Goal: Transaction & Acquisition: Download file/media

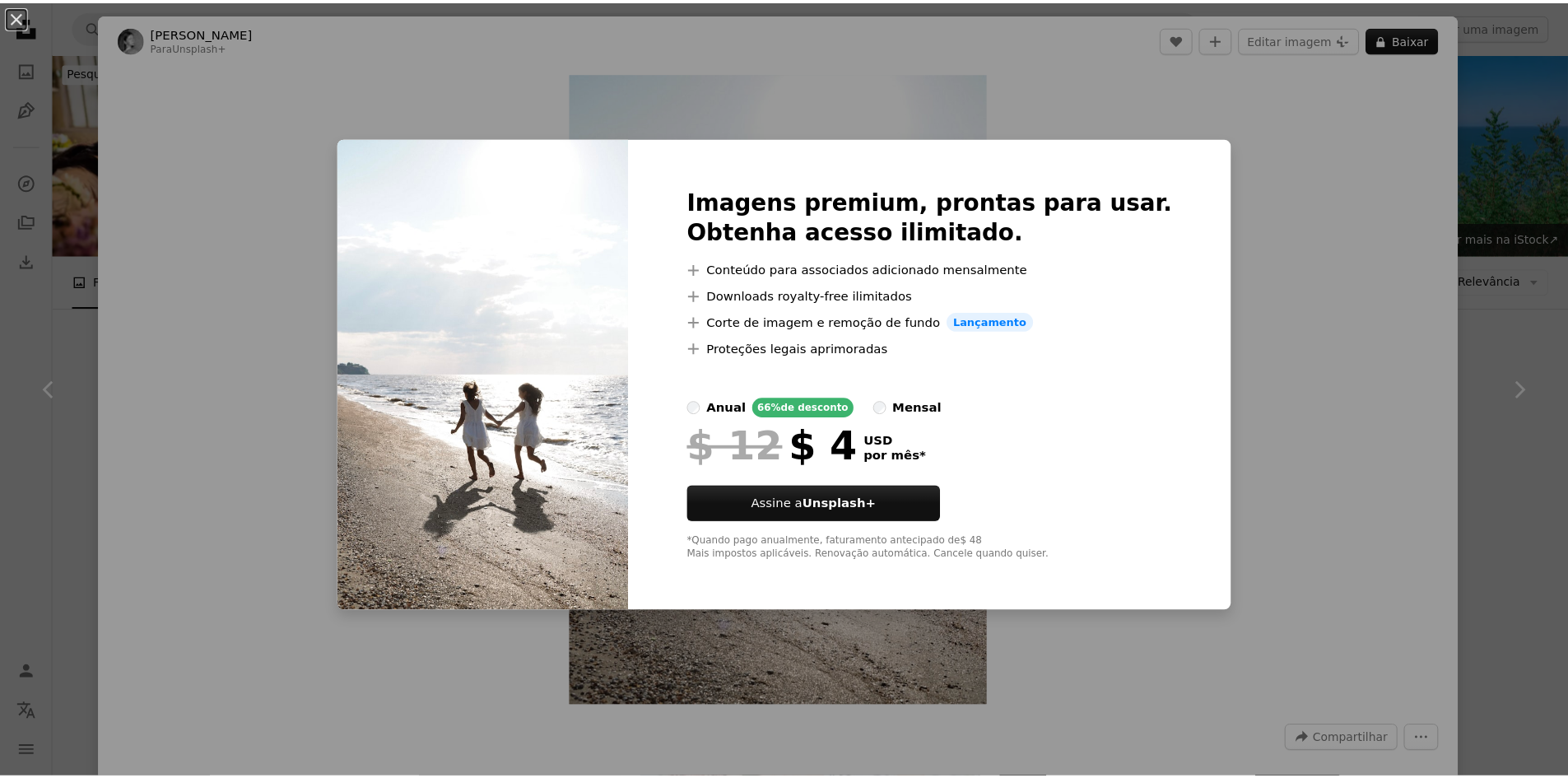
scroll to position [1152, 0]
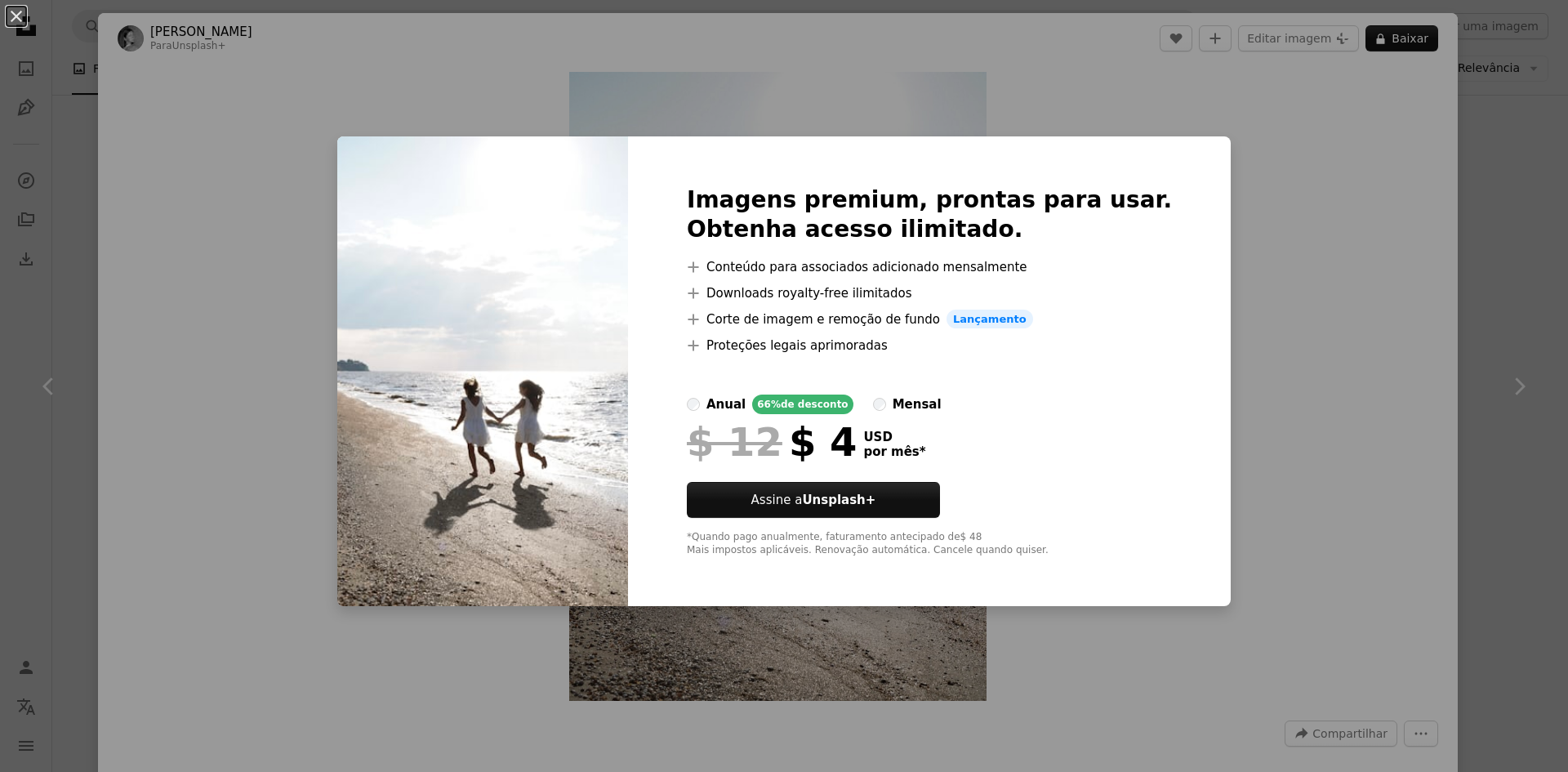
click at [1282, 220] on div "An X shape Imagens premium, prontas para usar. Obtenha acesso ilimitado. A plus…" at bounding box center [784, 386] width 1568 height 772
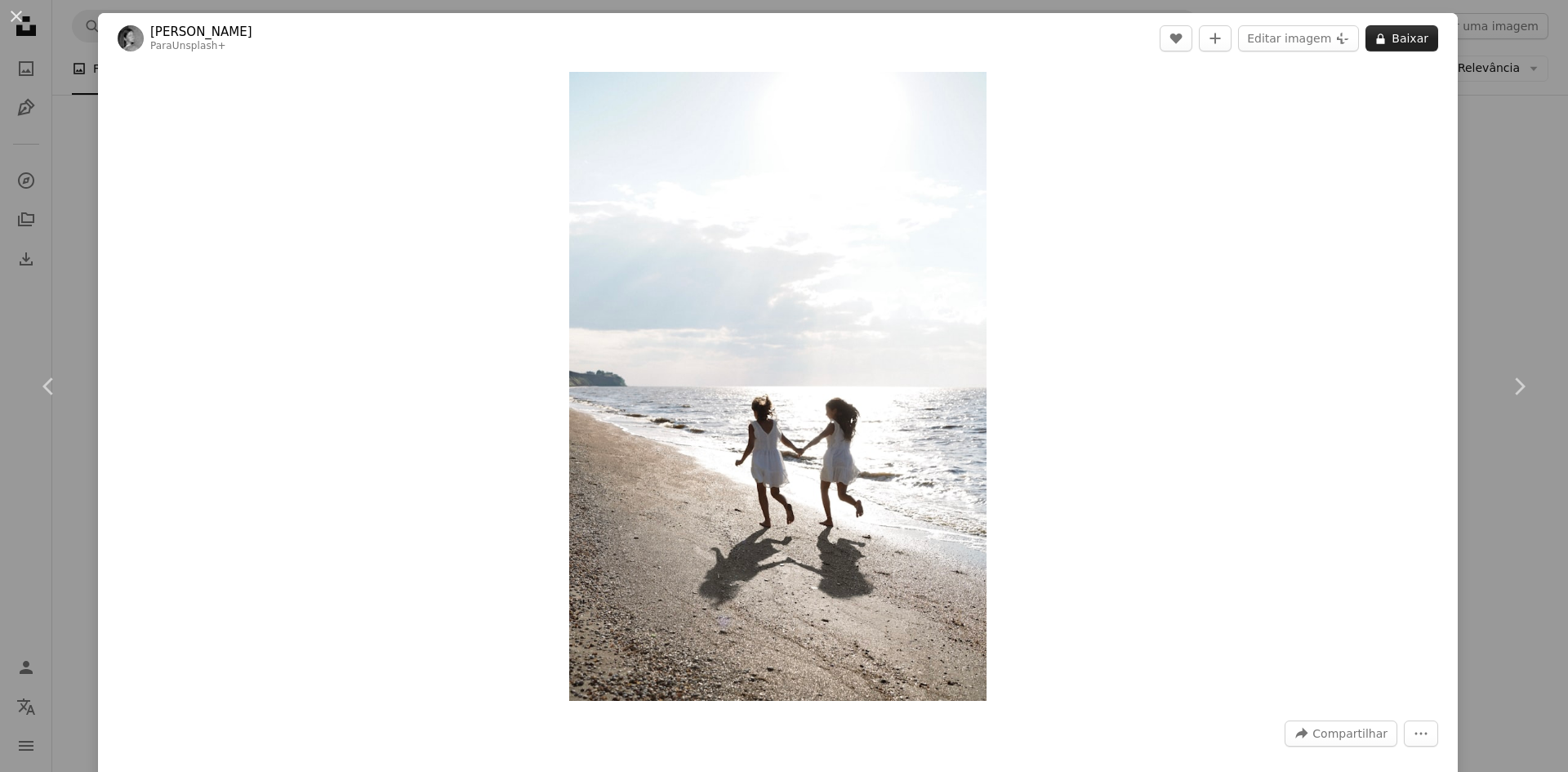
click at [1392, 45] on button "A lock Baixar" at bounding box center [1402, 38] width 72 height 26
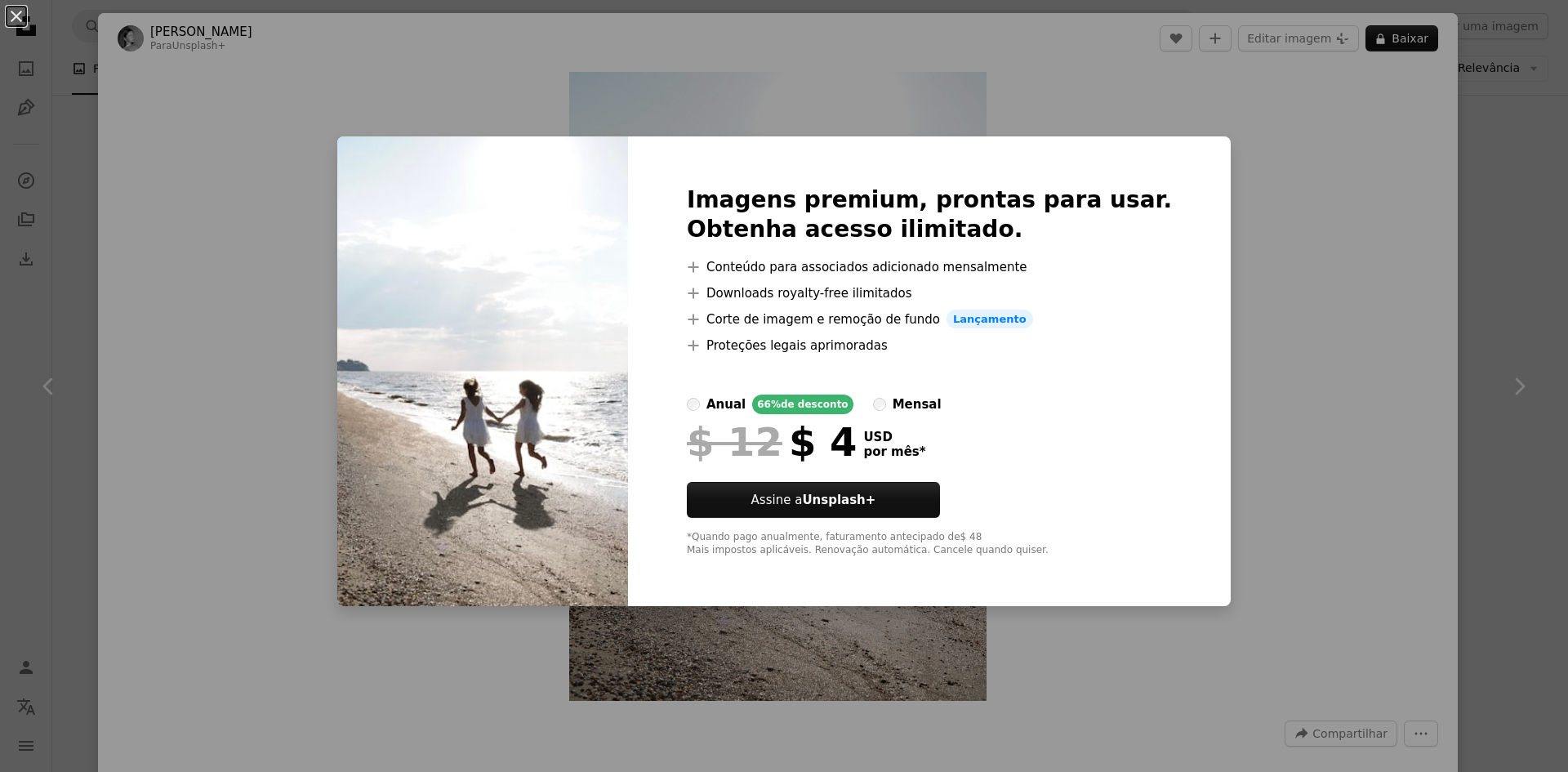
click at [1457, 166] on div "An X shape Imagens premium, prontas para usar. Obtenha acesso ilimitado. A plus…" at bounding box center [784, 386] width 1568 height 772
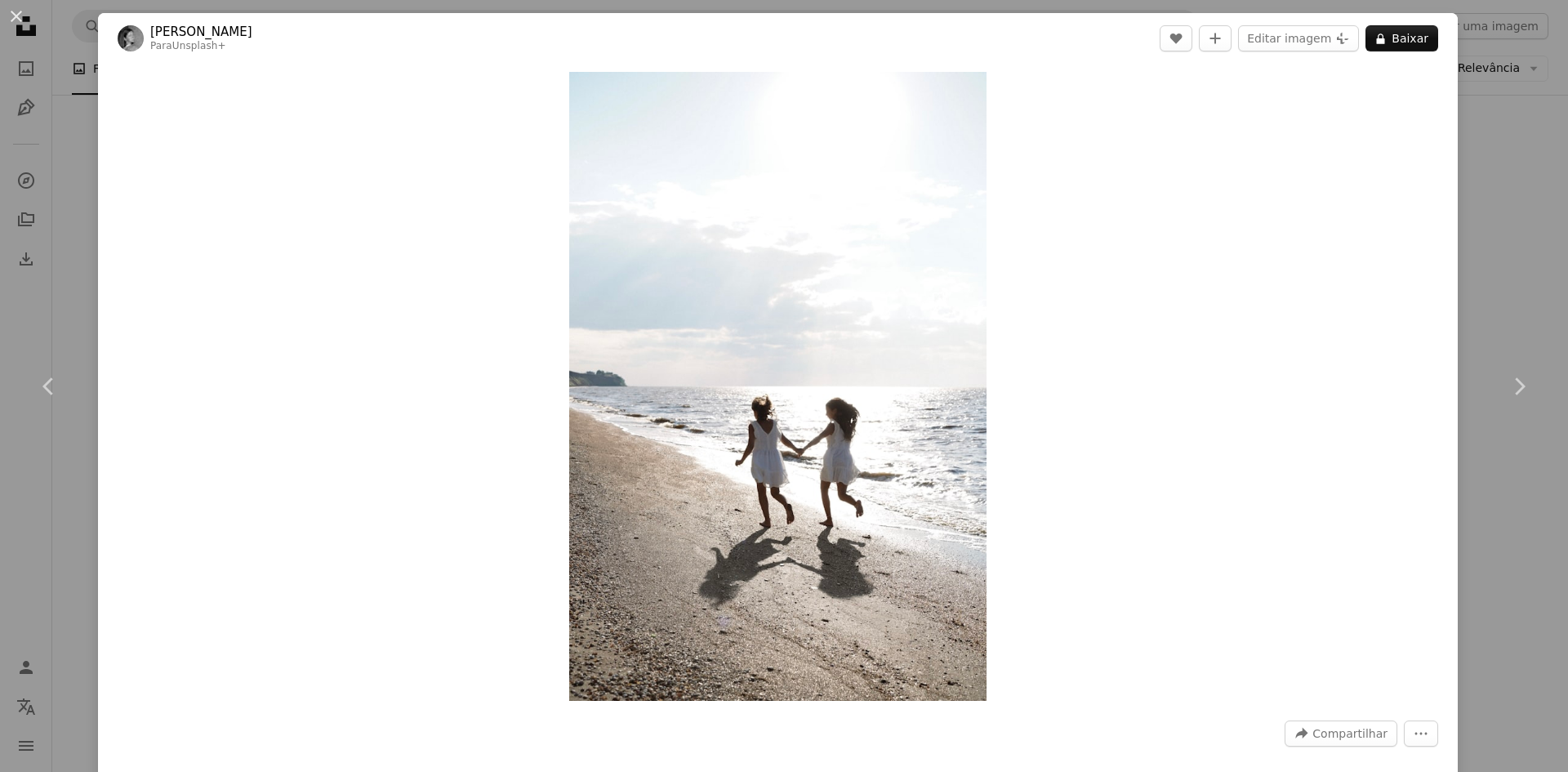
click at [1457, 166] on div "An X shape Chevron left Chevron right [PERSON_NAME] Para Unsplash+ A heart A pl…" at bounding box center [784, 386] width 1568 height 772
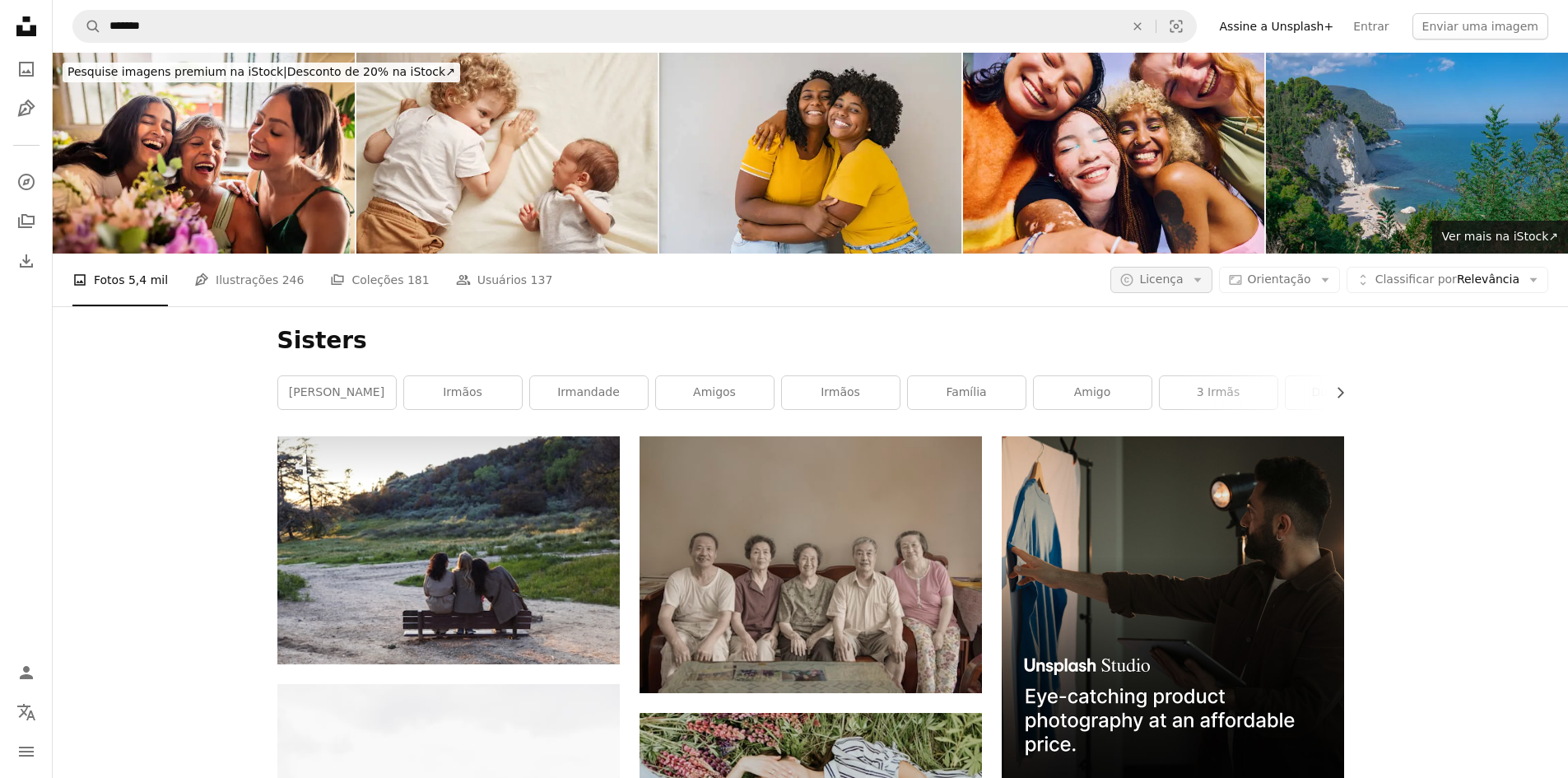
click at [1190, 268] on button "A copyright icon © Licença Arrow down" at bounding box center [1160, 279] width 101 height 26
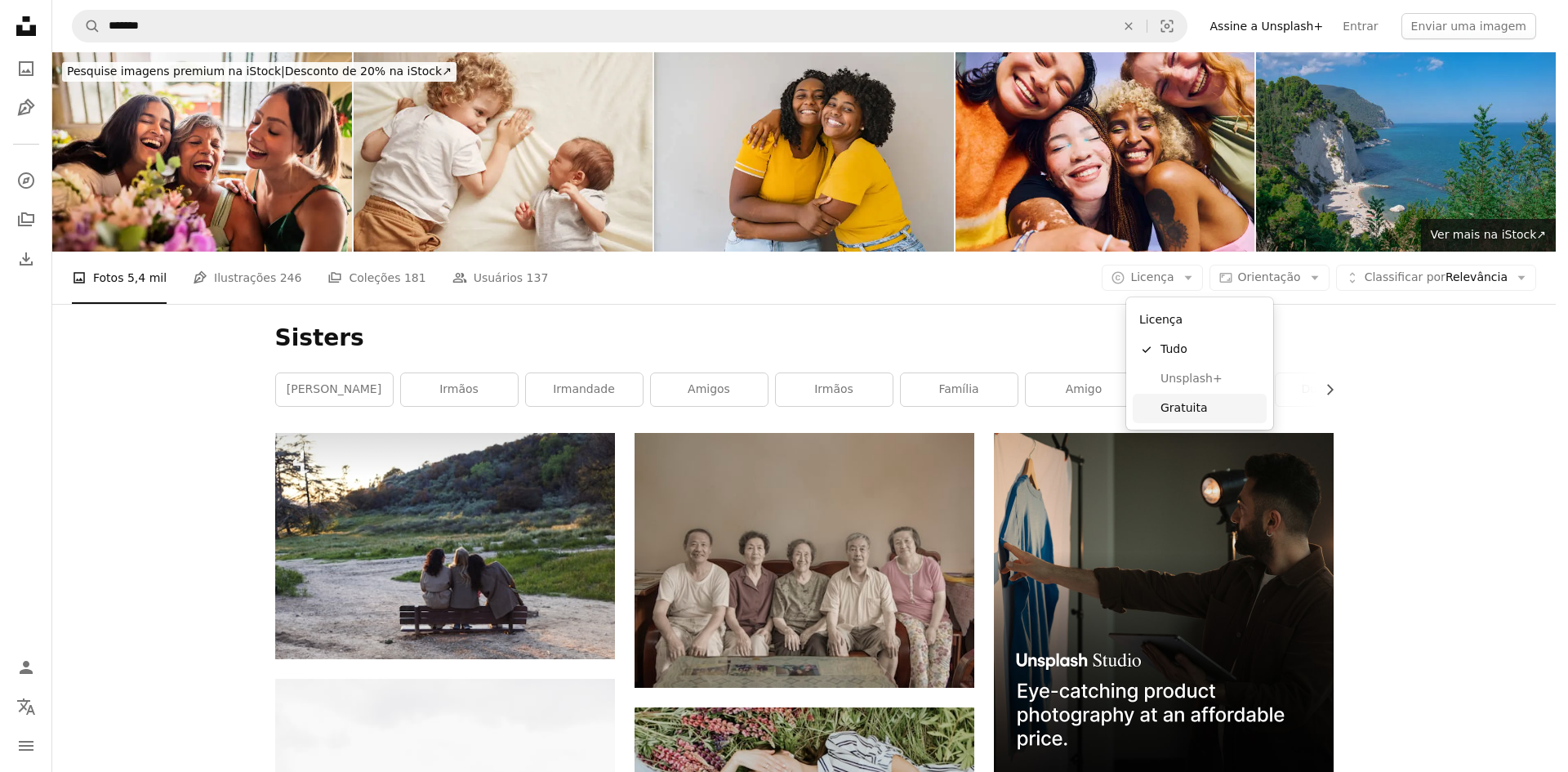
click at [1200, 419] on link "Gratuita" at bounding box center [1200, 408] width 134 height 29
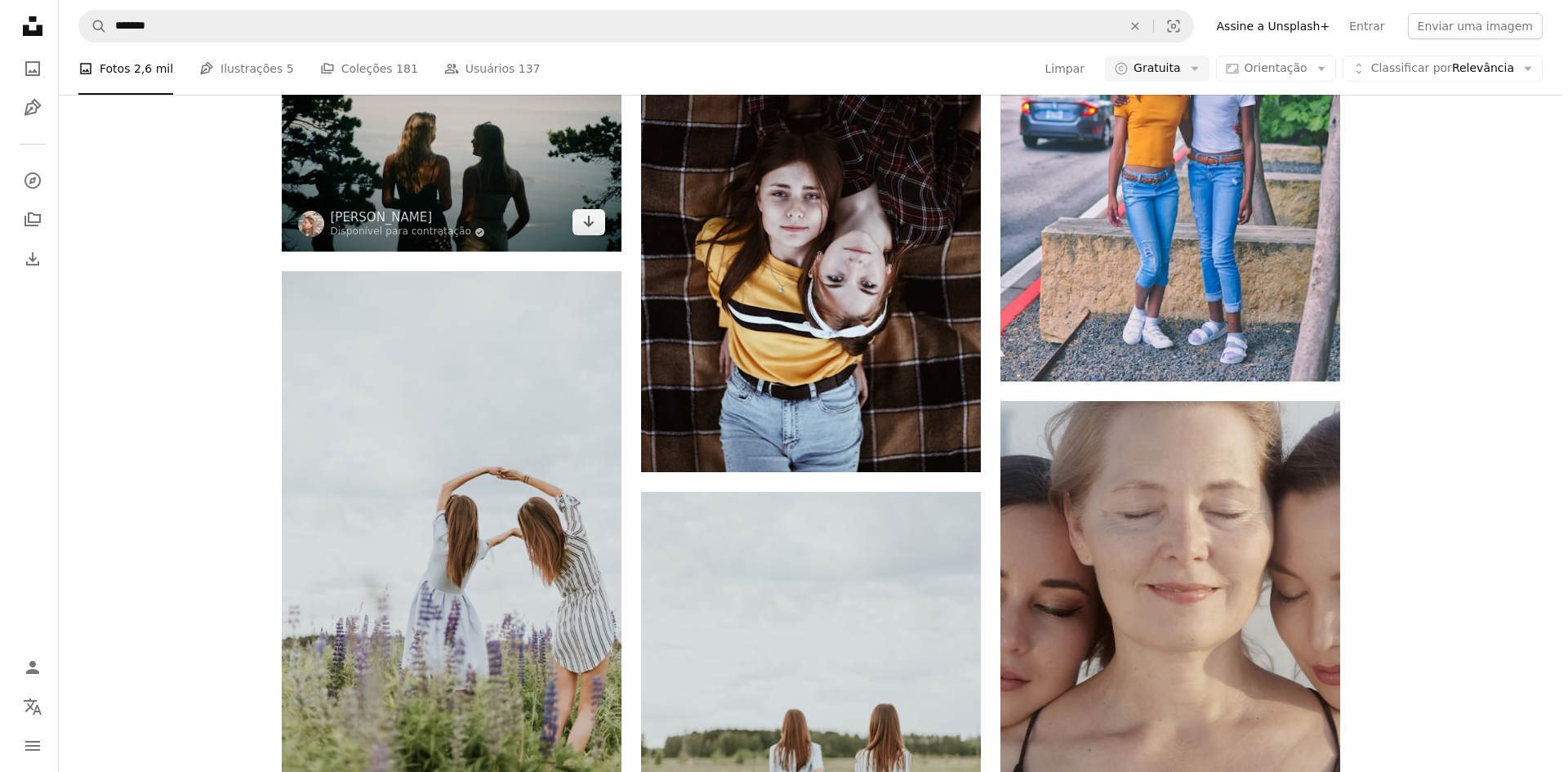
scroll to position [2613, 0]
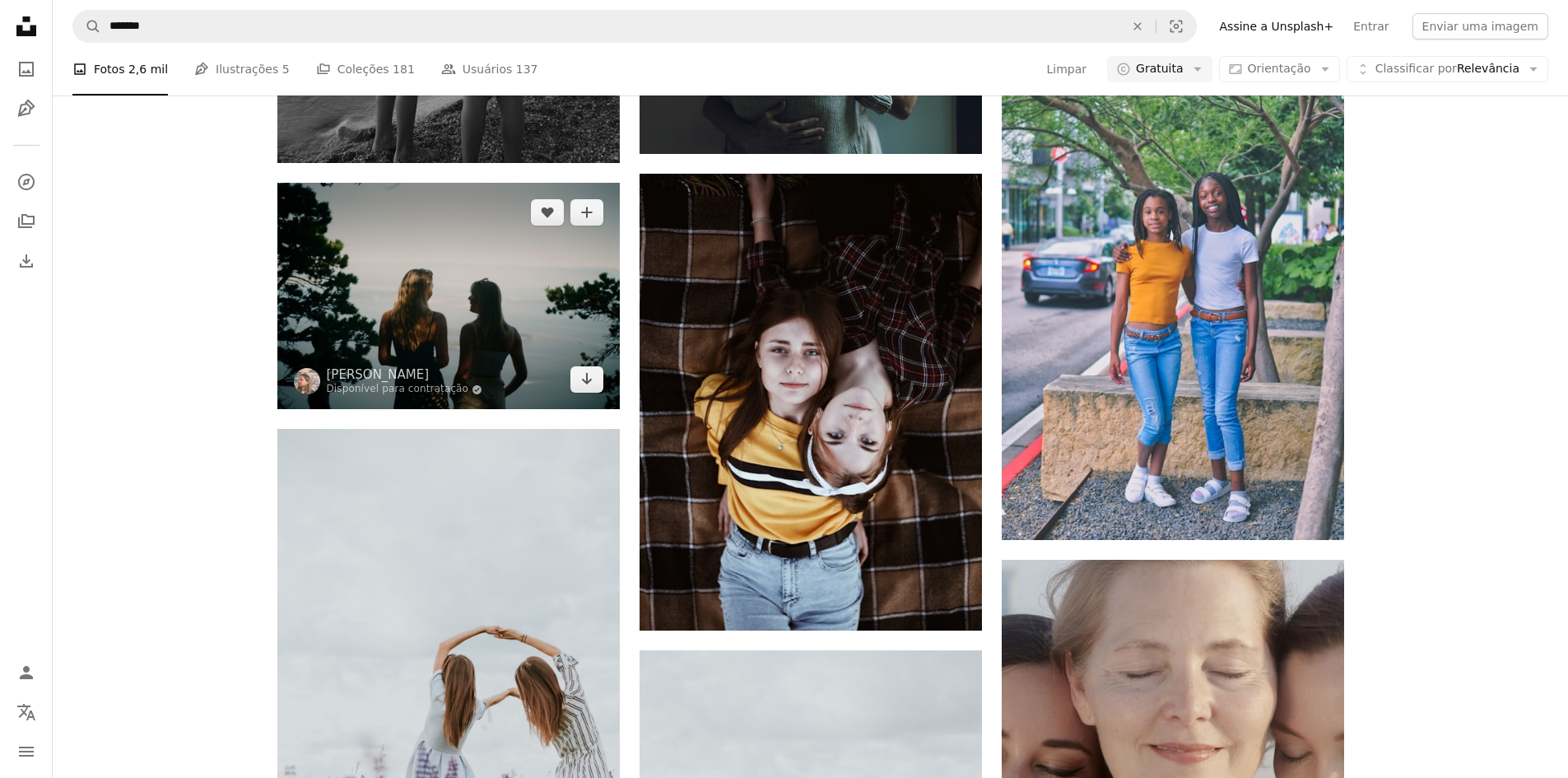
click at [413, 286] on img at bounding box center [448, 296] width 342 height 226
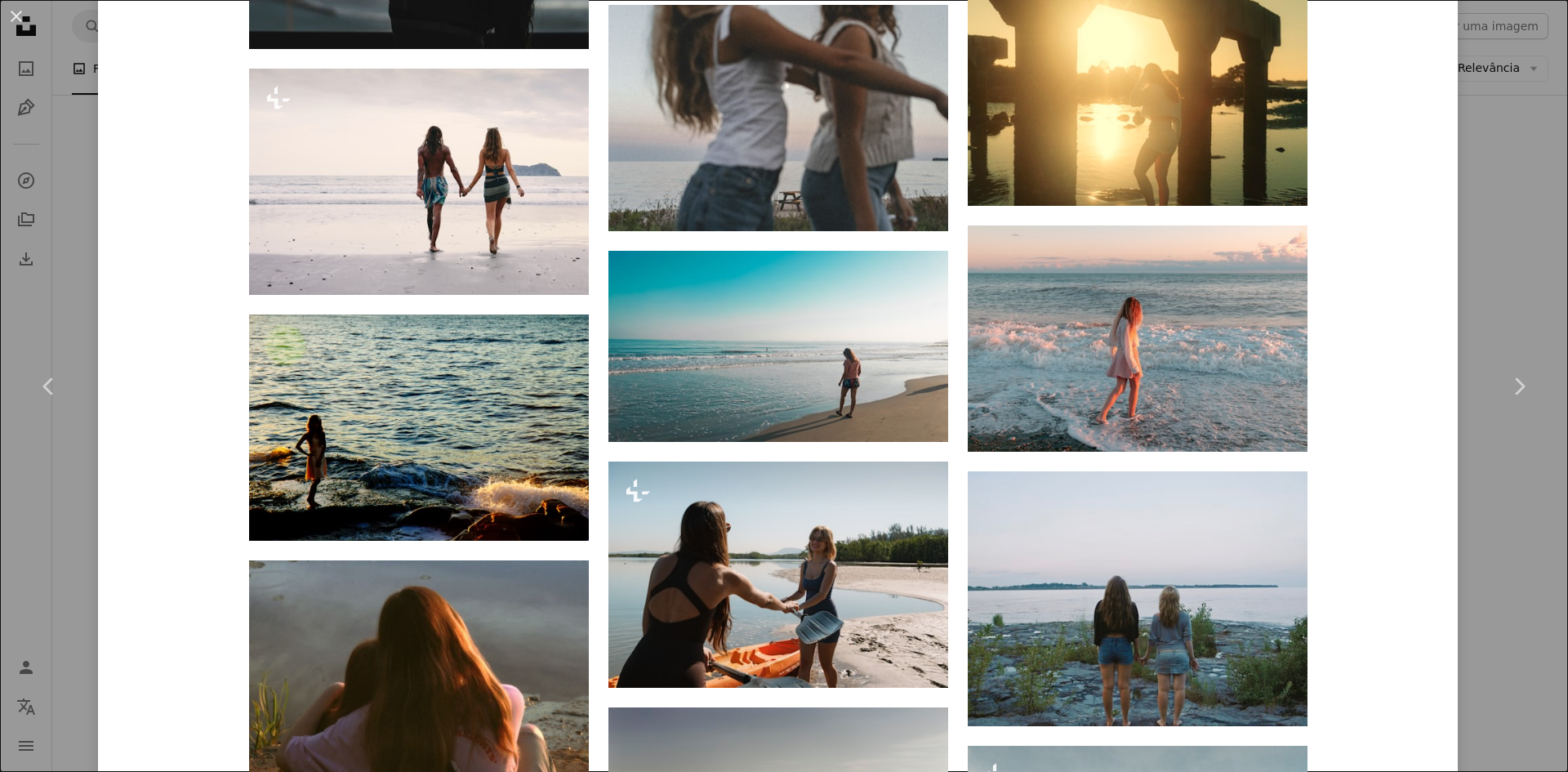
scroll to position [1797, 0]
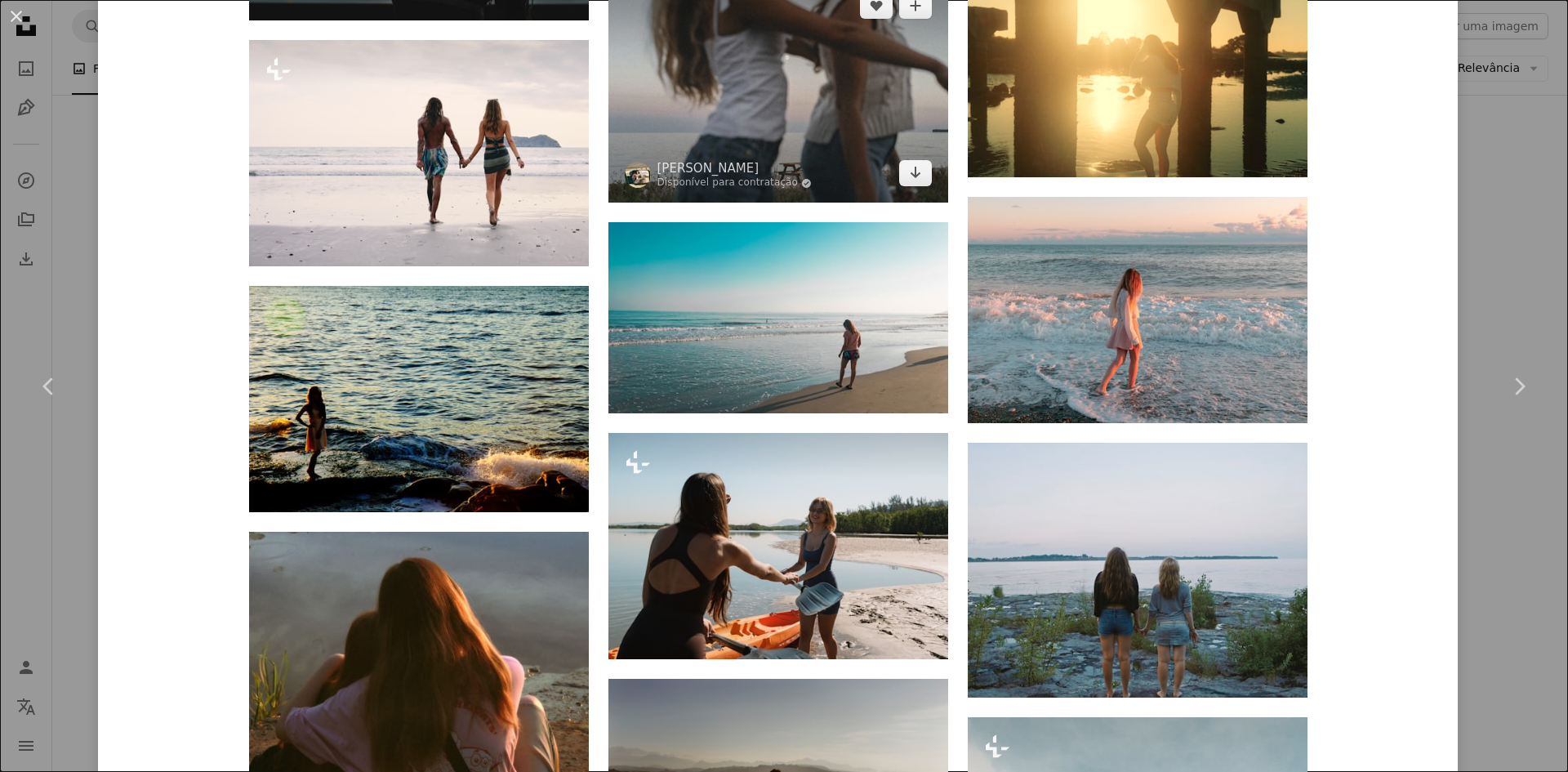
click at [744, 102] on img at bounding box center [778, 89] width 340 height 226
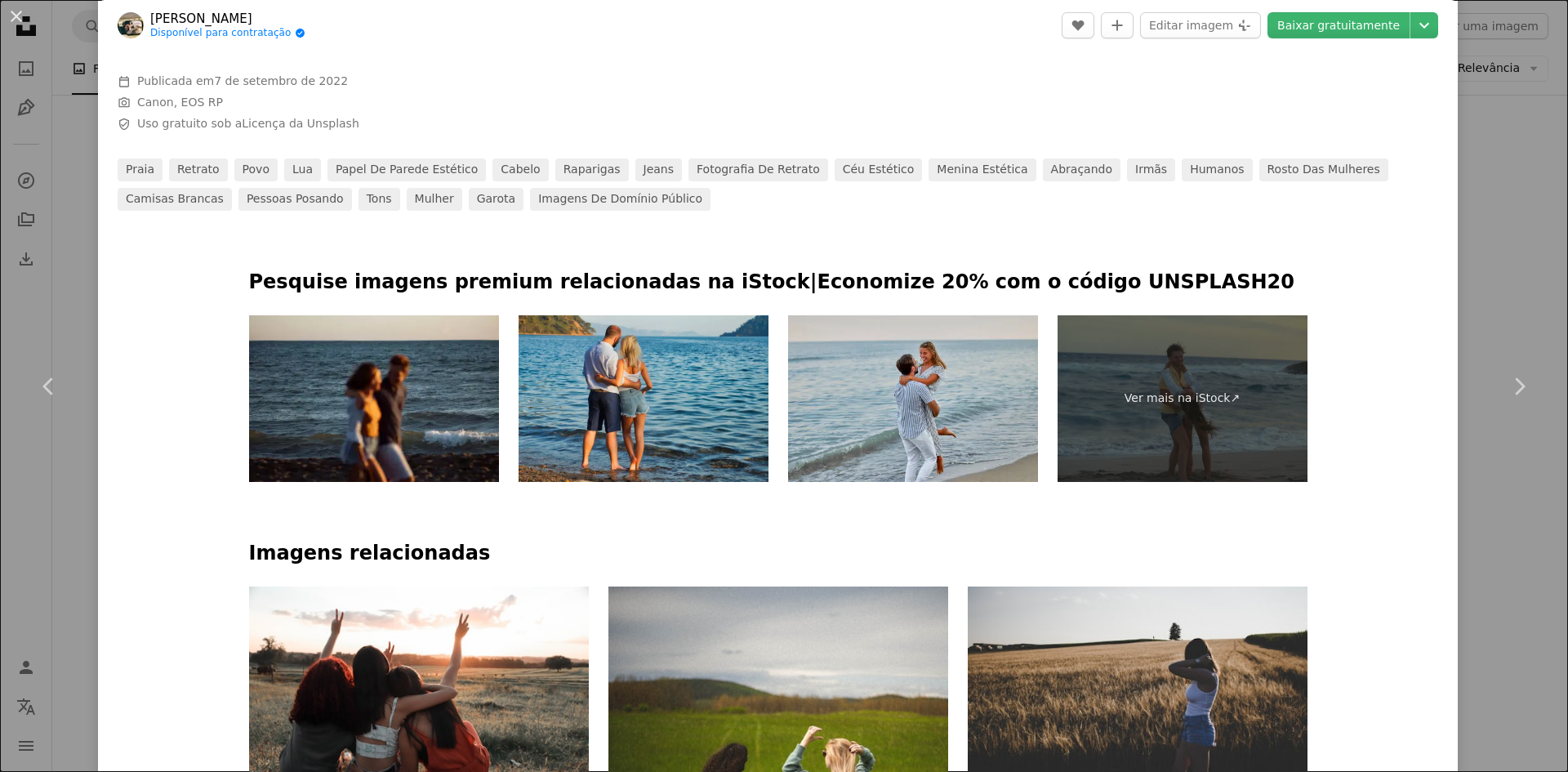
scroll to position [735, 0]
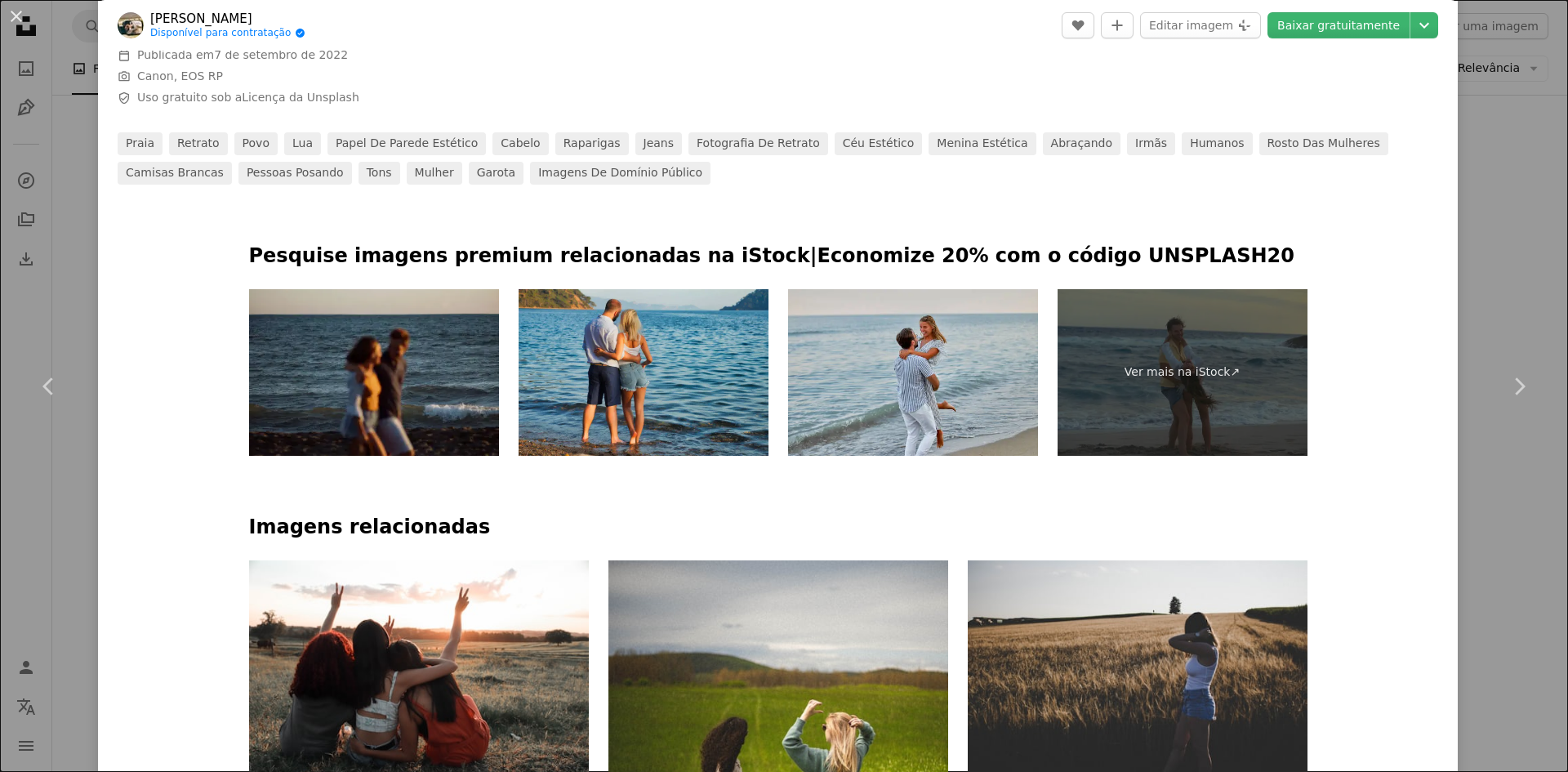
click at [431, 397] on img at bounding box center [374, 373] width 250 height 167
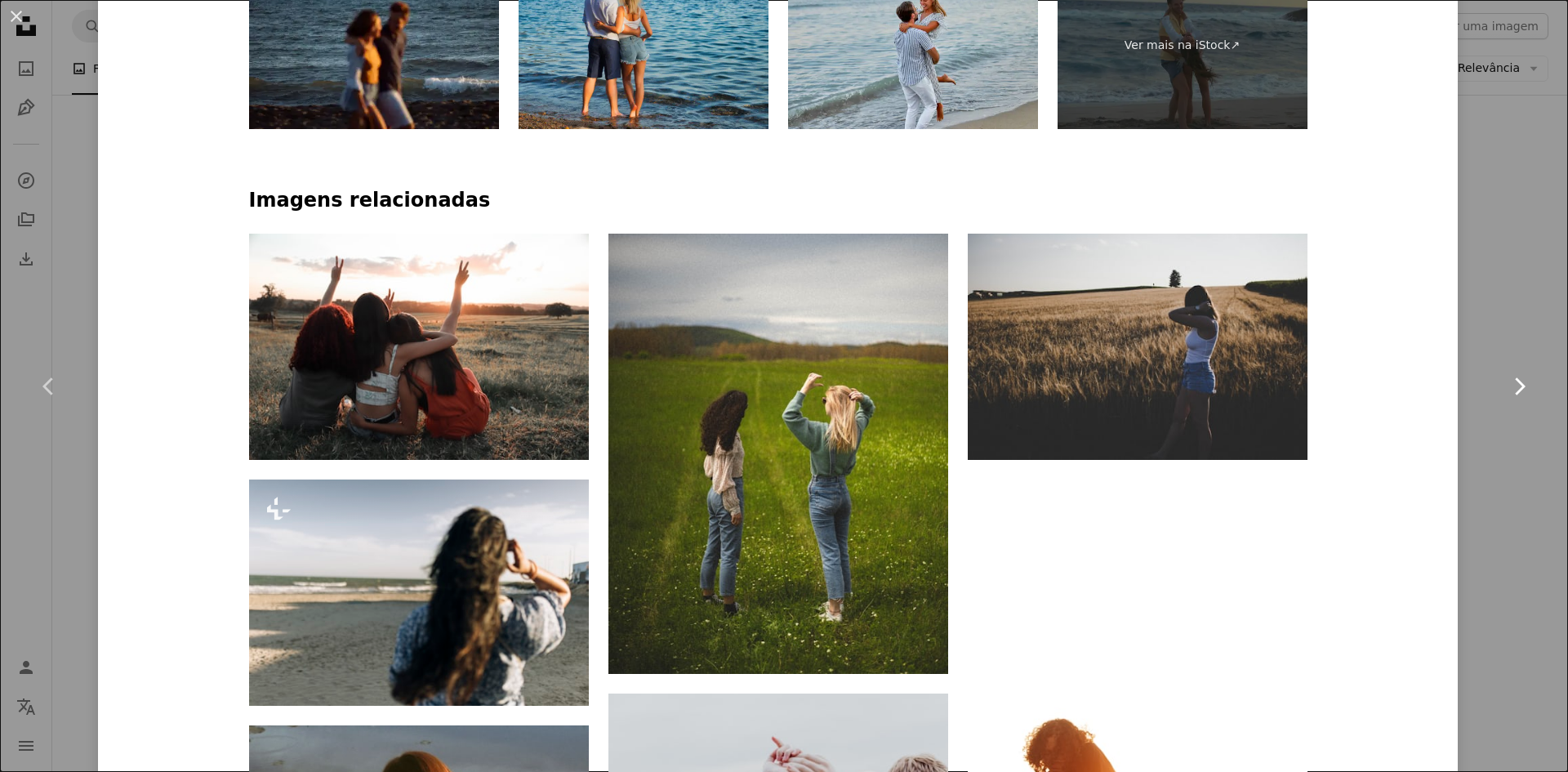
scroll to position [1143, 0]
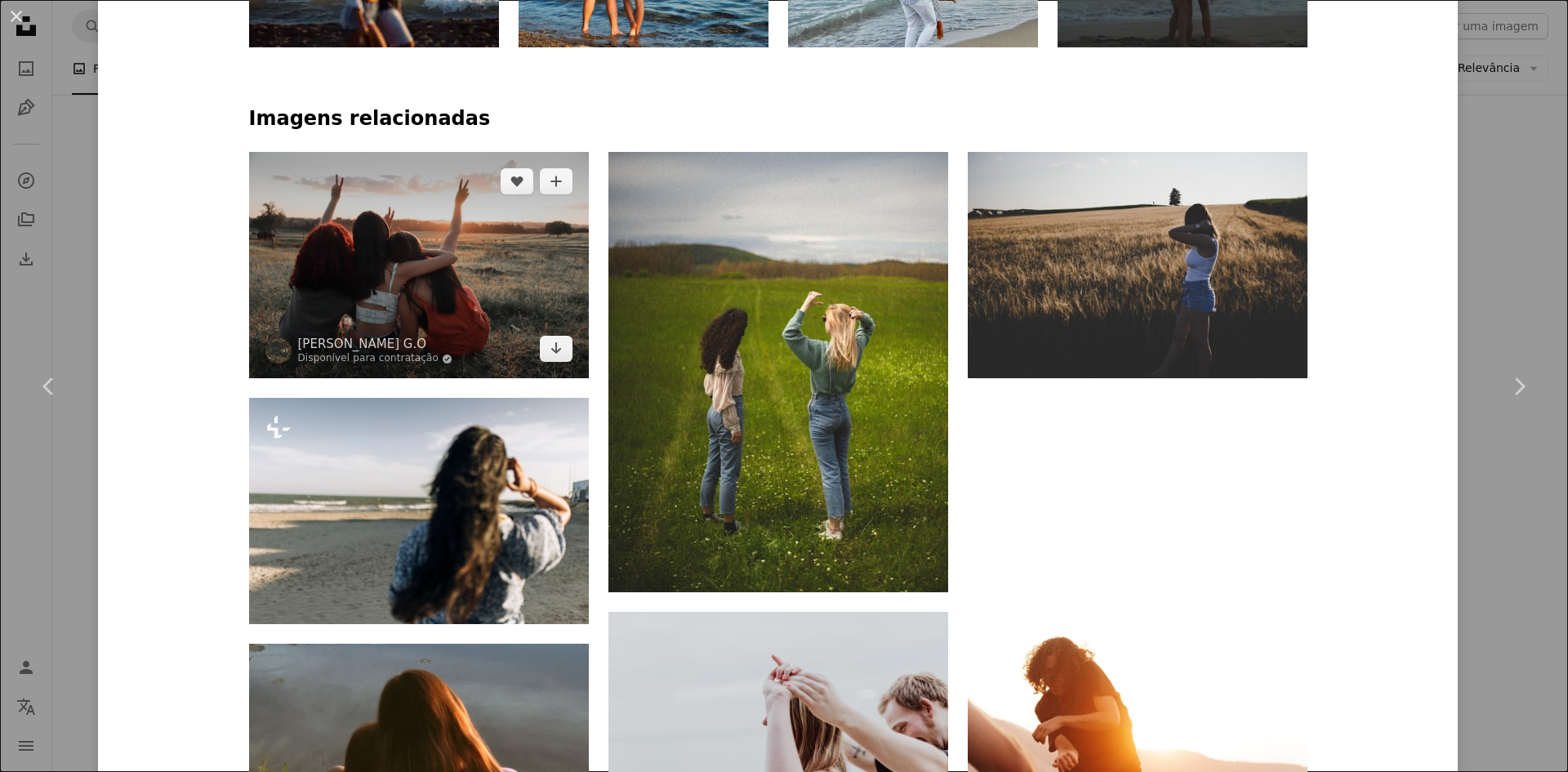
click at [478, 281] on img at bounding box center [419, 265] width 340 height 226
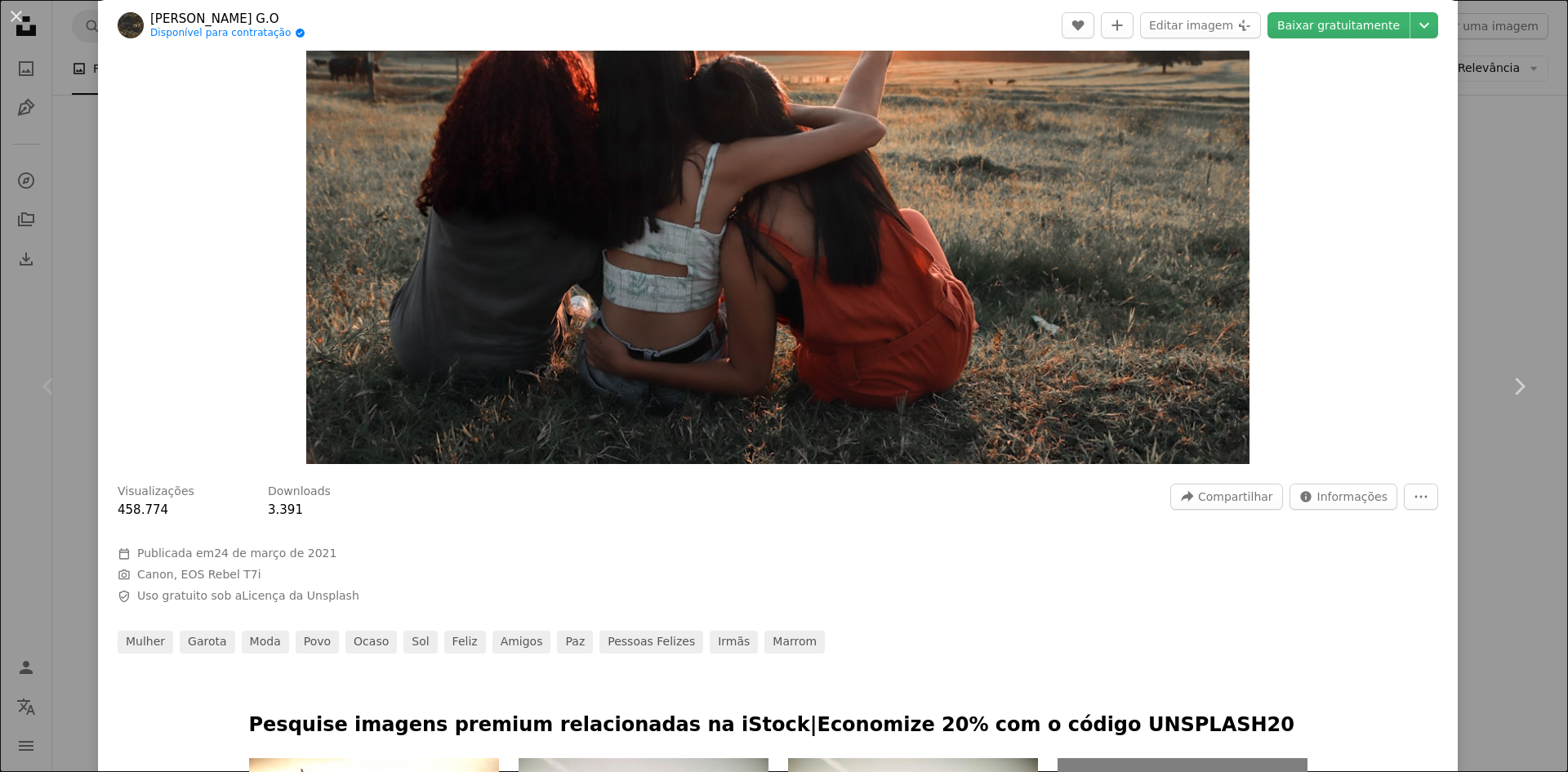
scroll to position [82, 0]
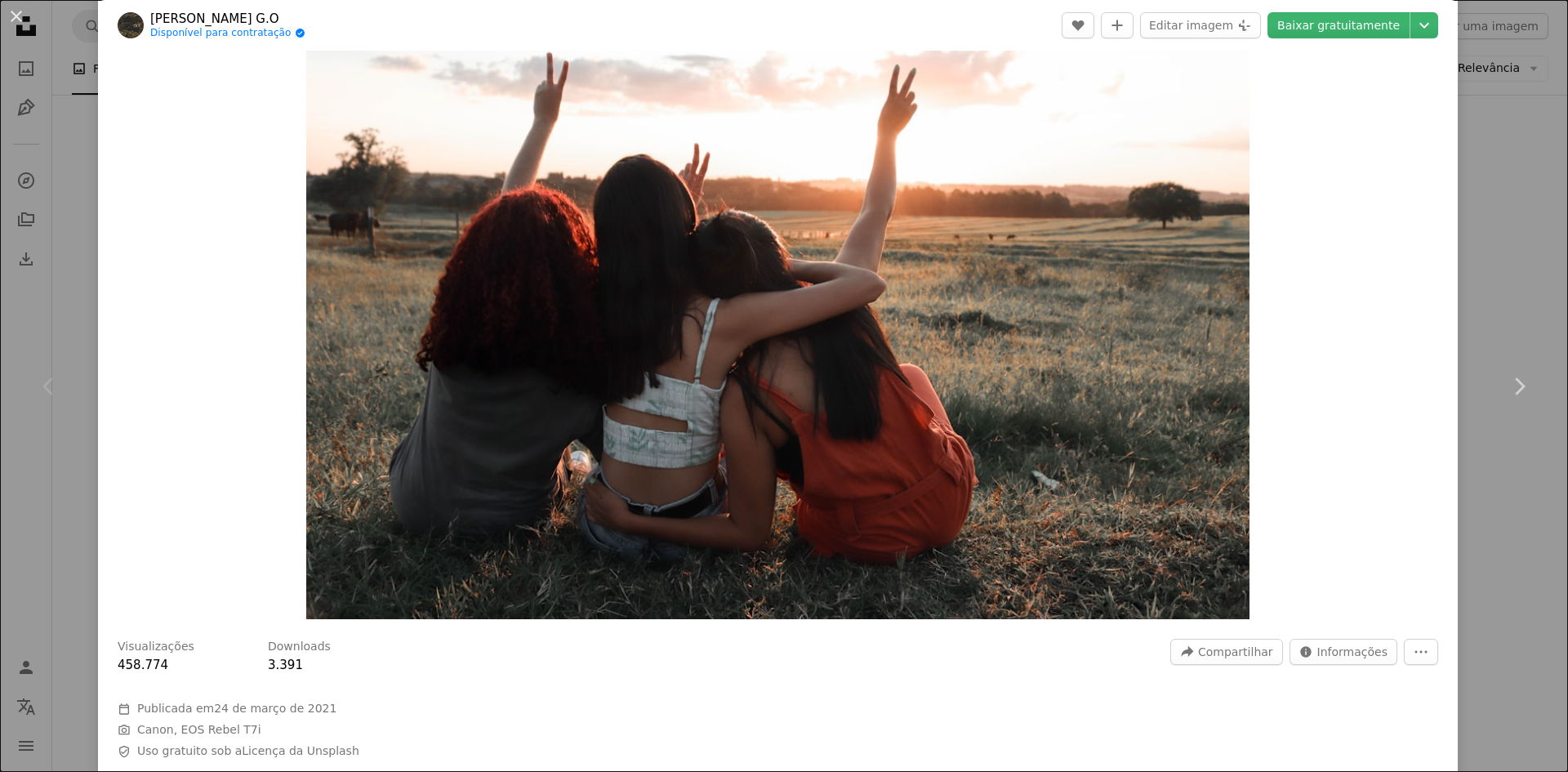
drag, startPoint x: 1324, startPoint y: 29, endPoint x: 1302, endPoint y: 45, distance: 27.2
click at [1324, 28] on link "Baixar gratuitamente" at bounding box center [1339, 25] width 142 height 26
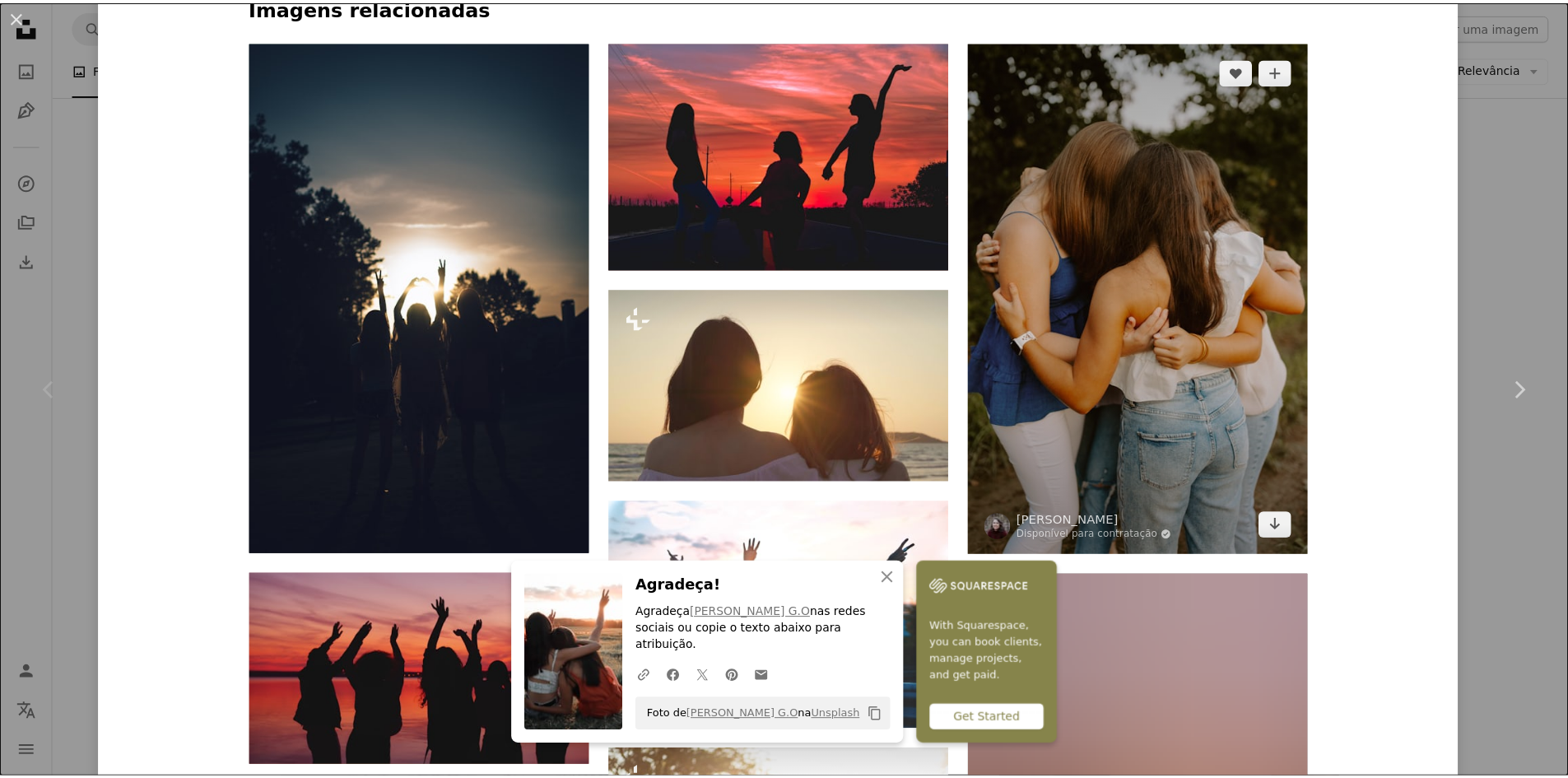
scroll to position [1399, 0]
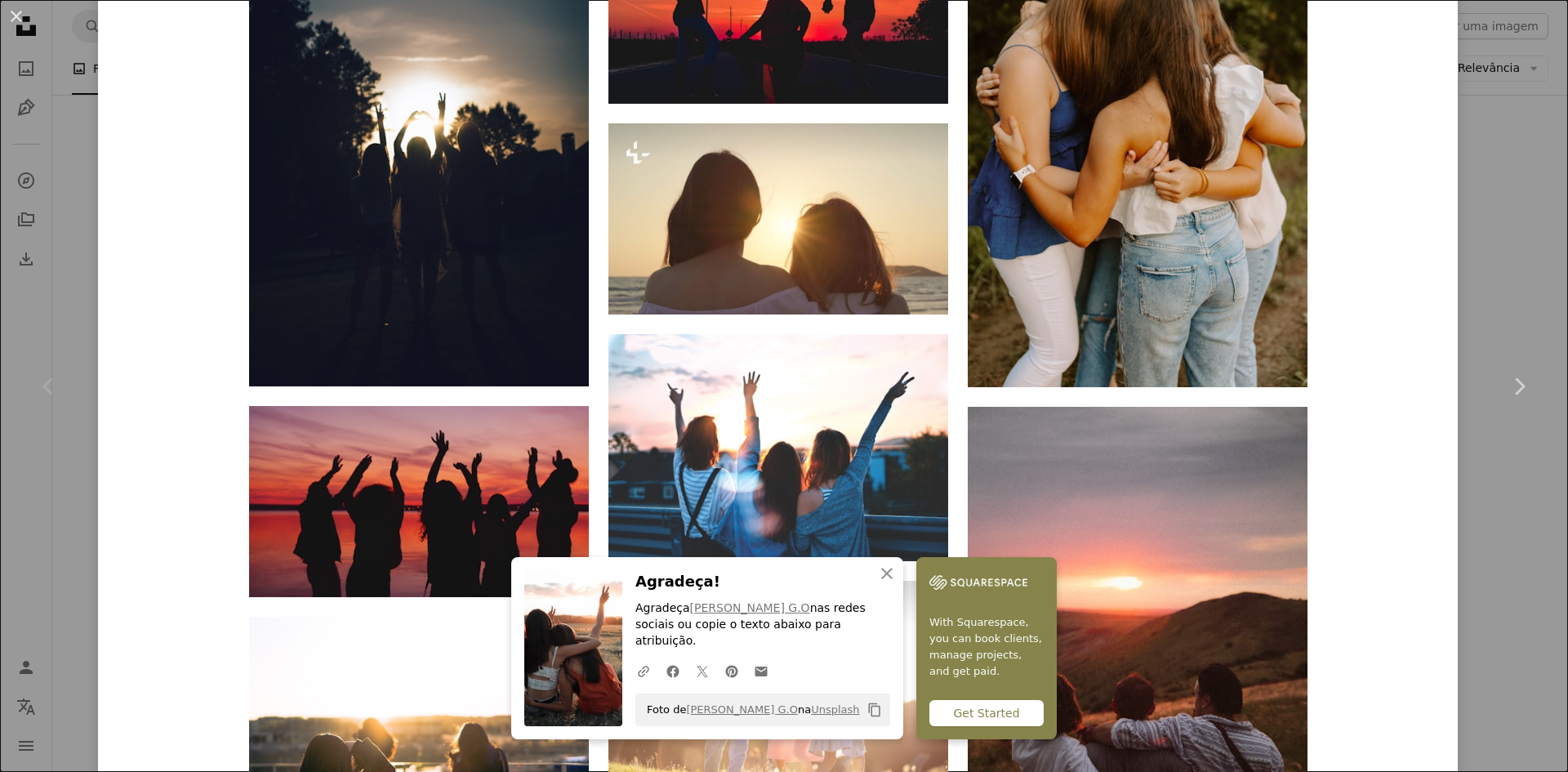
click at [1481, 216] on div "An X shape Chevron left Chevron right Matheus G.O Disponível para contratação A…" at bounding box center [784, 386] width 1568 height 772
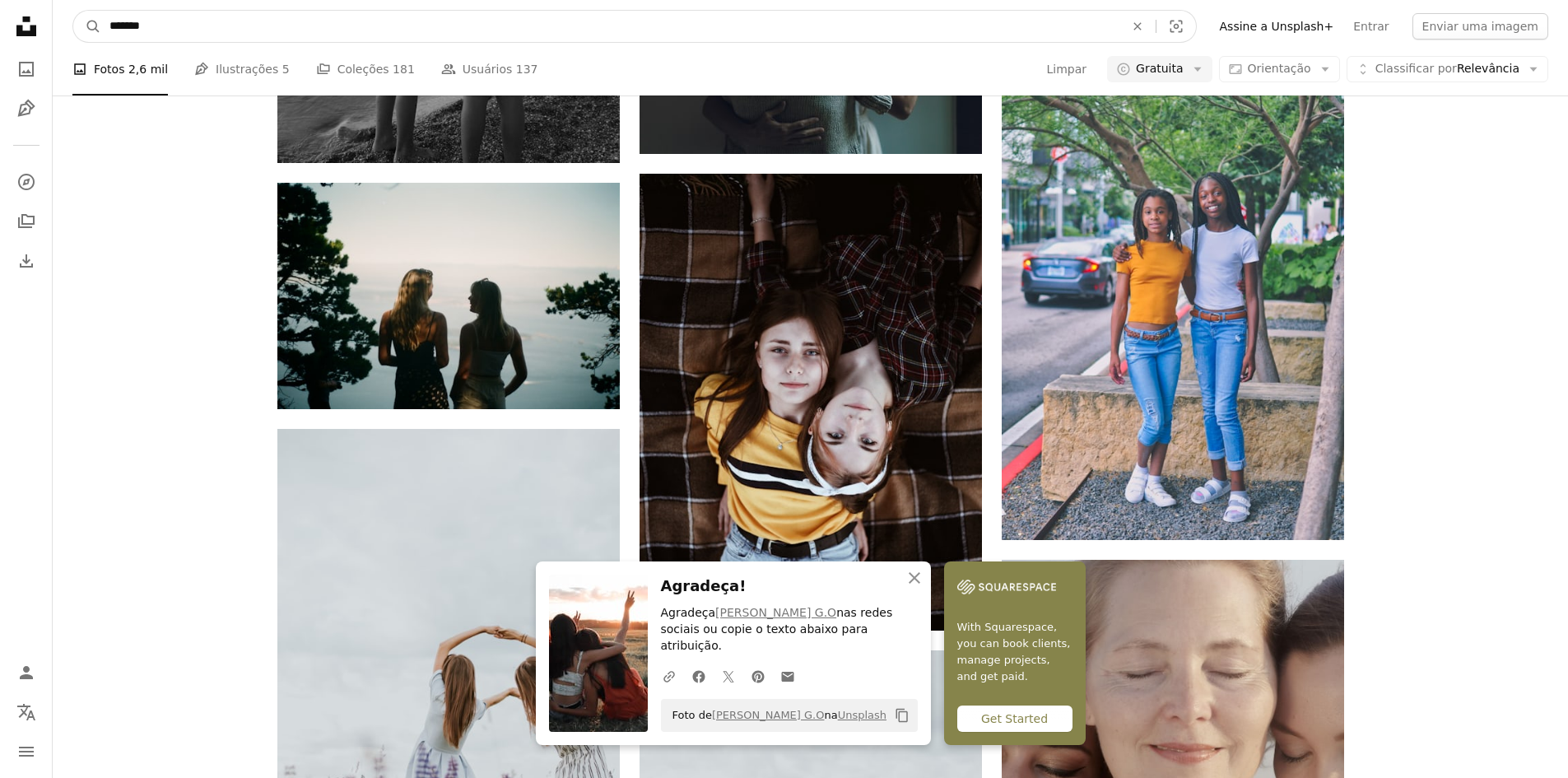
click at [503, 32] on input "*******" at bounding box center [610, 26] width 1018 height 31
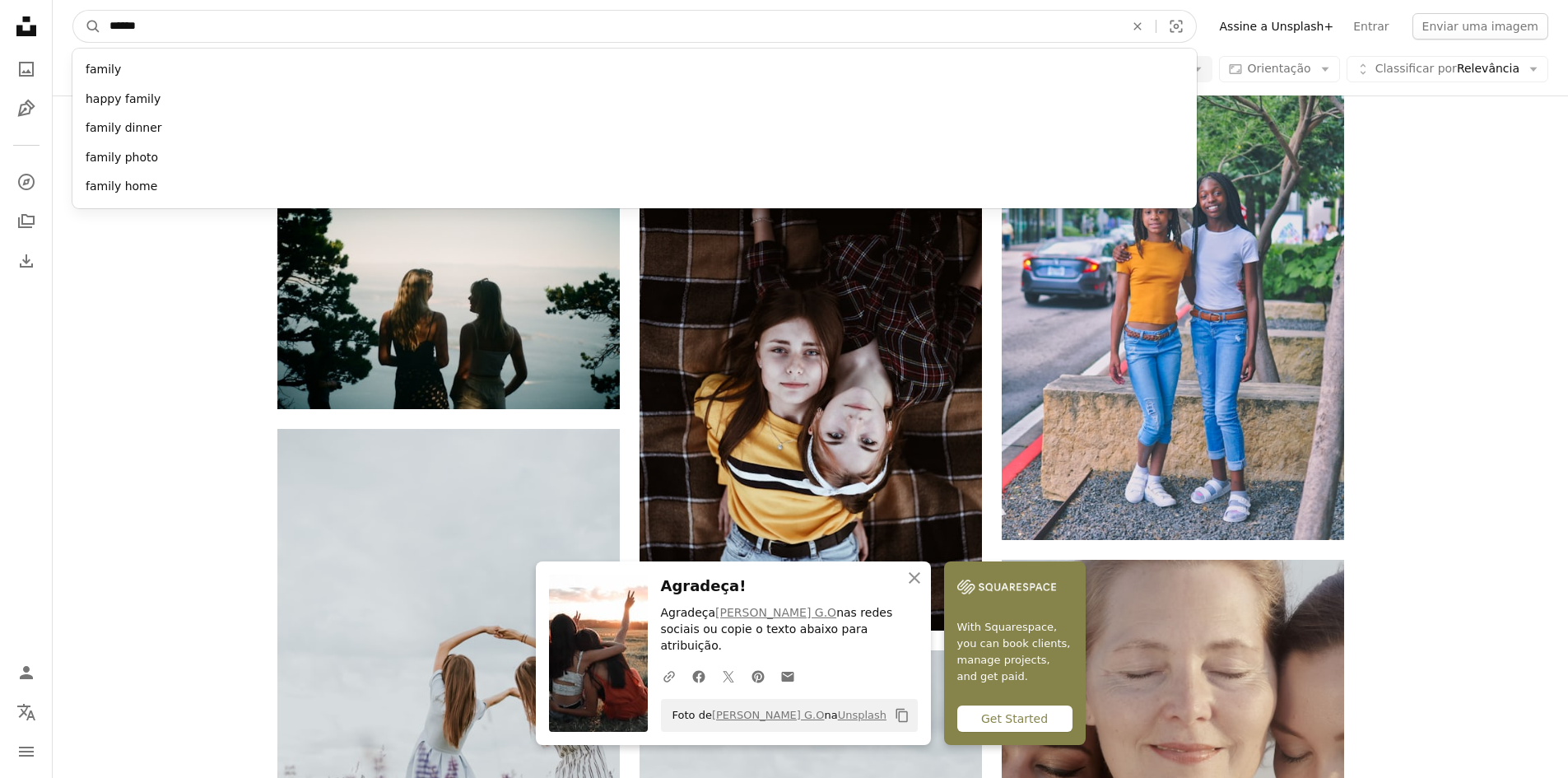
type input "******"
click at [73, 11] on button "A magnifying glass" at bounding box center [87, 26] width 28 height 31
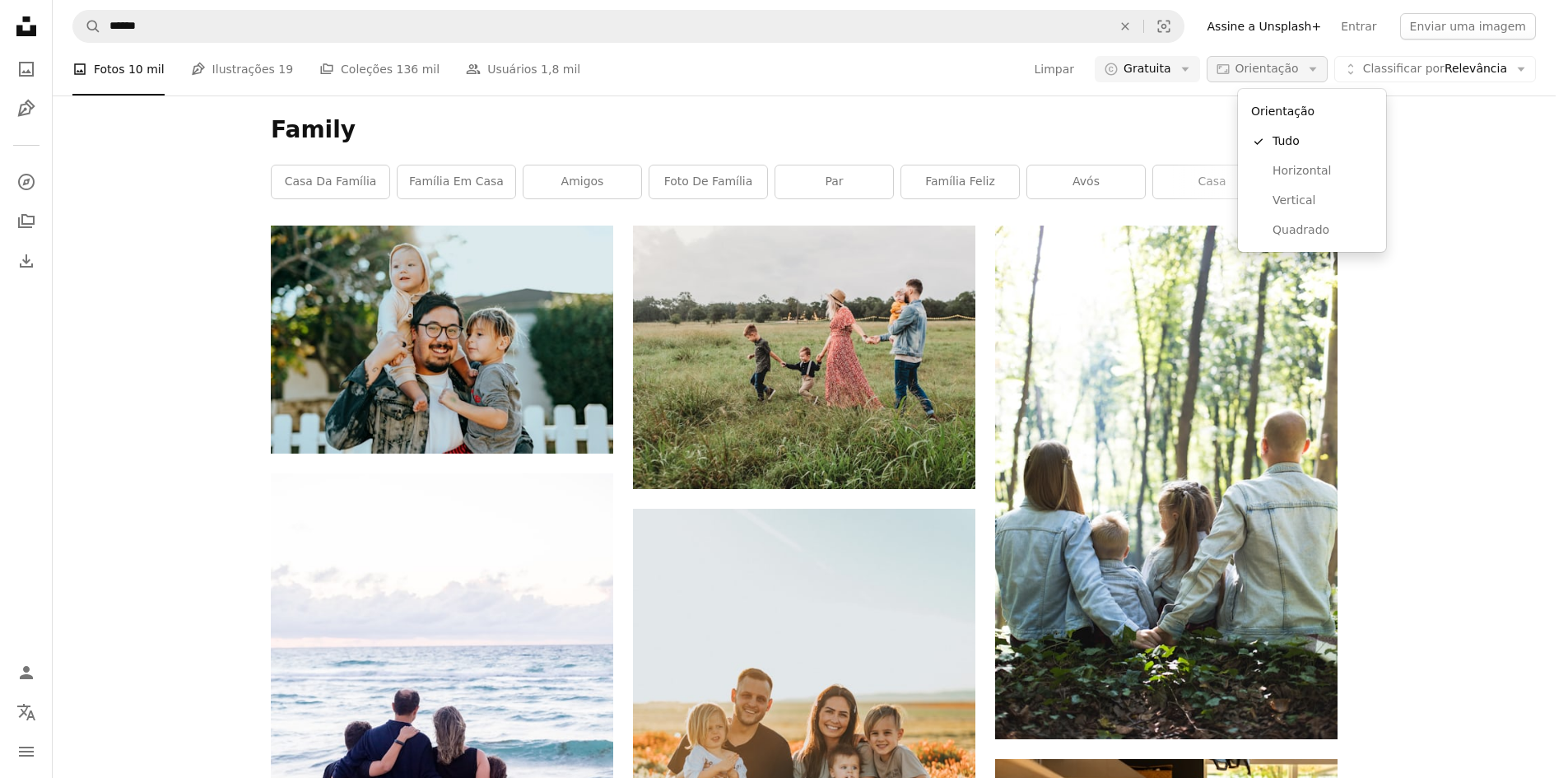
click at [1299, 66] on span "Orientação" at bounding box center [1266, 69] width 64 height 14
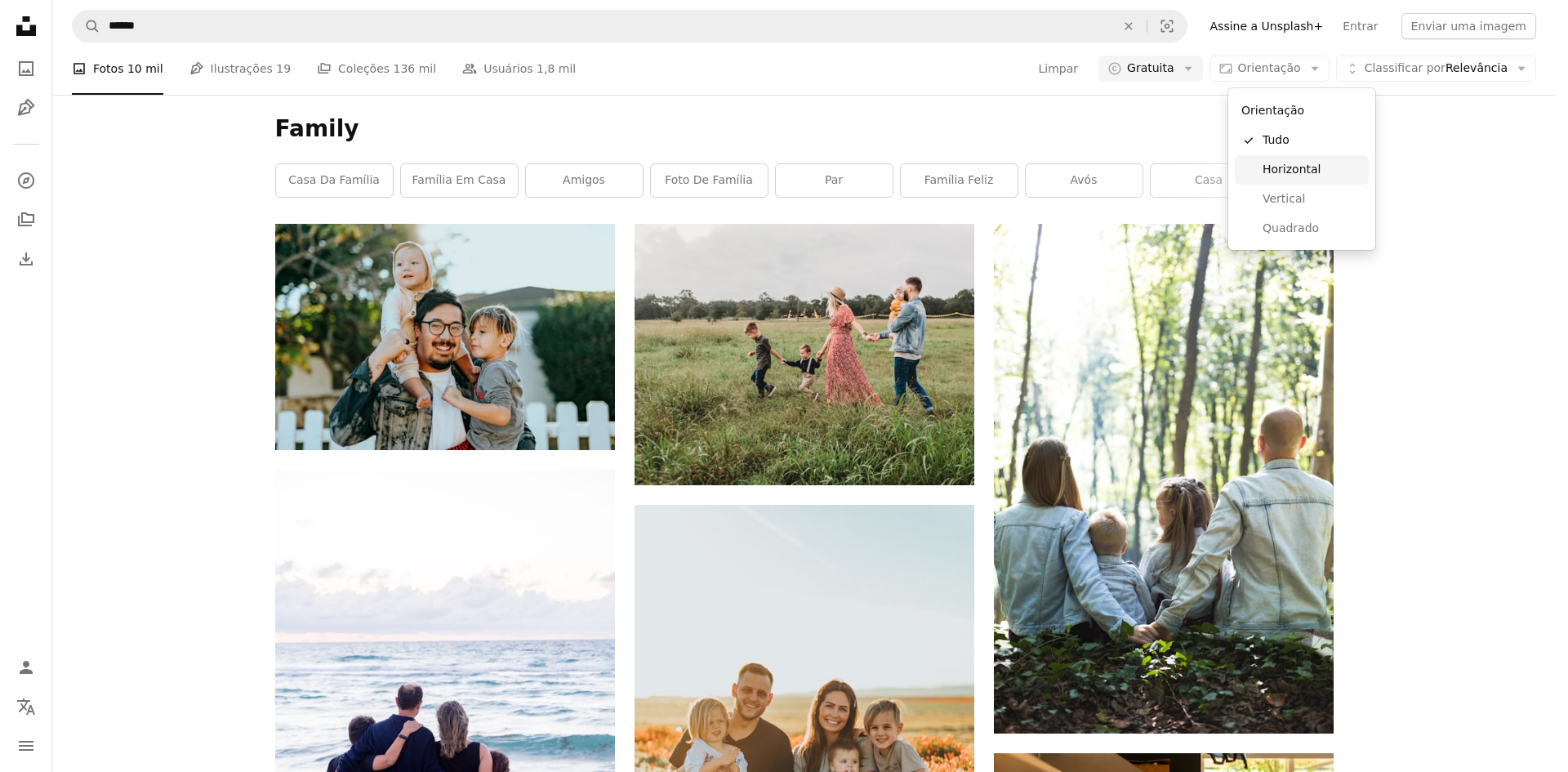
click at [1317, 174] on span "Horizontal" at bounding box center [1313, 169] width 99 height 16
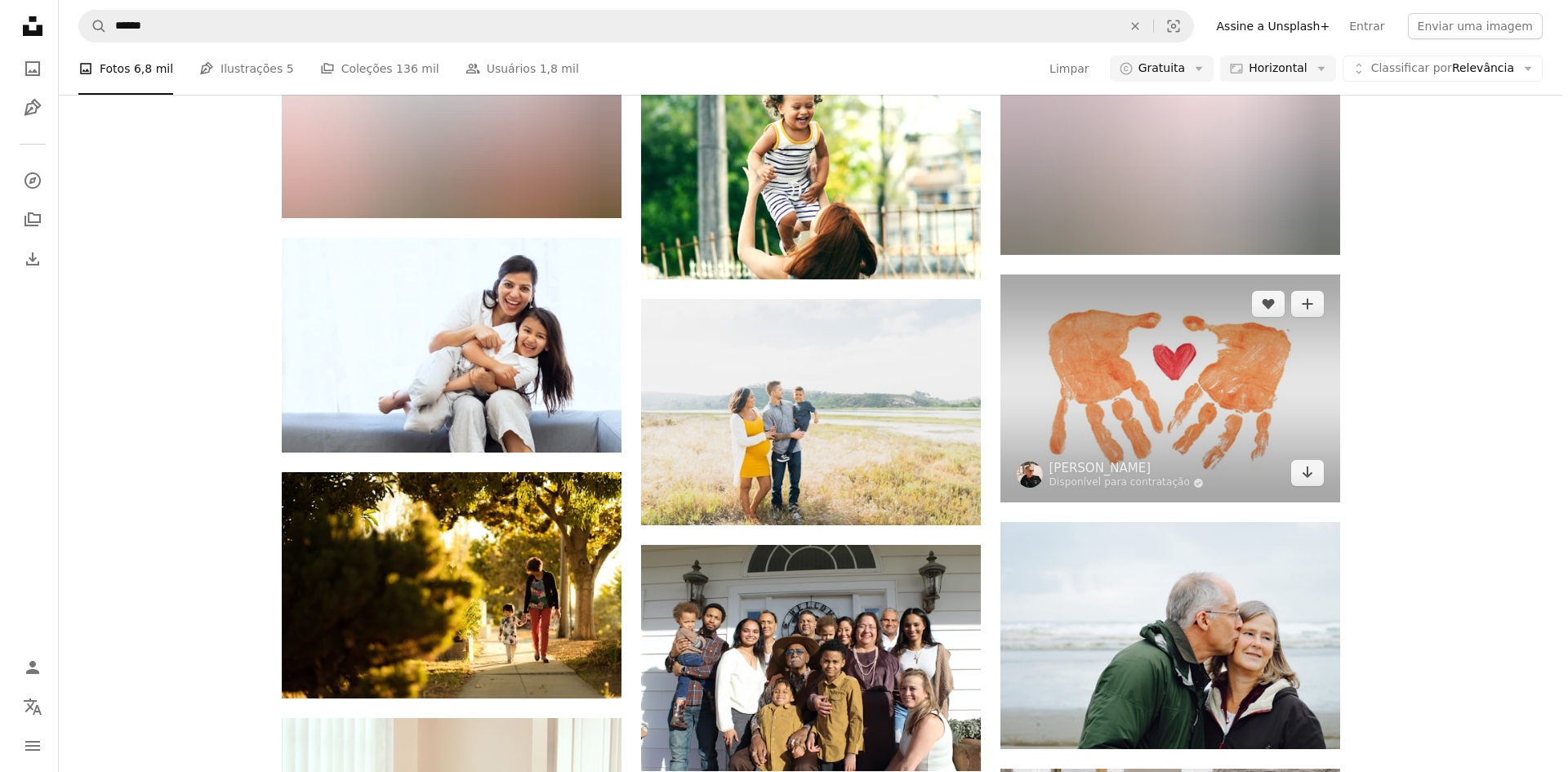
scroll to position [4491, 0]
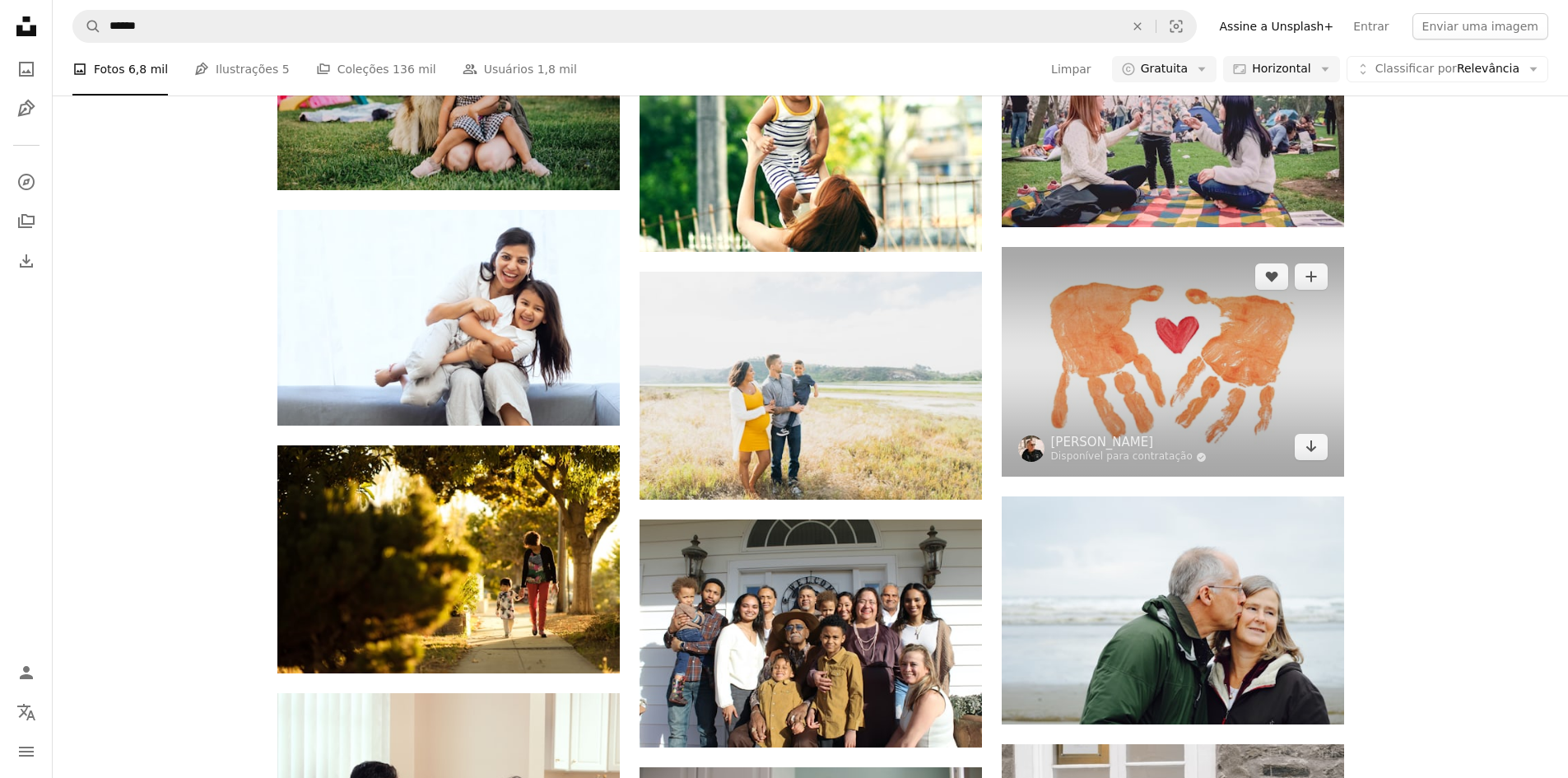
click at [1176, 308] on img at bounding box center [1172, 362] width 342 height 230
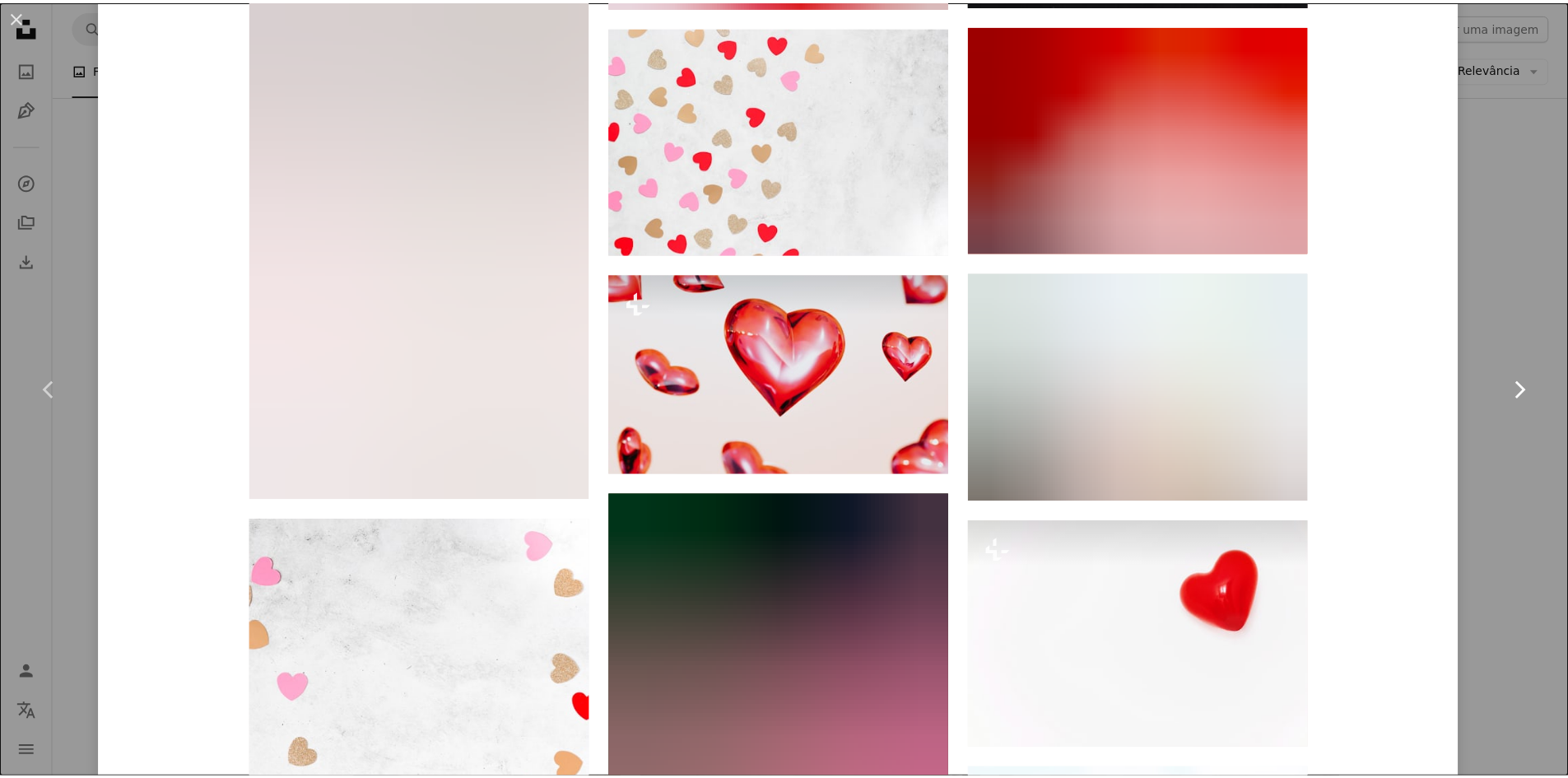
scroll to position [2387, 0]
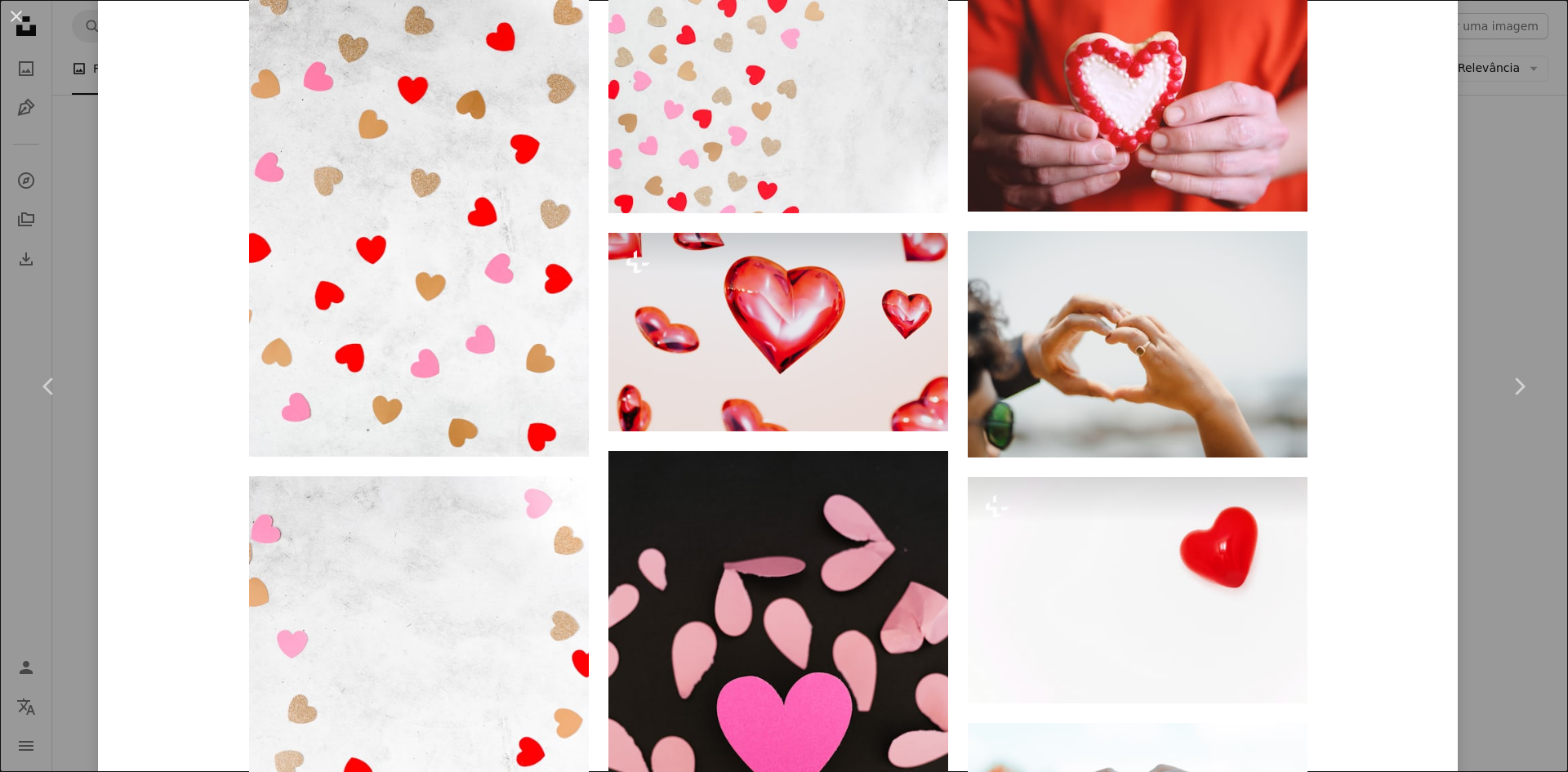
click at [1479, 269] on div "An X shape Chevron left Chevron right [PERSON_NAME] Disponível para contratação…" at bounding box center [784, 386] width 1568 height 772
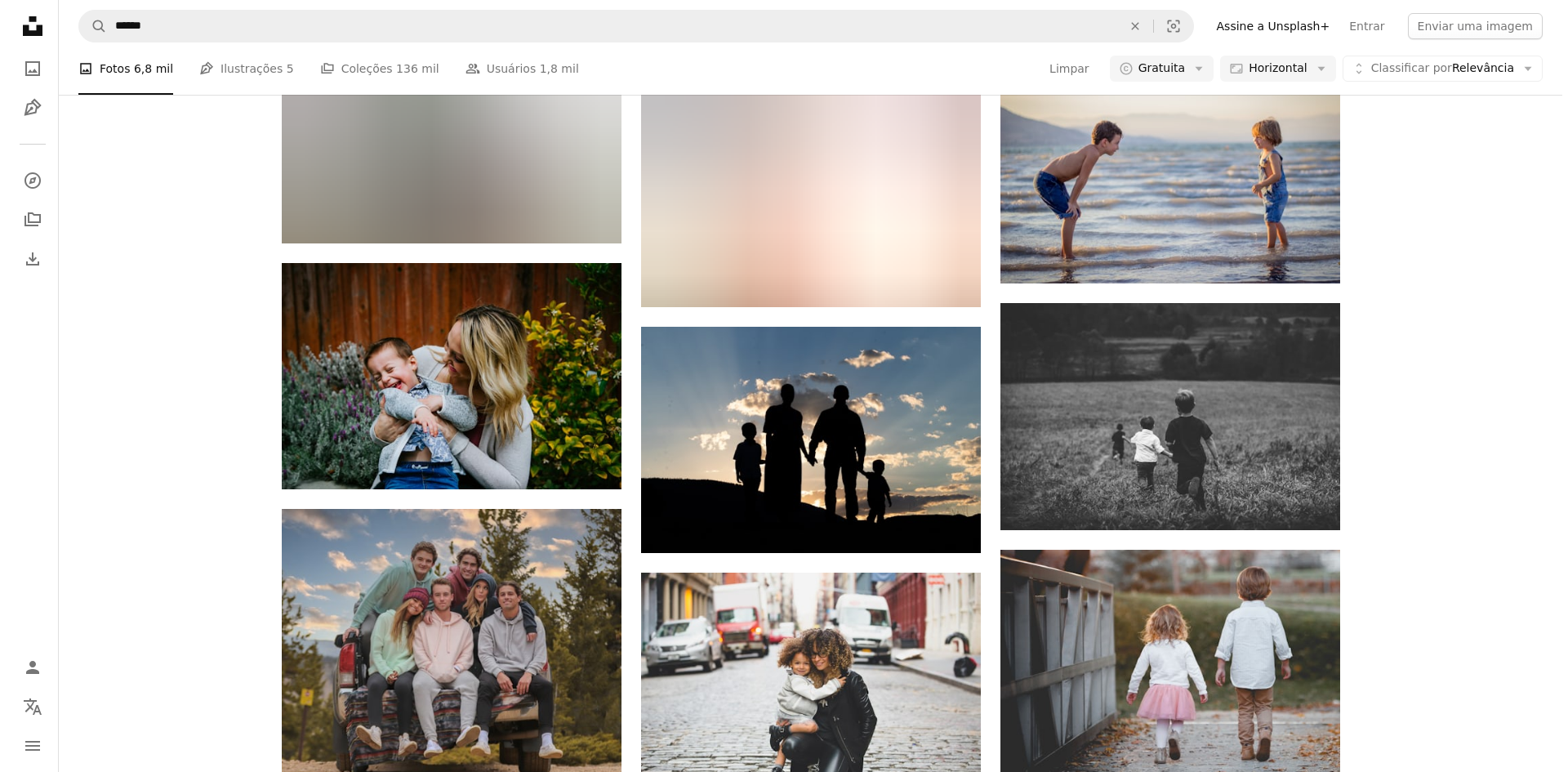
scroll to position [6206, 0]
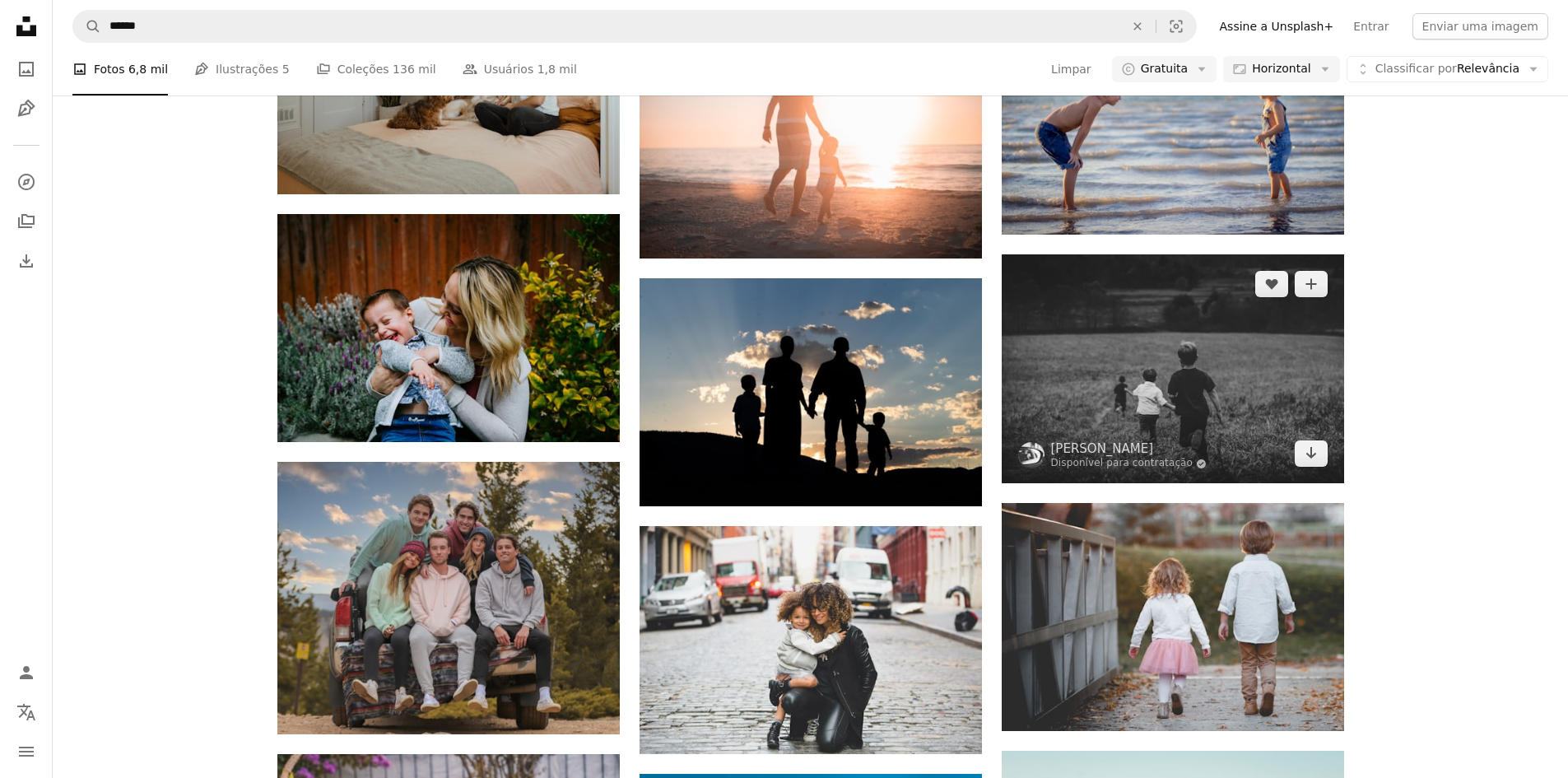
click at [1201, 372] on img at bounding box center [1172, 368] width 342 height 228
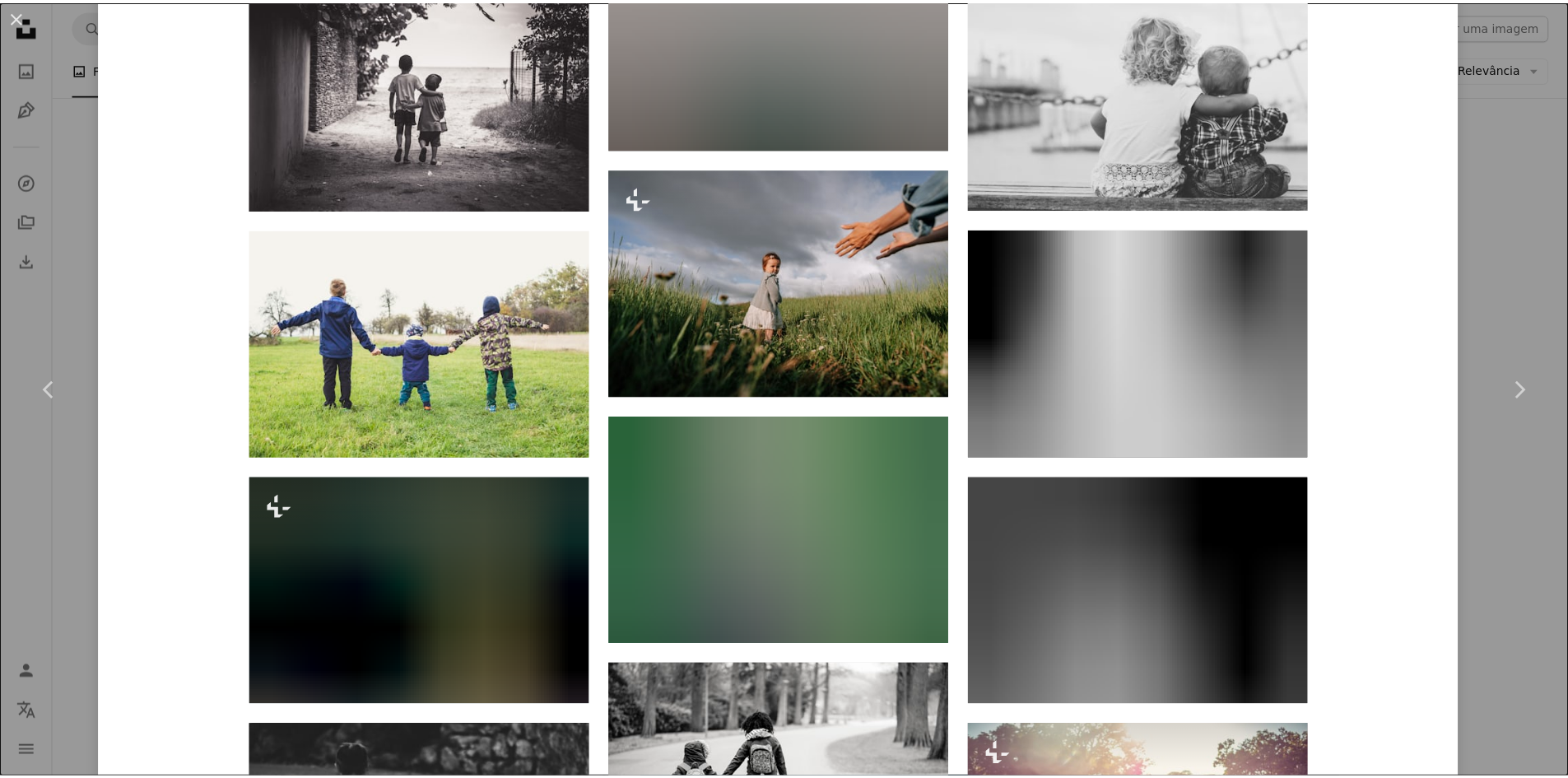
scroll to position [2057, 0]
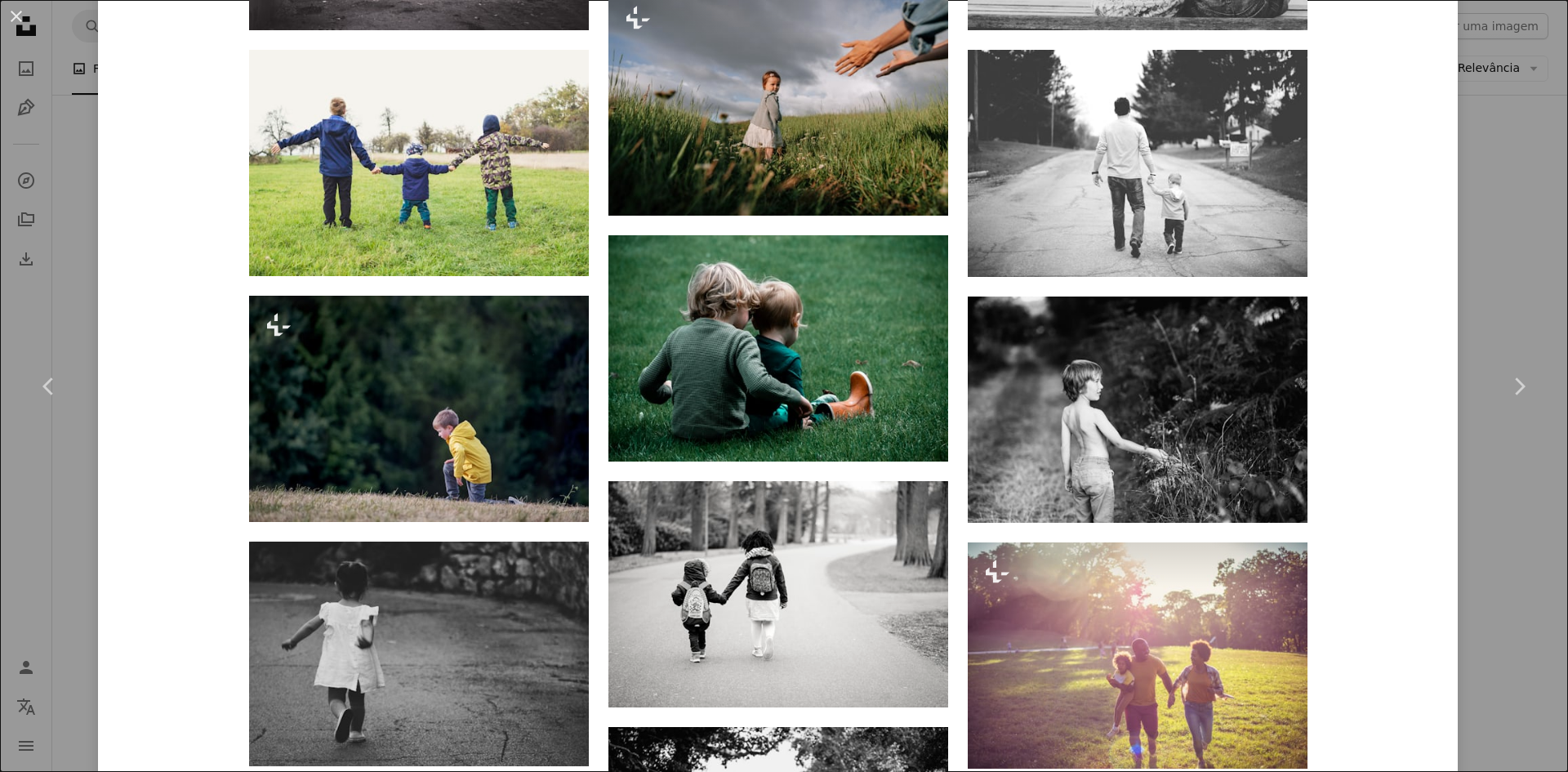
click at [1521, 290] on div "An X shape Chevron left Chevron right [PERSON_NAME] Disponível para contratação…" at bounding box center [784, 386] width 1568 height 772
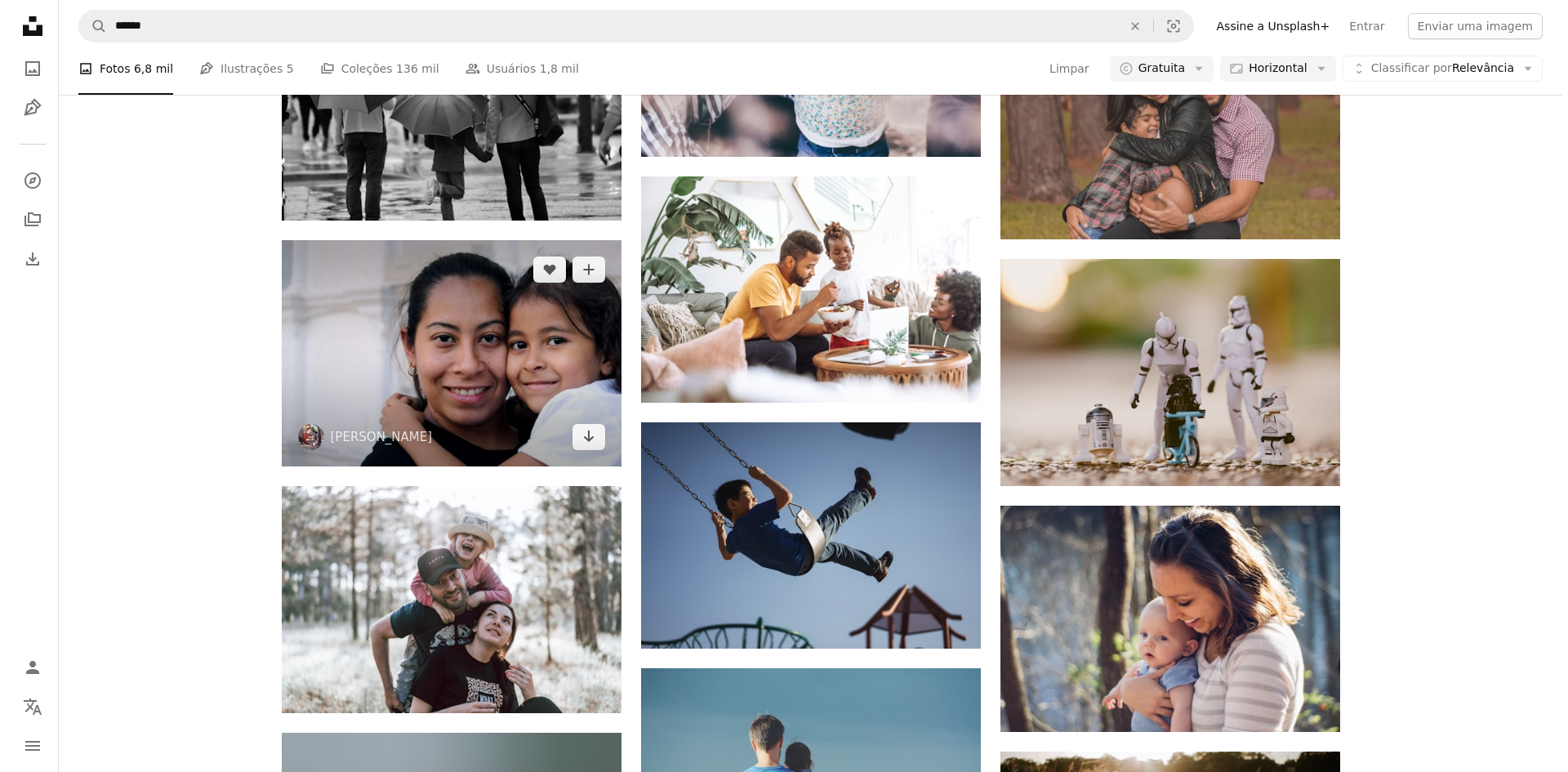
scroll to position [7594, 0]
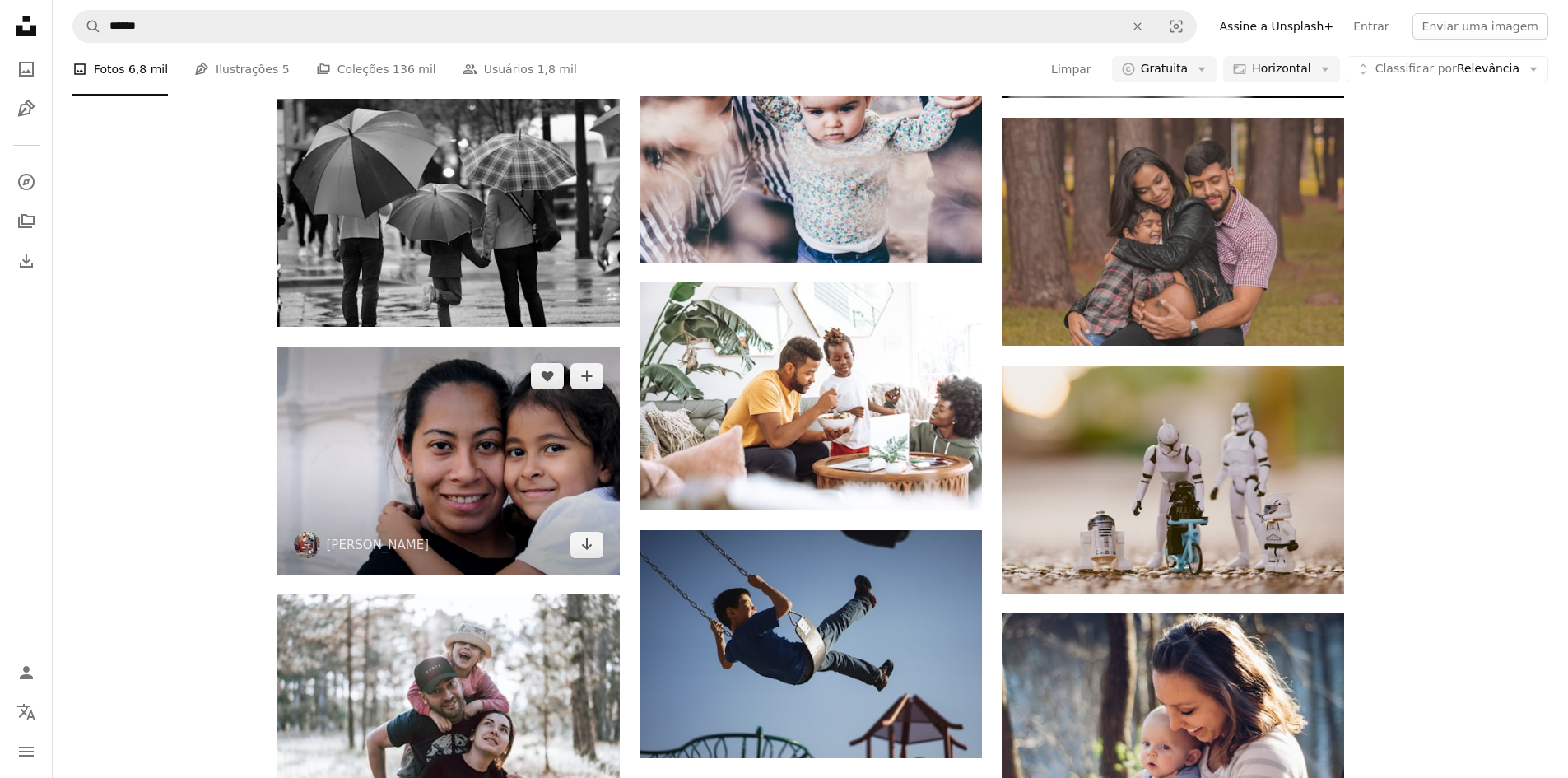
click at [390, 455] on img at bounding box center [448, 460] width 342 height 228
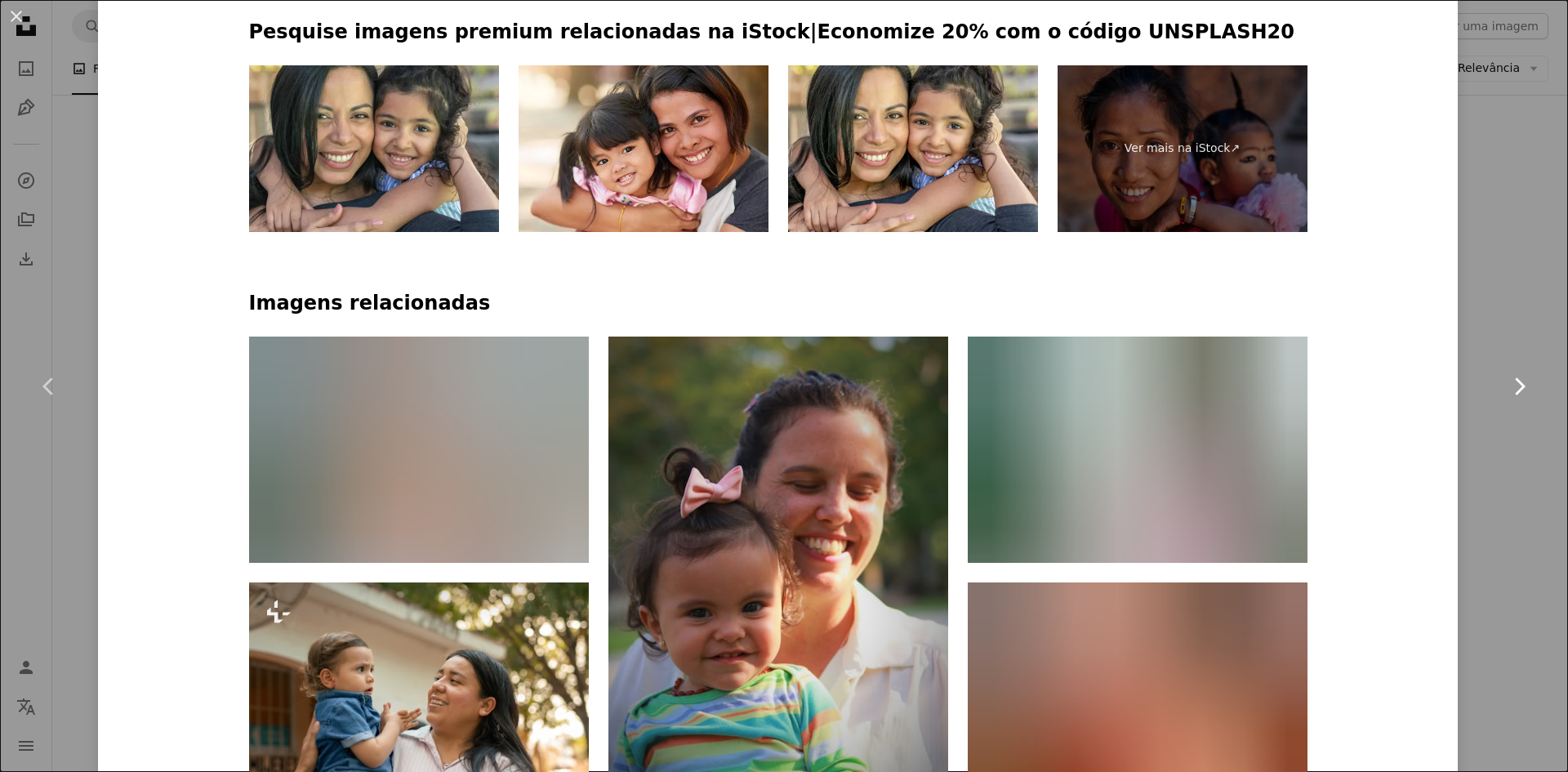
scroll to position [1225, 0]
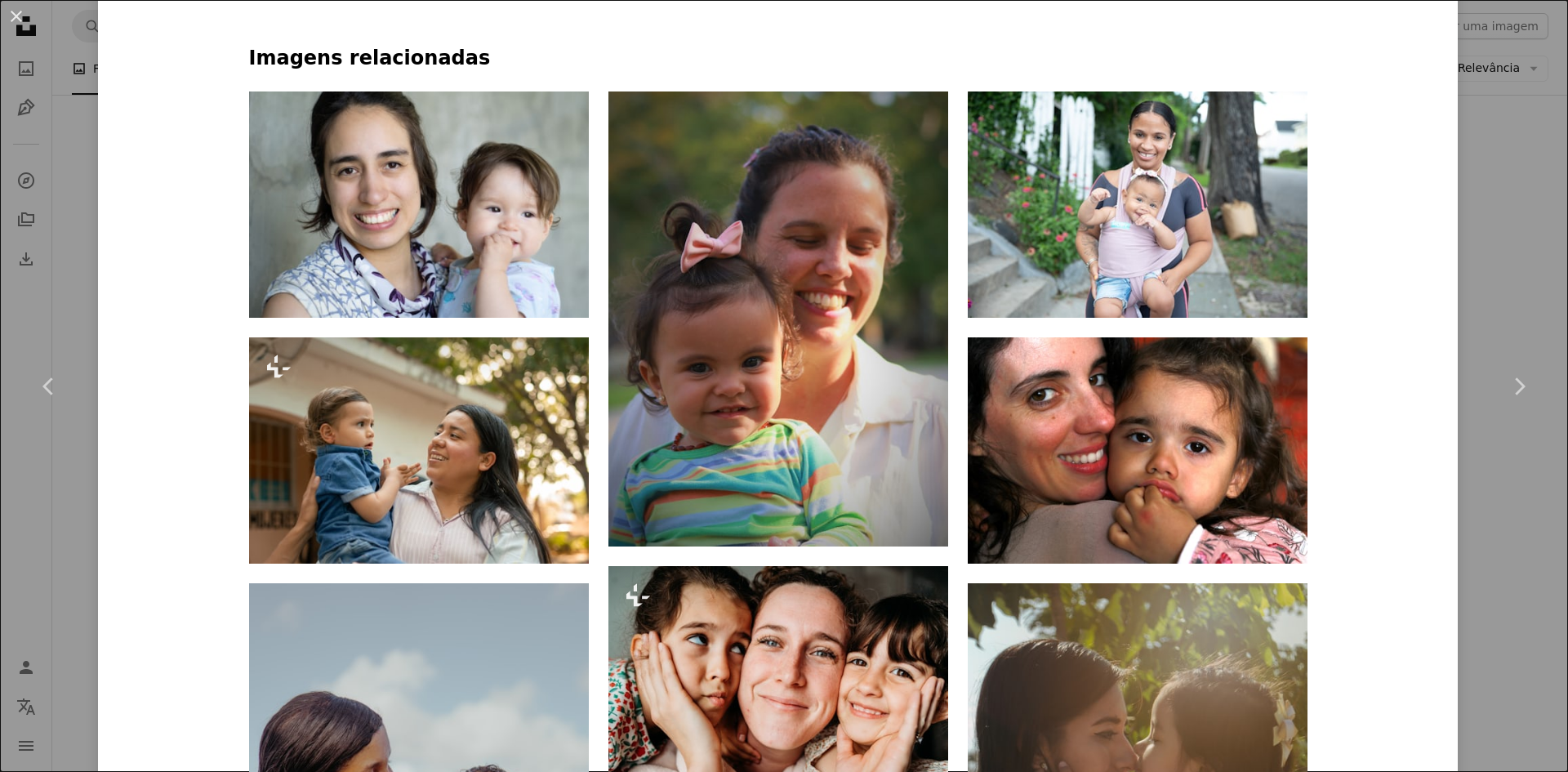
click at [1501, 501] on div "An X shape Chevron left Chevron right [PERSON_NAME] A heart A plus sign Editar …" at bounding box center [784, 386] width 1568 height 772
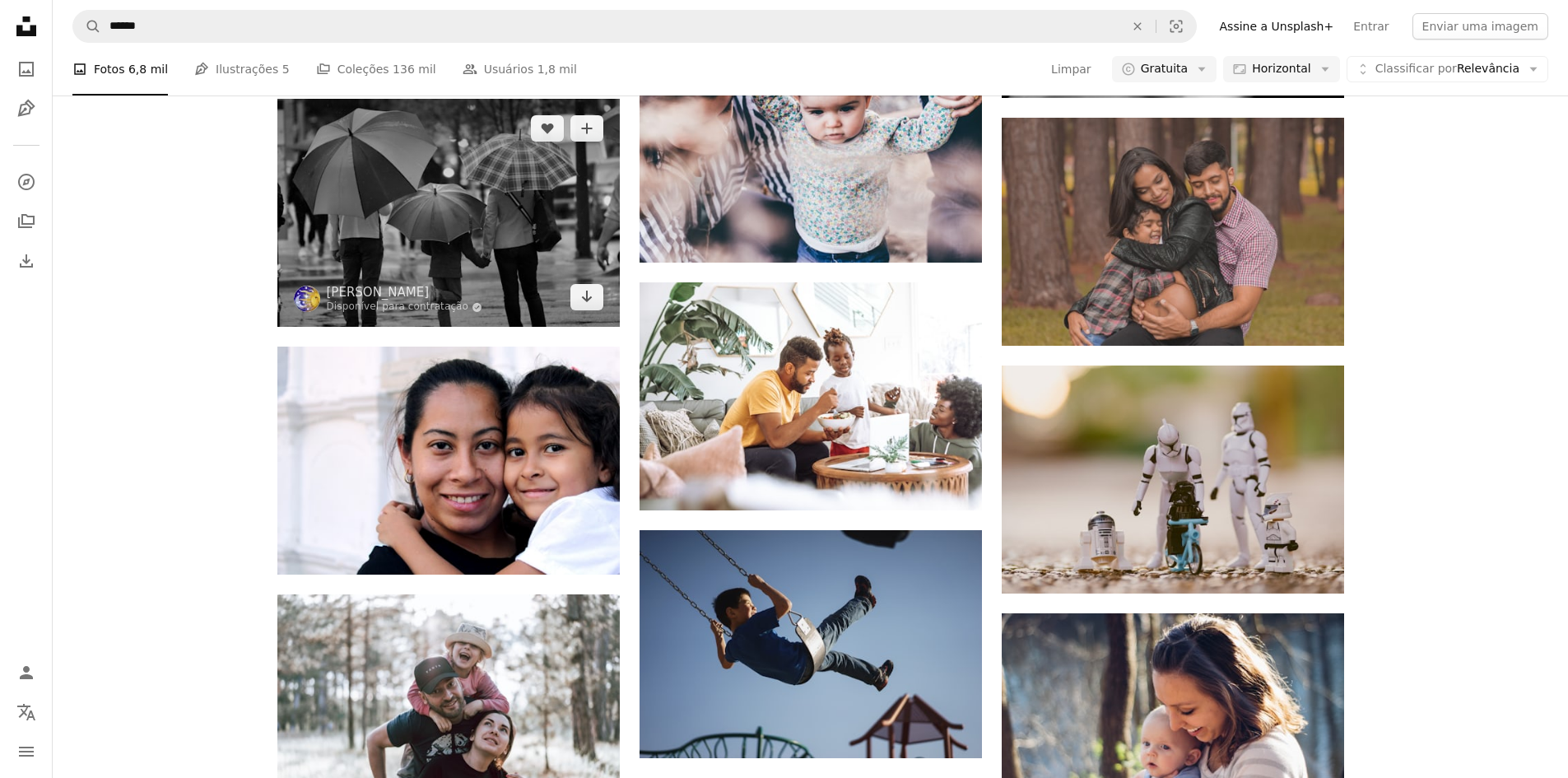
click at [392, 206] on img at bounding box center [448, 212] width 342 height 228
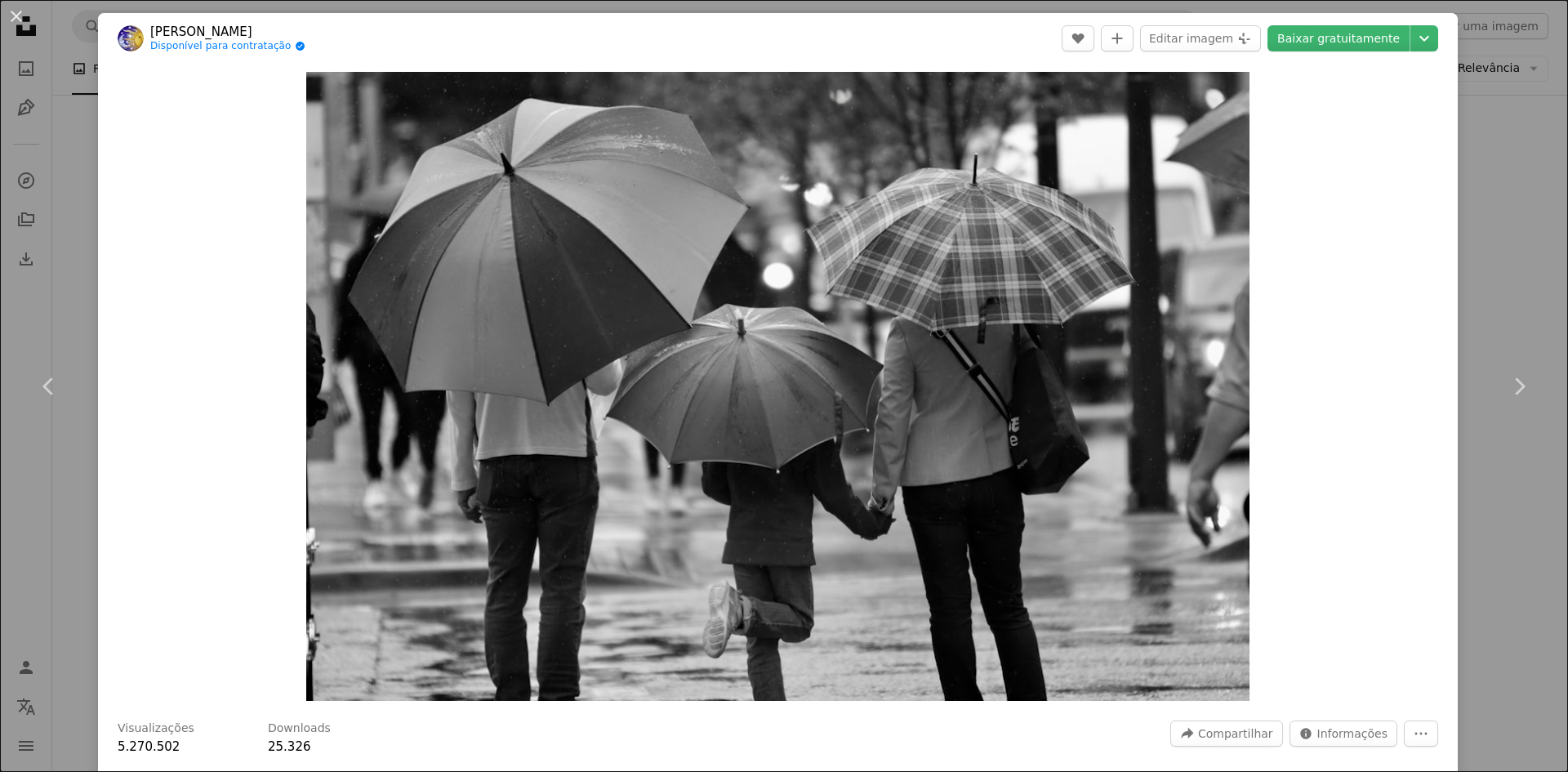
click at [1510, 237] on div "An X shape Chevron left Chevron right [PERSON_NAME] X Disponível para contrataç…" at bounding box center [784, 386] width 1568 height 772
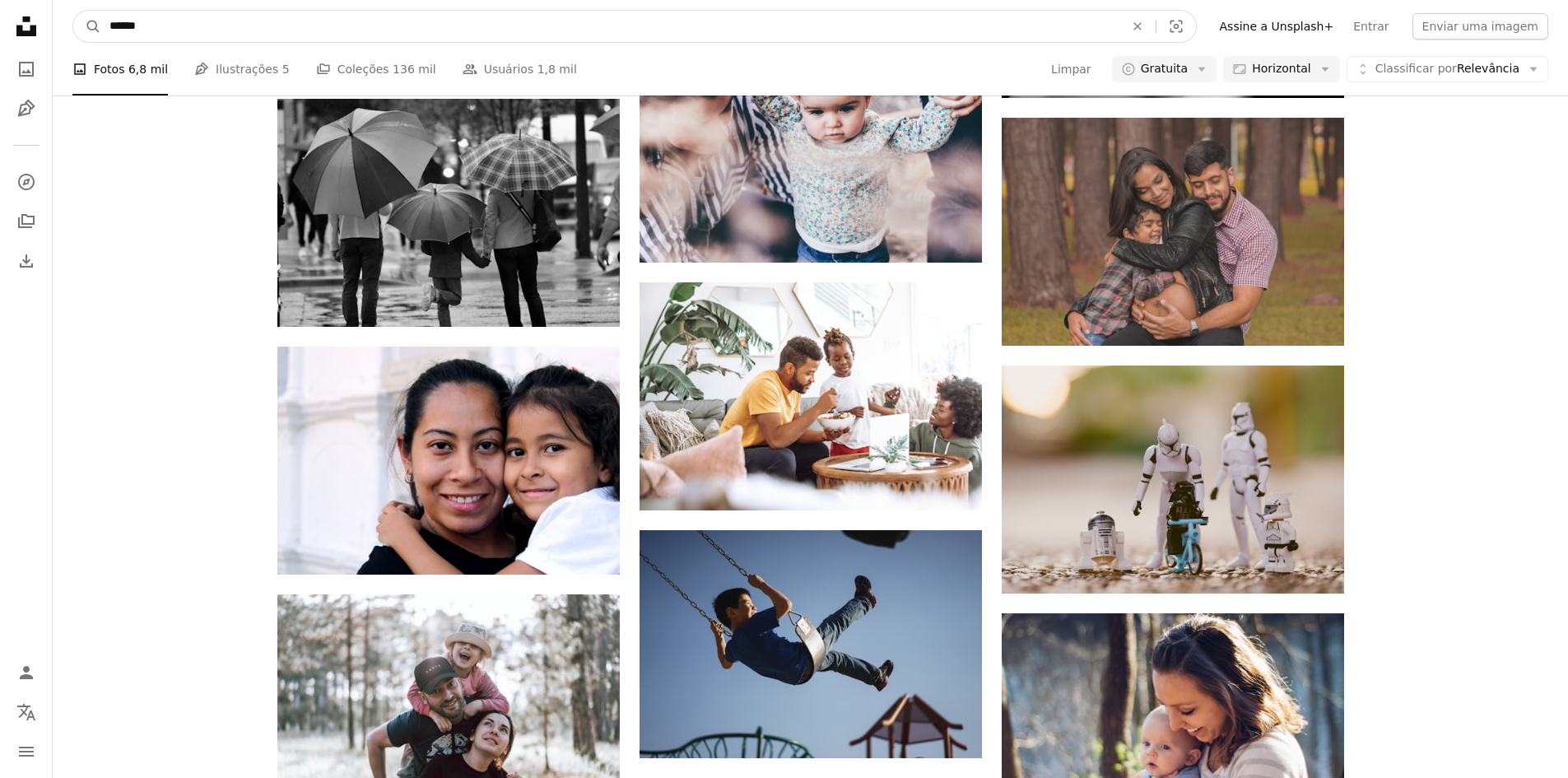
click at [505, 20] on input "******" at bounding box center [610, 26] width 1018 height 31
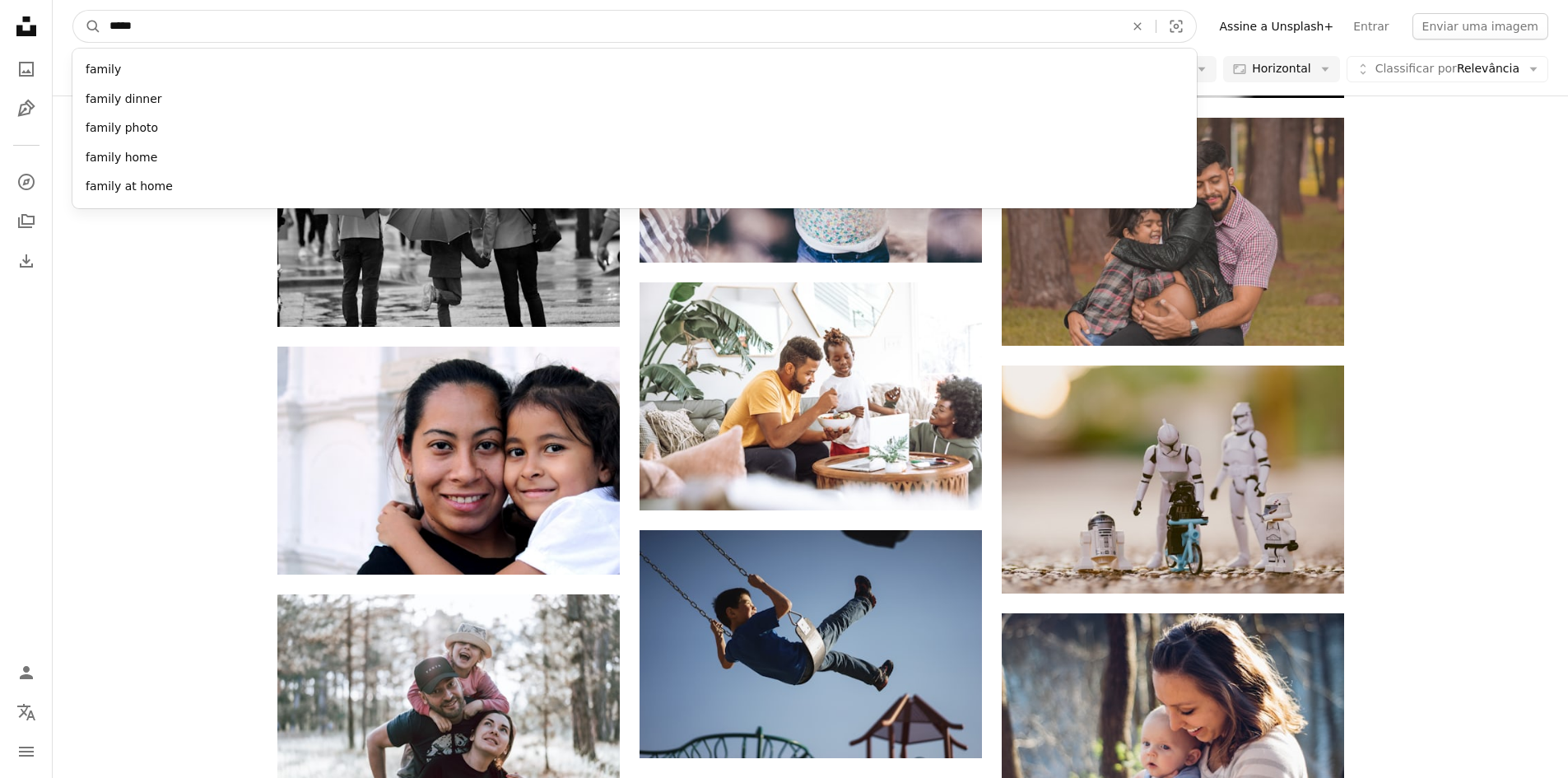
type input "******"
click button "A magnifying glass" at bounding box center [87, 26] width 28 height 31
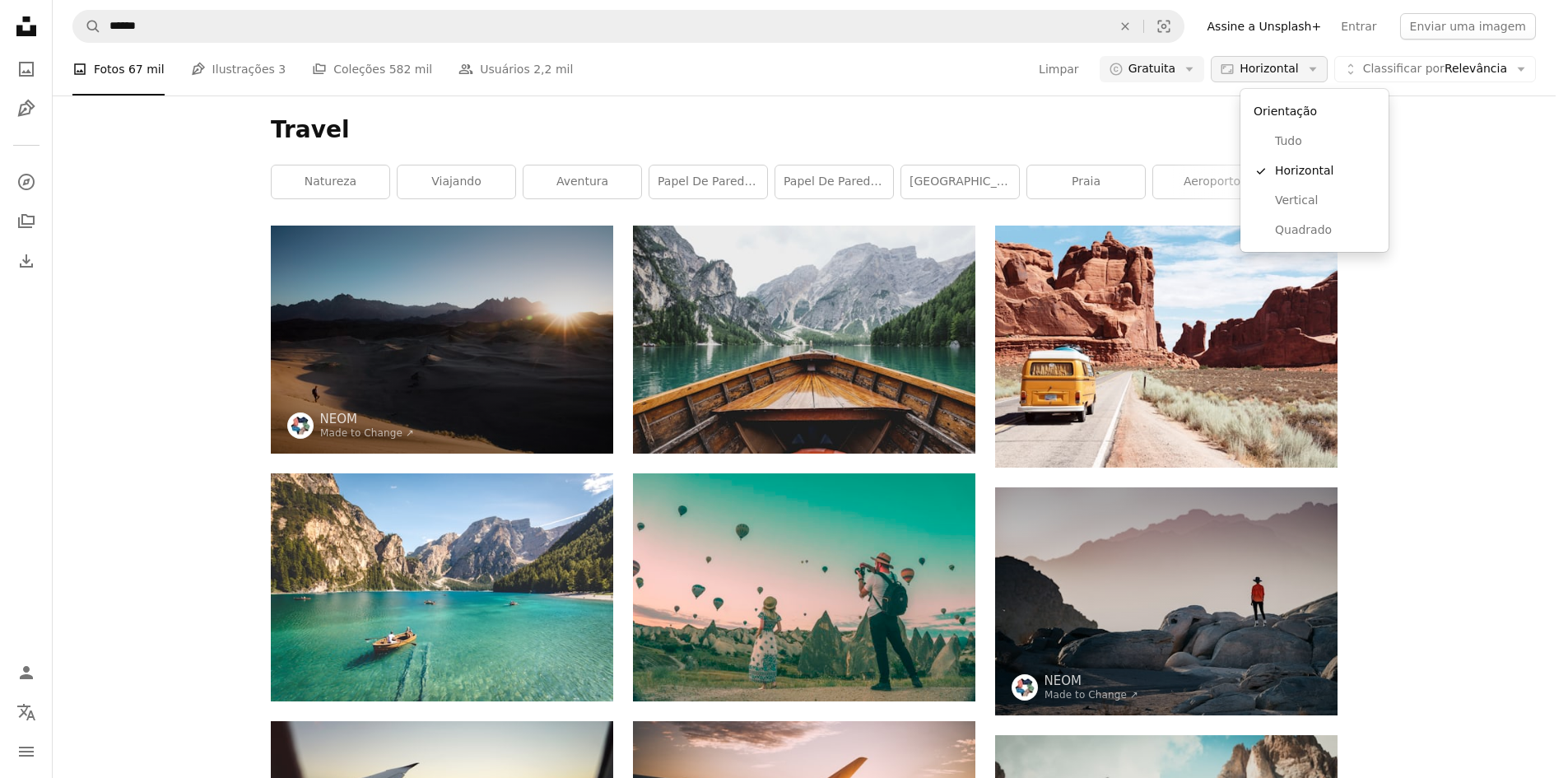
click at [1234, 69] on icon "Aspect ratio" at bounding box center [1227, 69] width 14 height 14
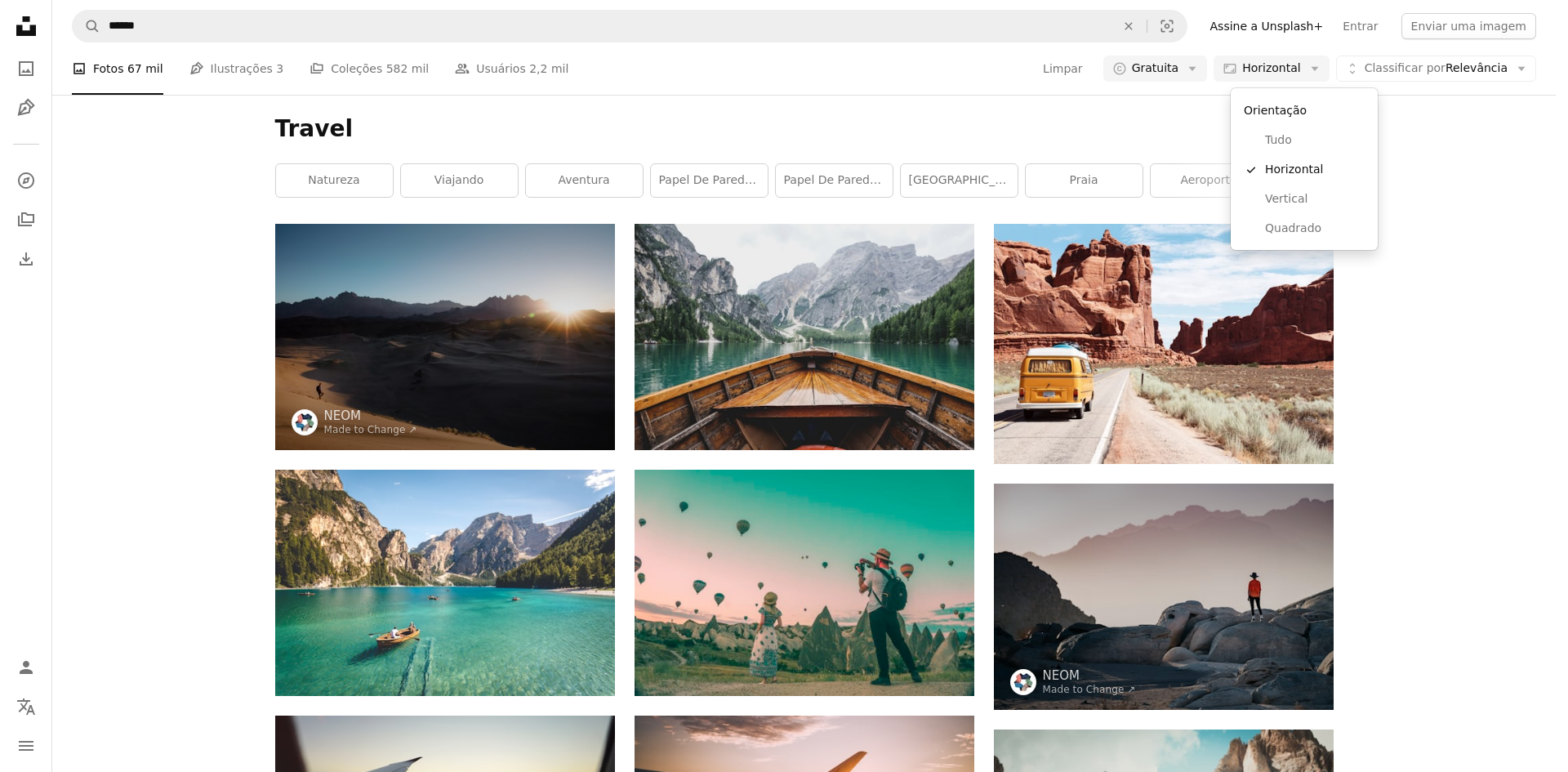
click at [1515, 256] on body "Unsplash logo Página inicial da Unsplash A photo Pen Tool A compass A stack of …" at bounding box center [778, 386] width 1556 height 772
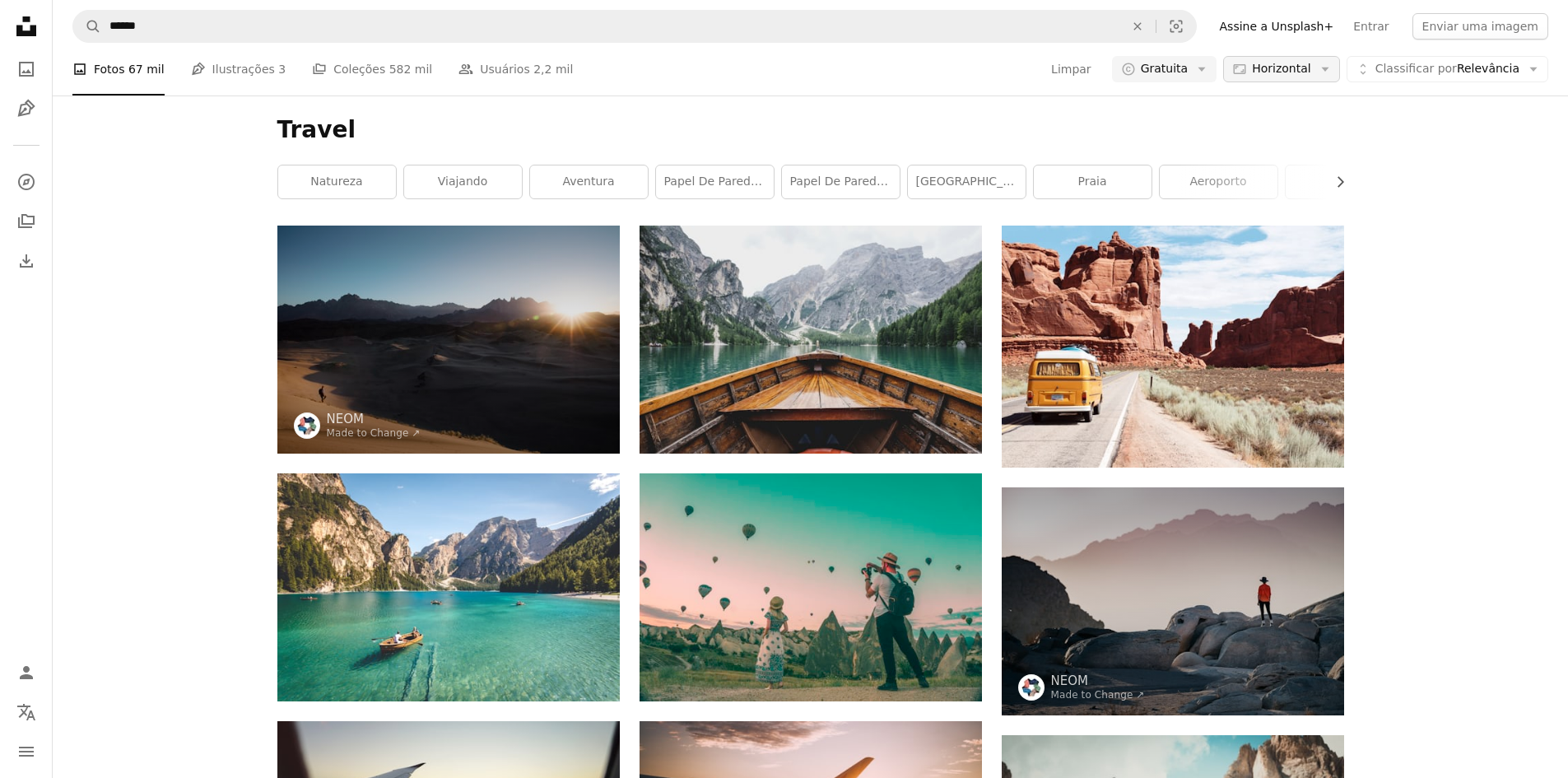
click at [1279, 72] on span "Horizontal" at bounding box center [1281, 69] width 59 height 16
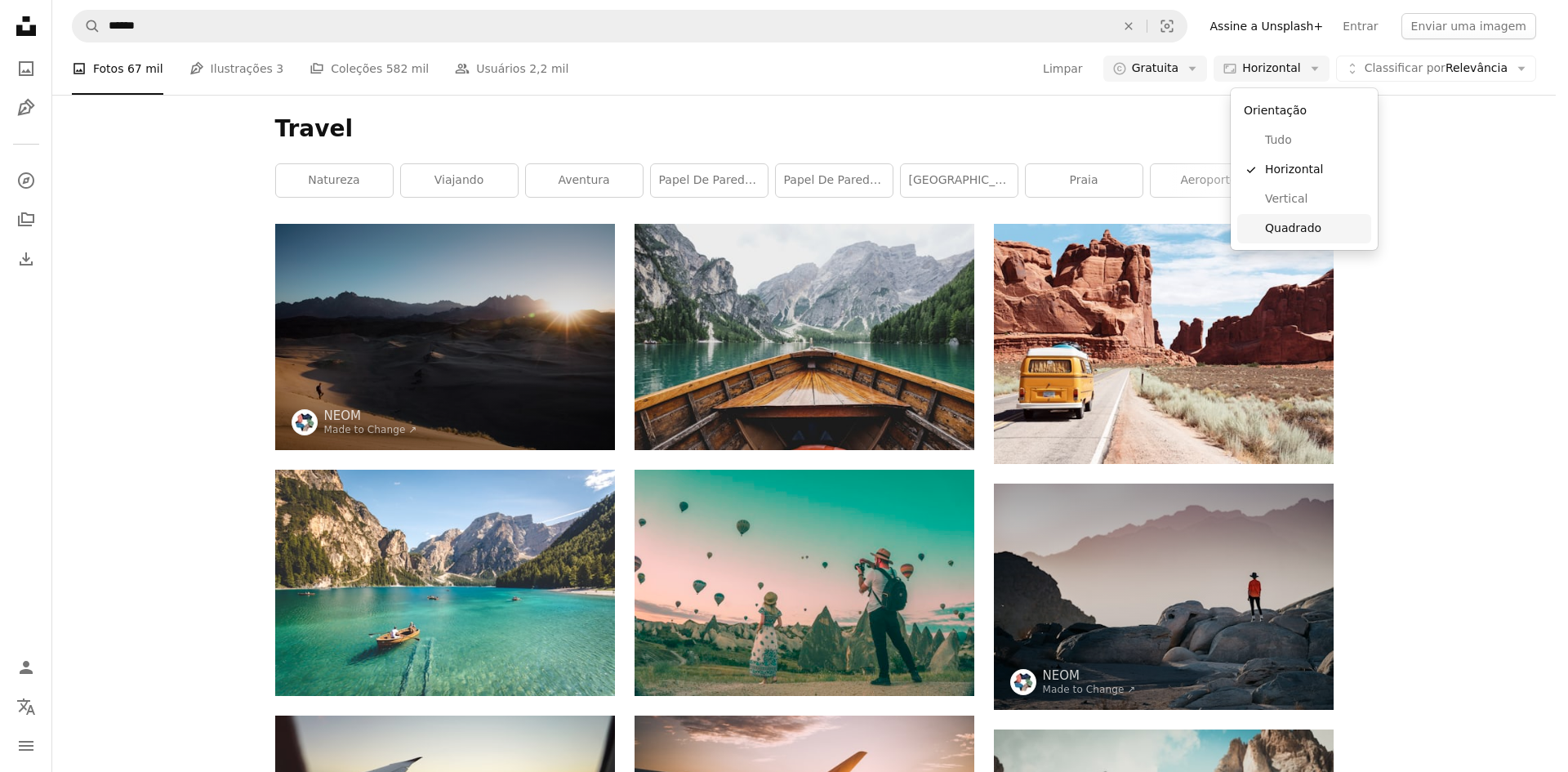
click at [1300, 221] on span "Quadrado" at bounding box center [1315, 228] width 99 height 16
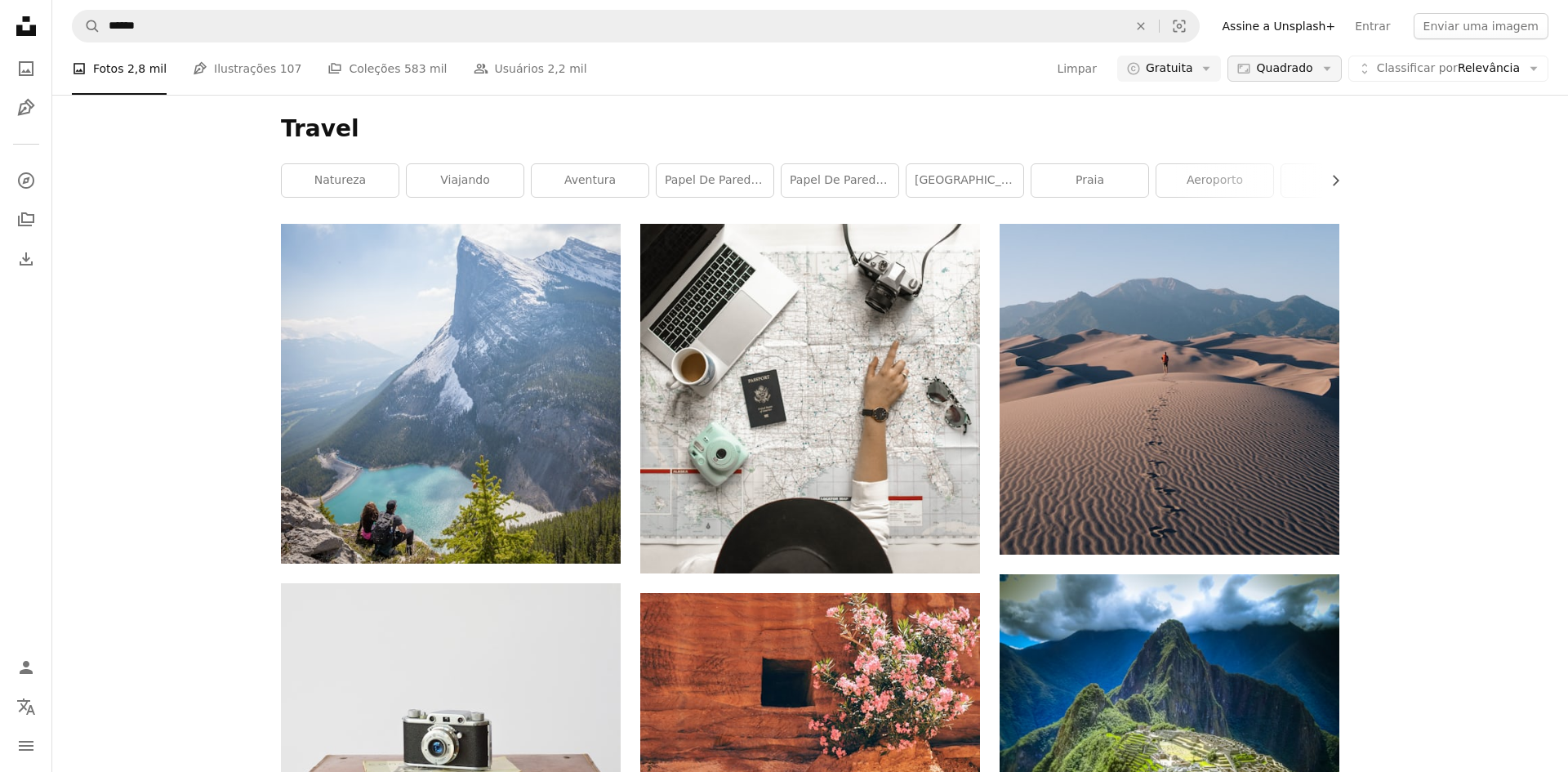
click at [1251, 62] on icon "Aspect ratio" at bounding box center [1243, 68] width 14 height 14
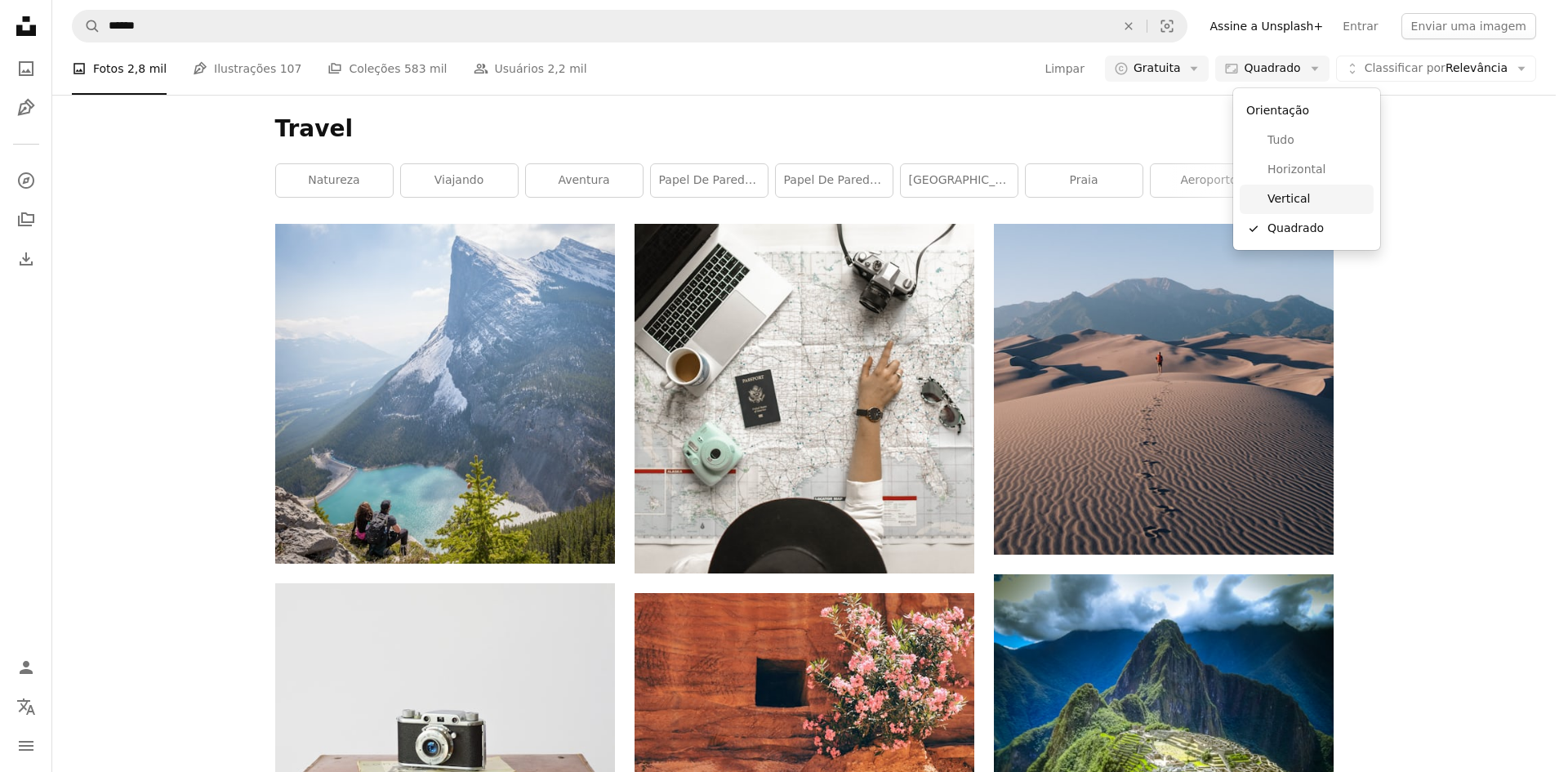
click at [1297, 191] on span "Vertical" at bounding box center [1318, 199] width 99 height 16
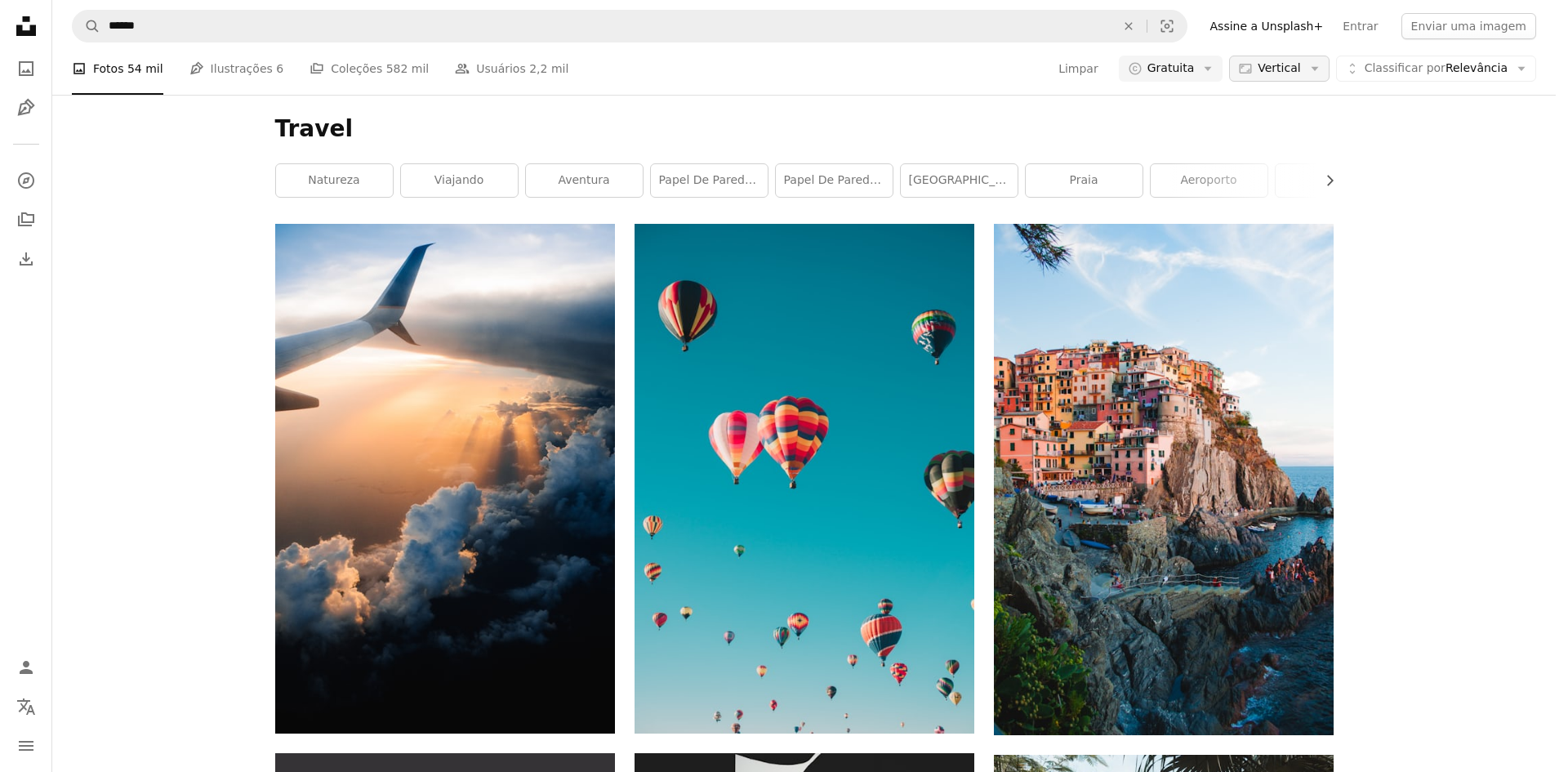
click at [1281, 66] on span "Vertical" at bounding box center [1279, 68] width 42 height 16
click at [1301, 162] on span "Horizontal" at bounding box center [1330, 169] width 99 height 16
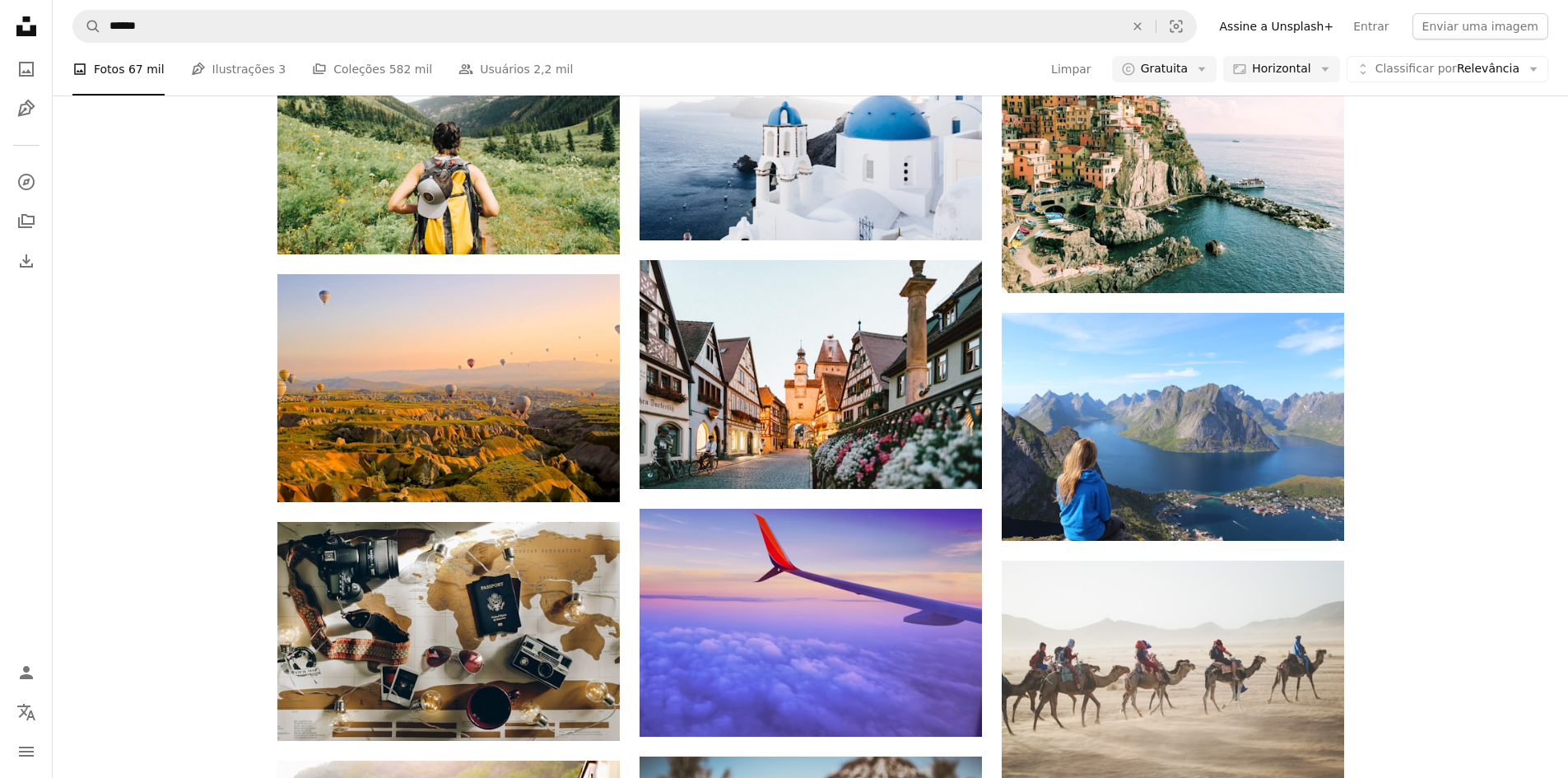
scroll to position [3045, 0]
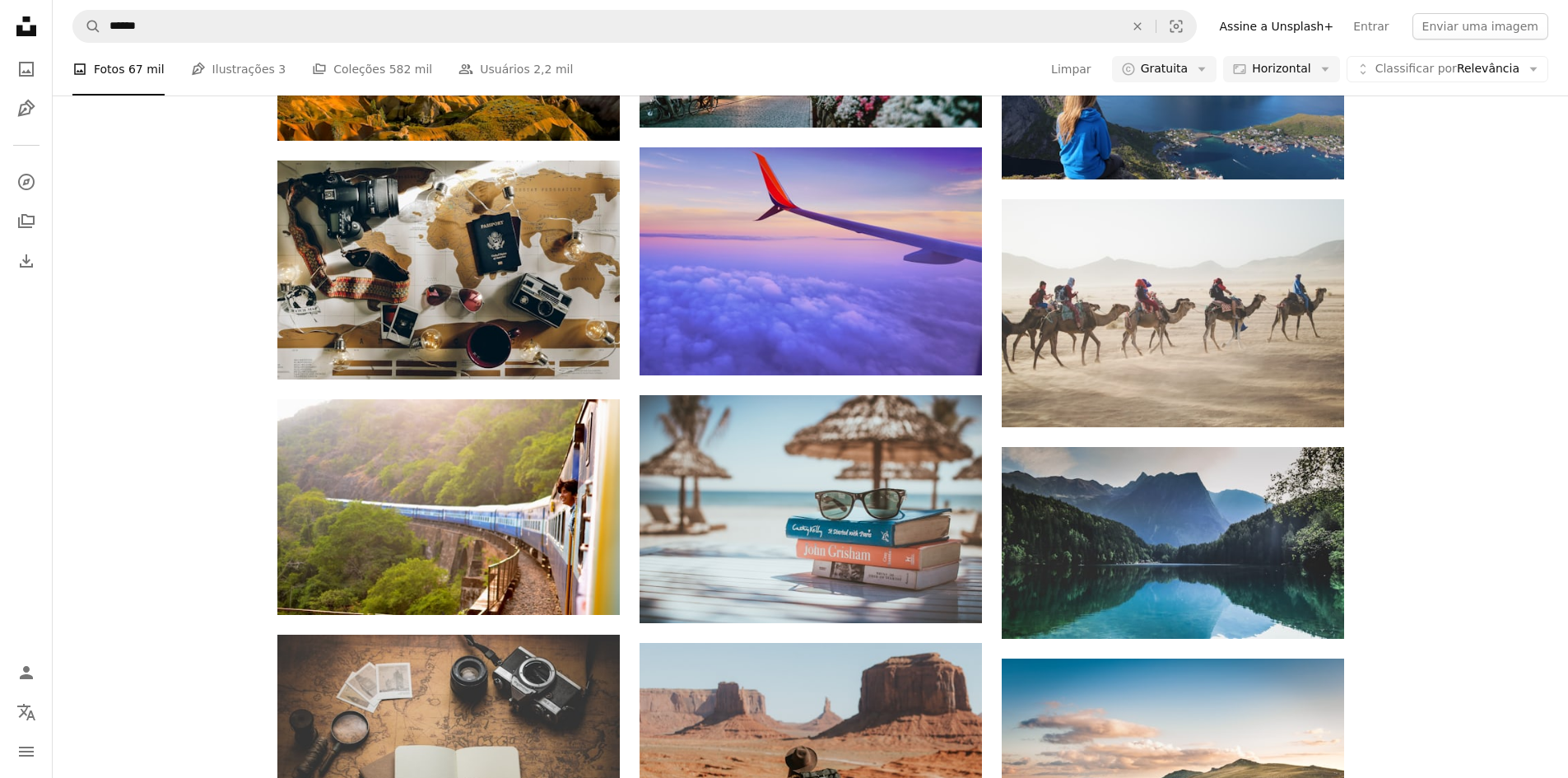
click at [561, 46] on nav "A magnifying glass ****** An X shape Visual search Filters Assine a Unsplash+ E…" at bounding box center [810, 26] width 1515 height 53
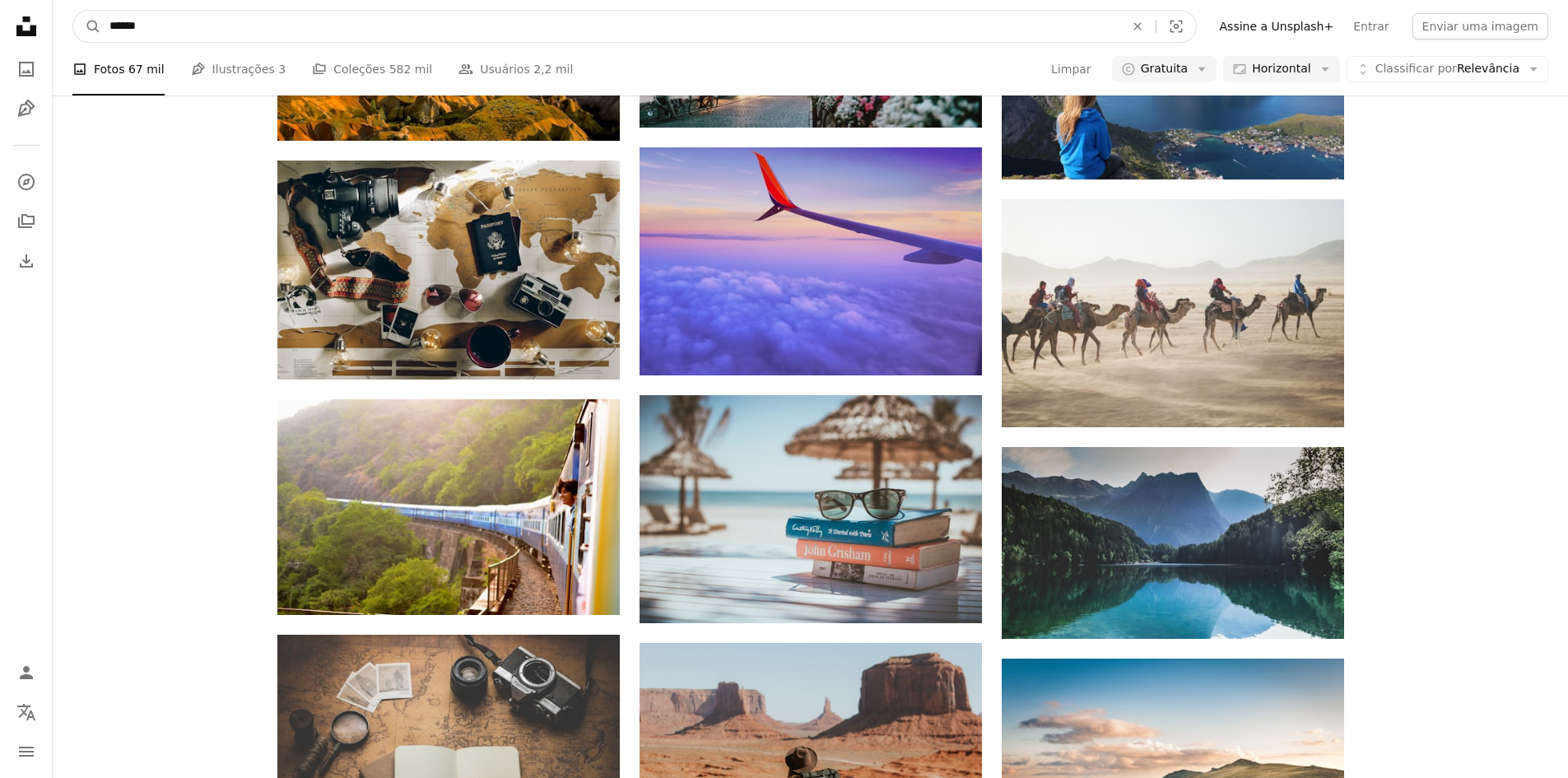
click at [555, 30] on input "******" at bounding box center [610, 26] width 1018 height 31
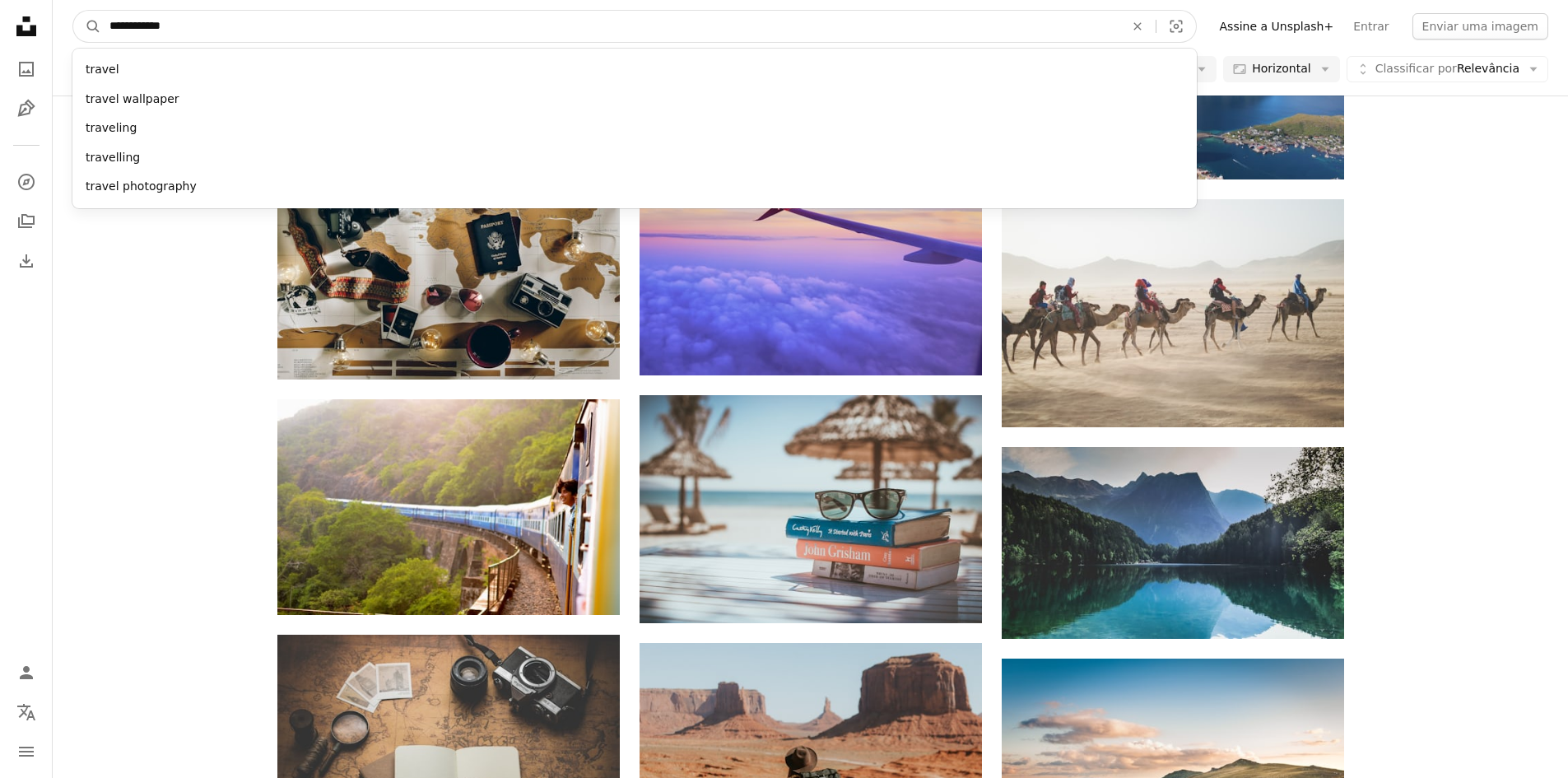
type input "**********"
click button "A magnifying glass" at bounding box center [87, 26] width 28 height 31
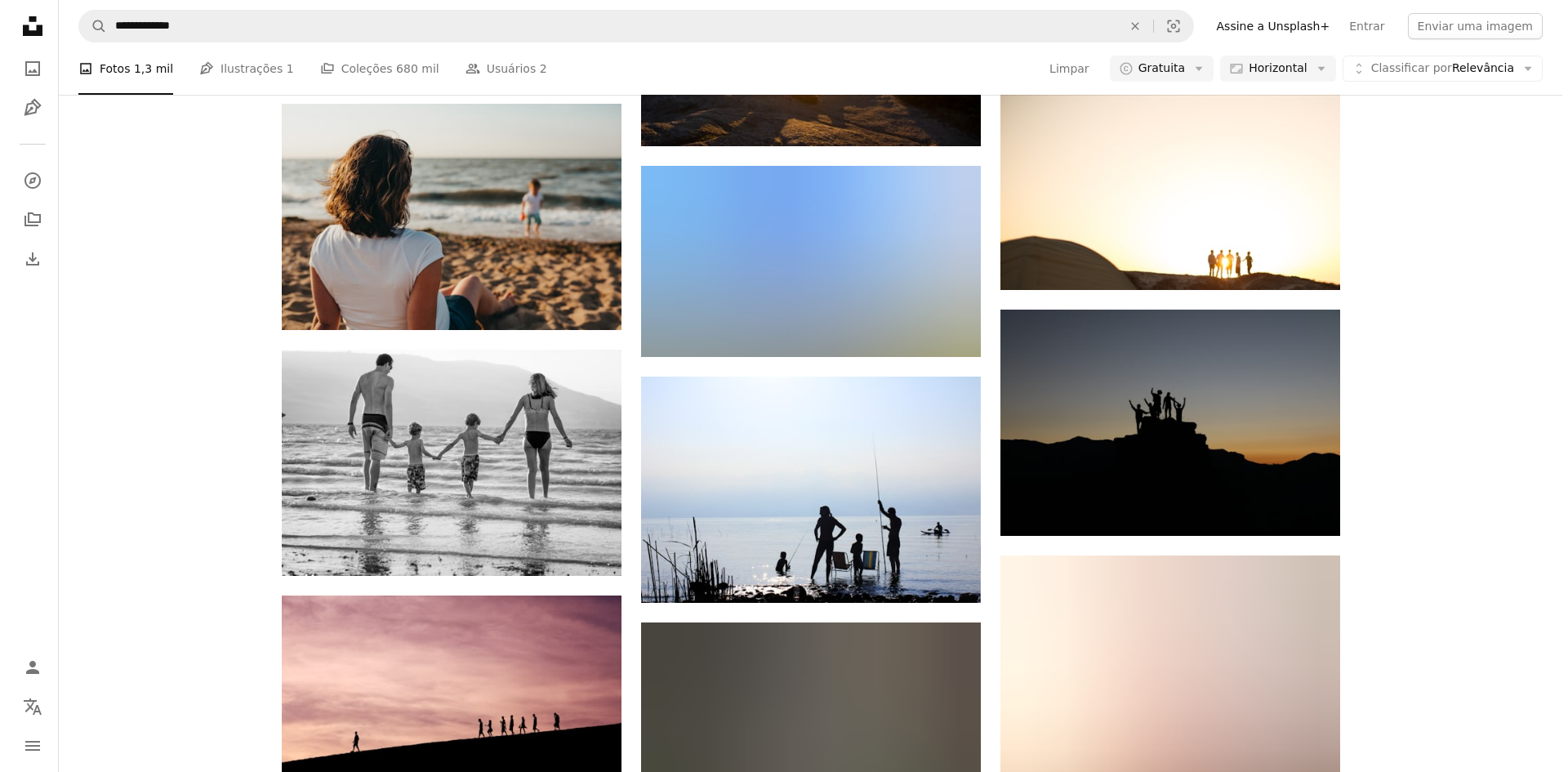
scroll to position [1470, 0]
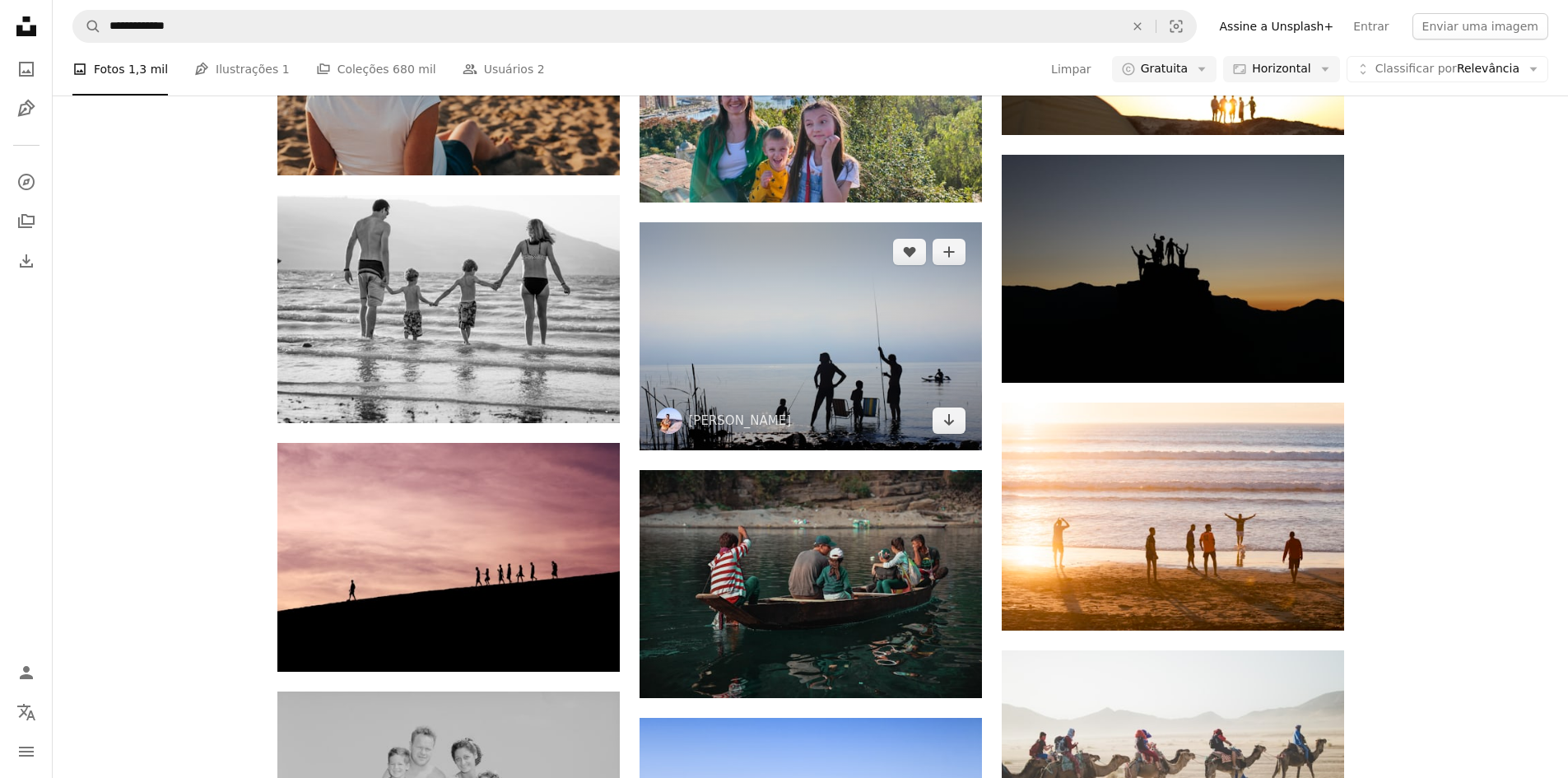
click at [807, 352] on img at bounding box center [810, 336] width 342 height 228
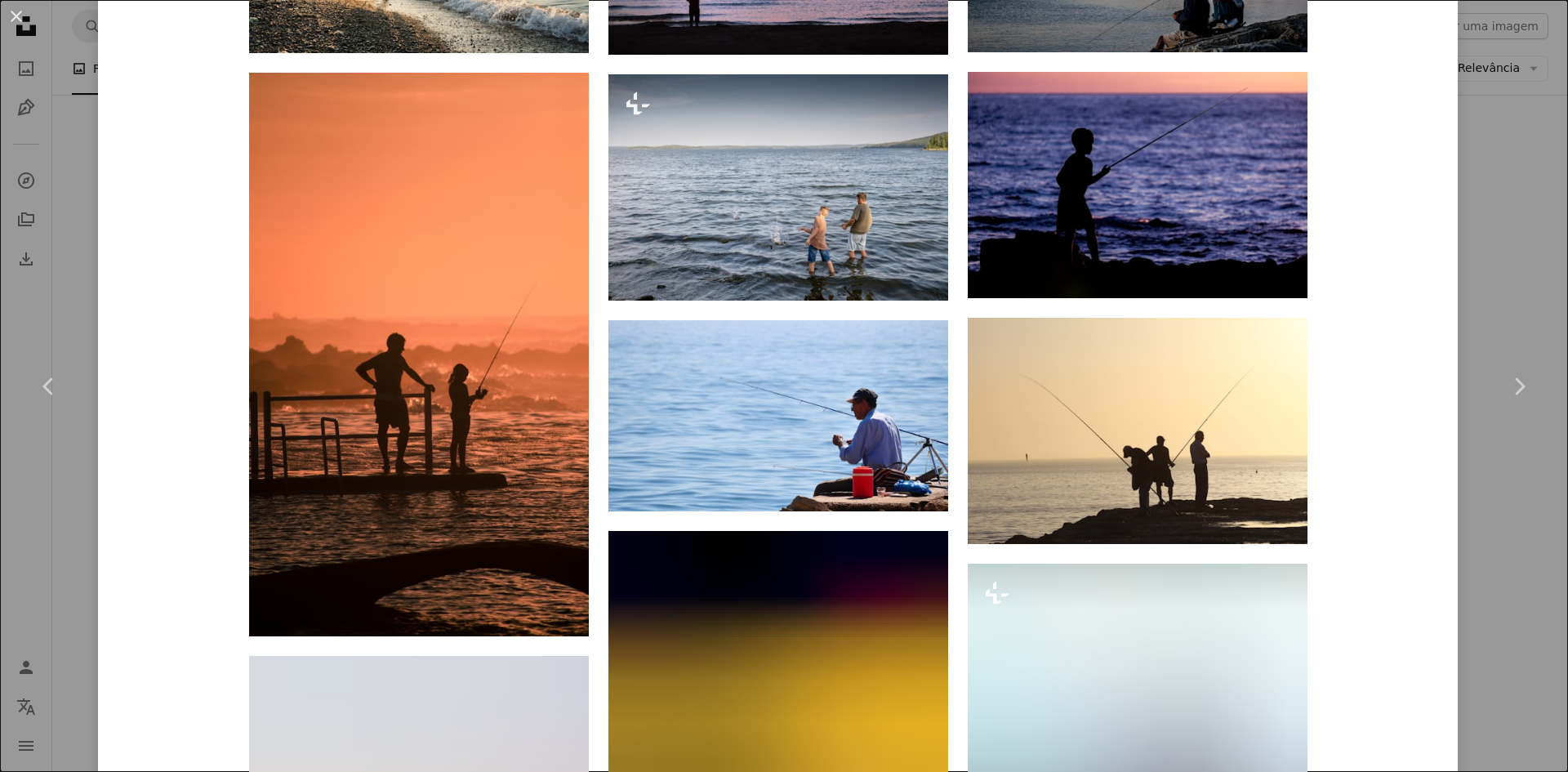
scroll to position [1959, 0]
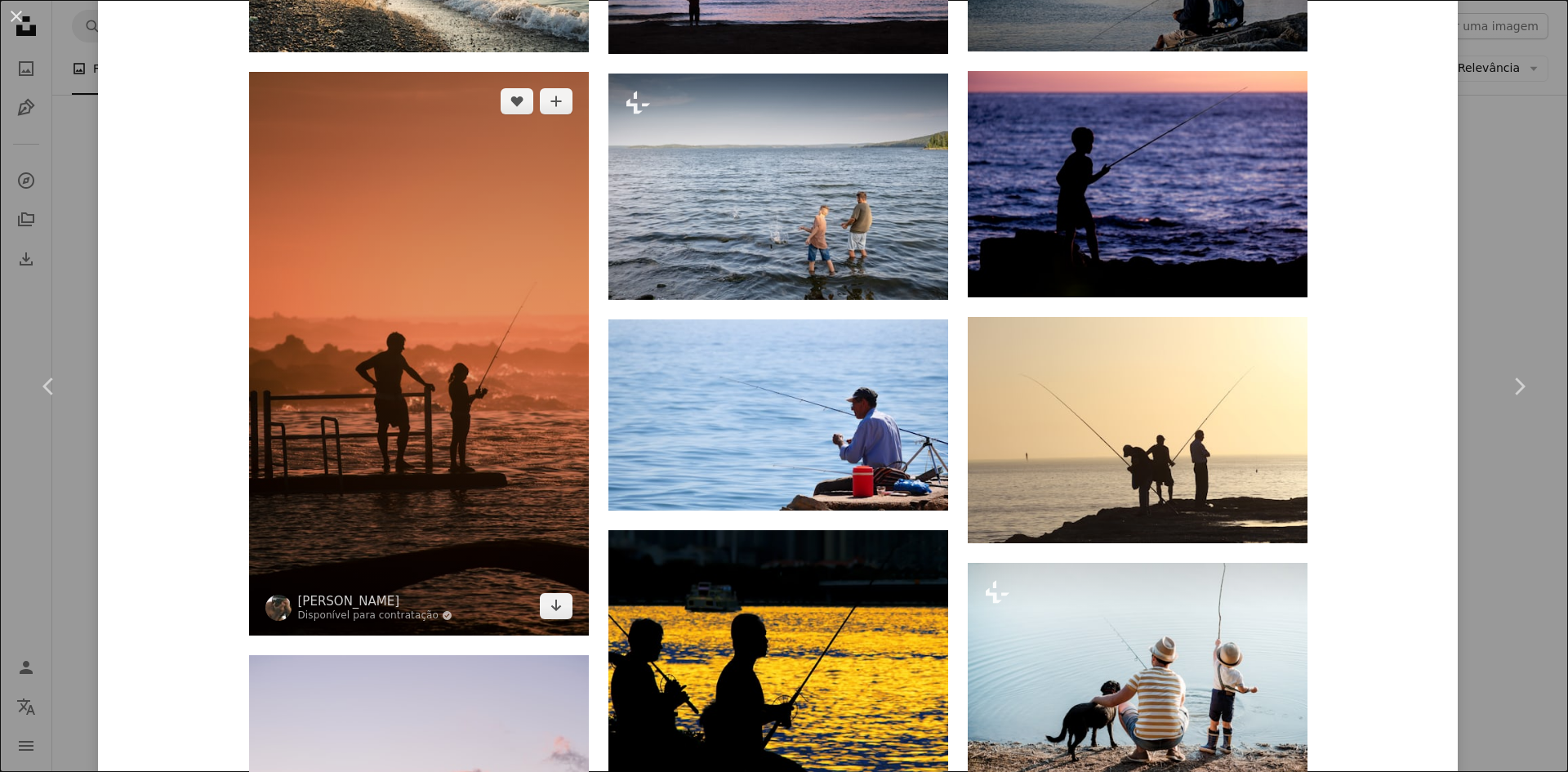
click at [405, 405] on img at bounding box center [419, 353] width 340 height 564
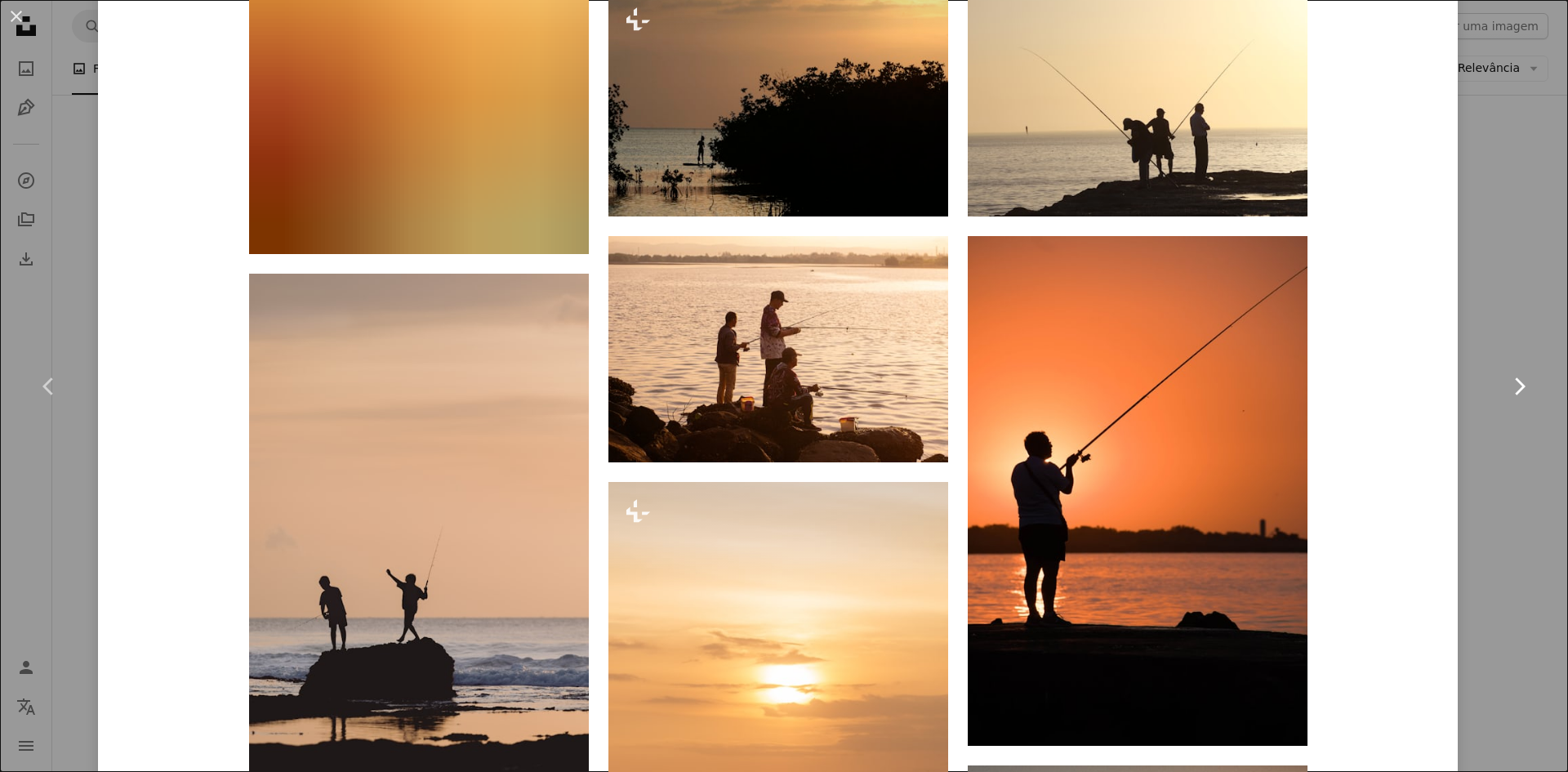
scroll to position [1797, 0]
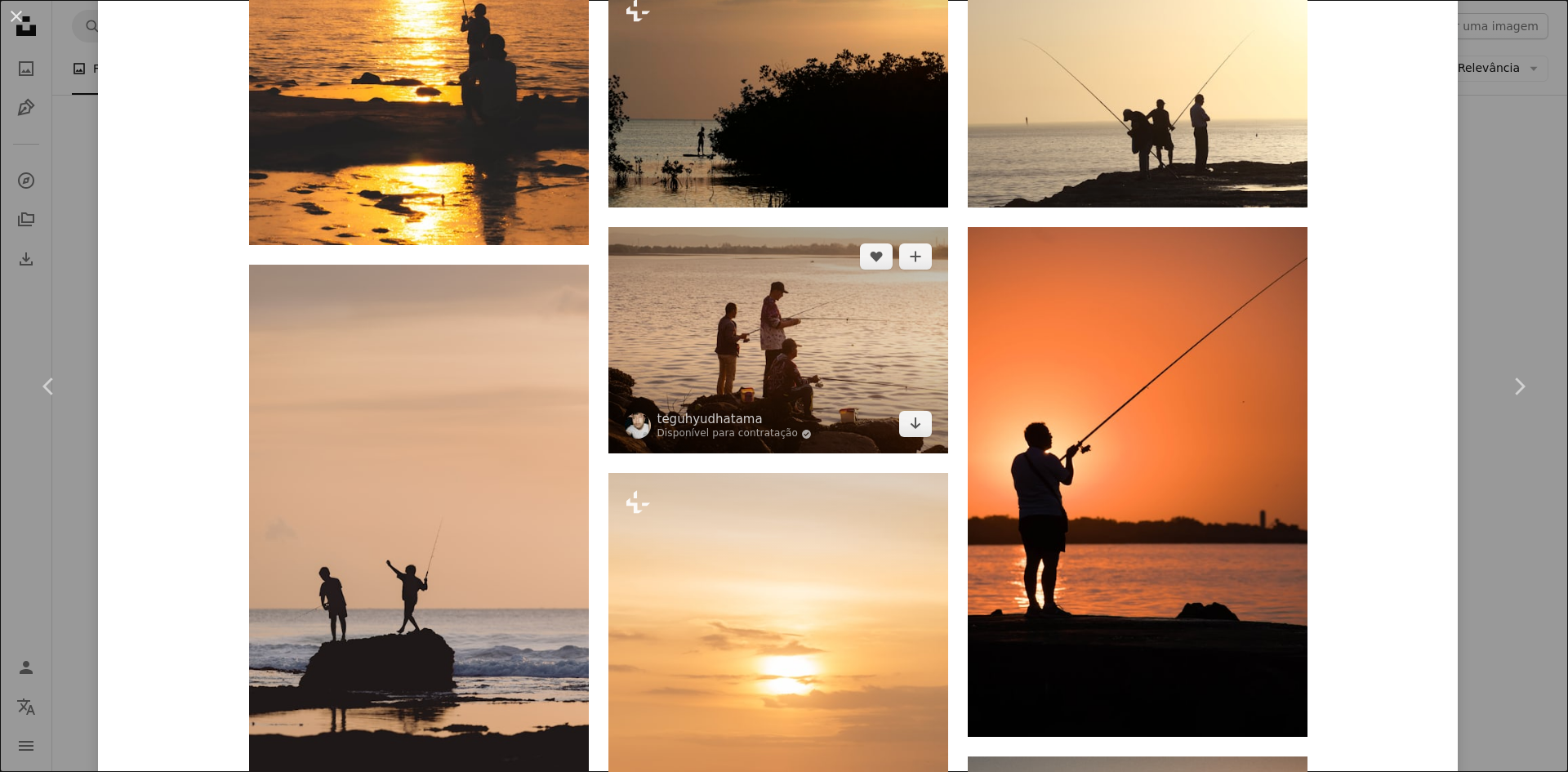
click at [669, 360] on img at bounding box center [778, 340] width 340 height 226
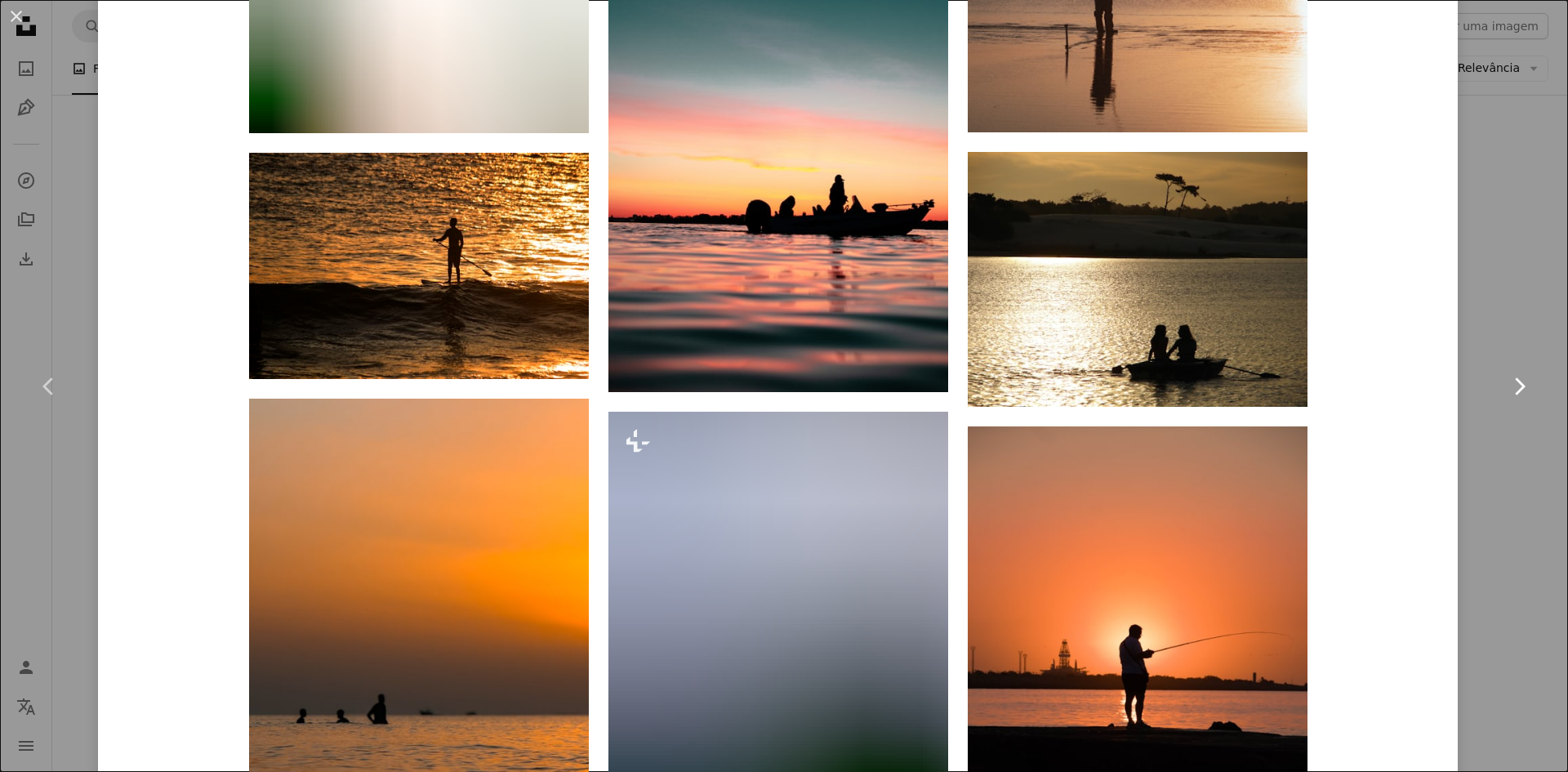
scroll to position [2694, 0]
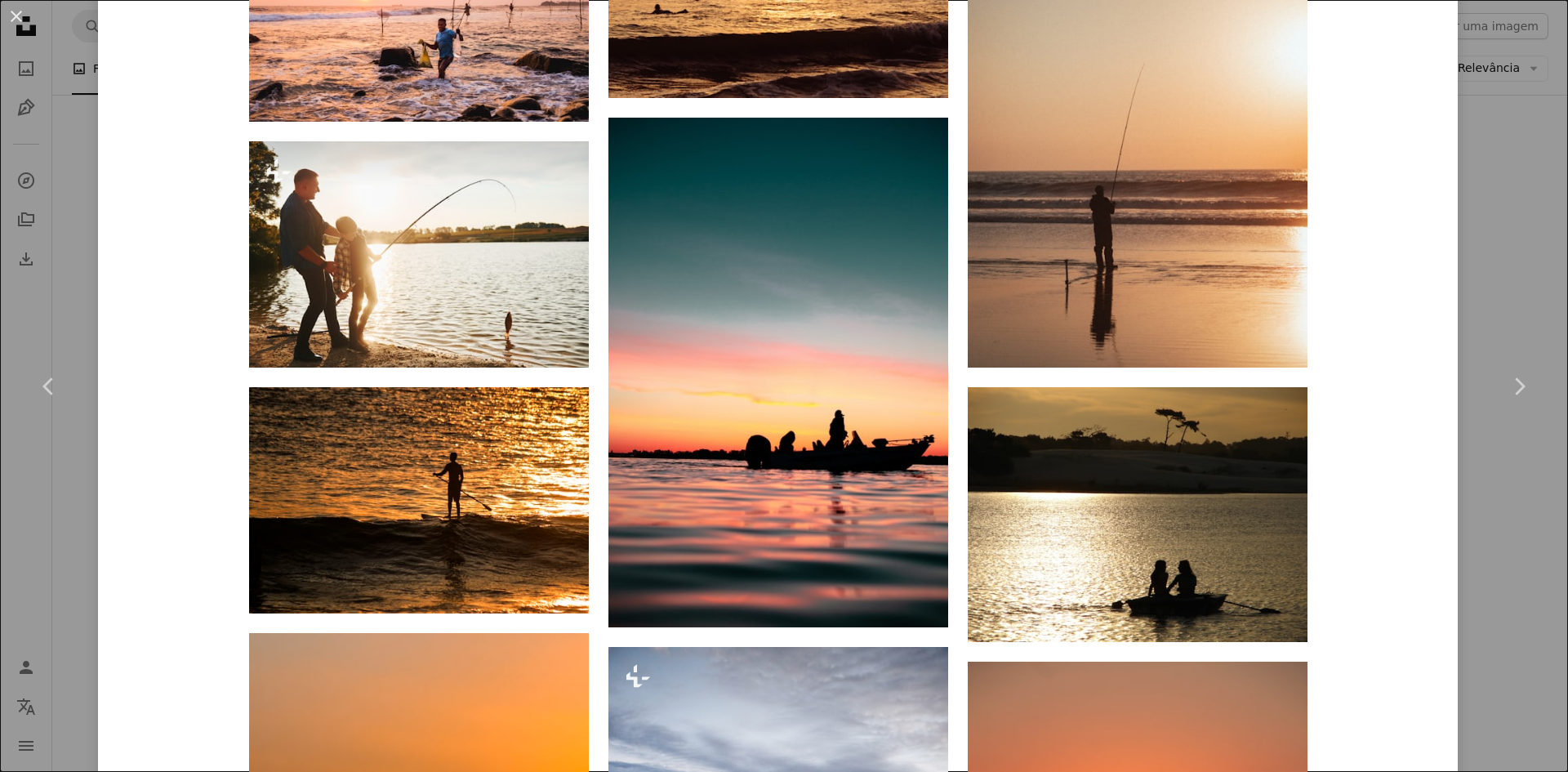
drag, startPoint x: 1567, startPoint y: 399, endPoint x: 1567, endPoint y: 120, distance: 279.0
click at [1567, 120] on html "**********" at bounding box center [784, 578] width 1568 height 4096
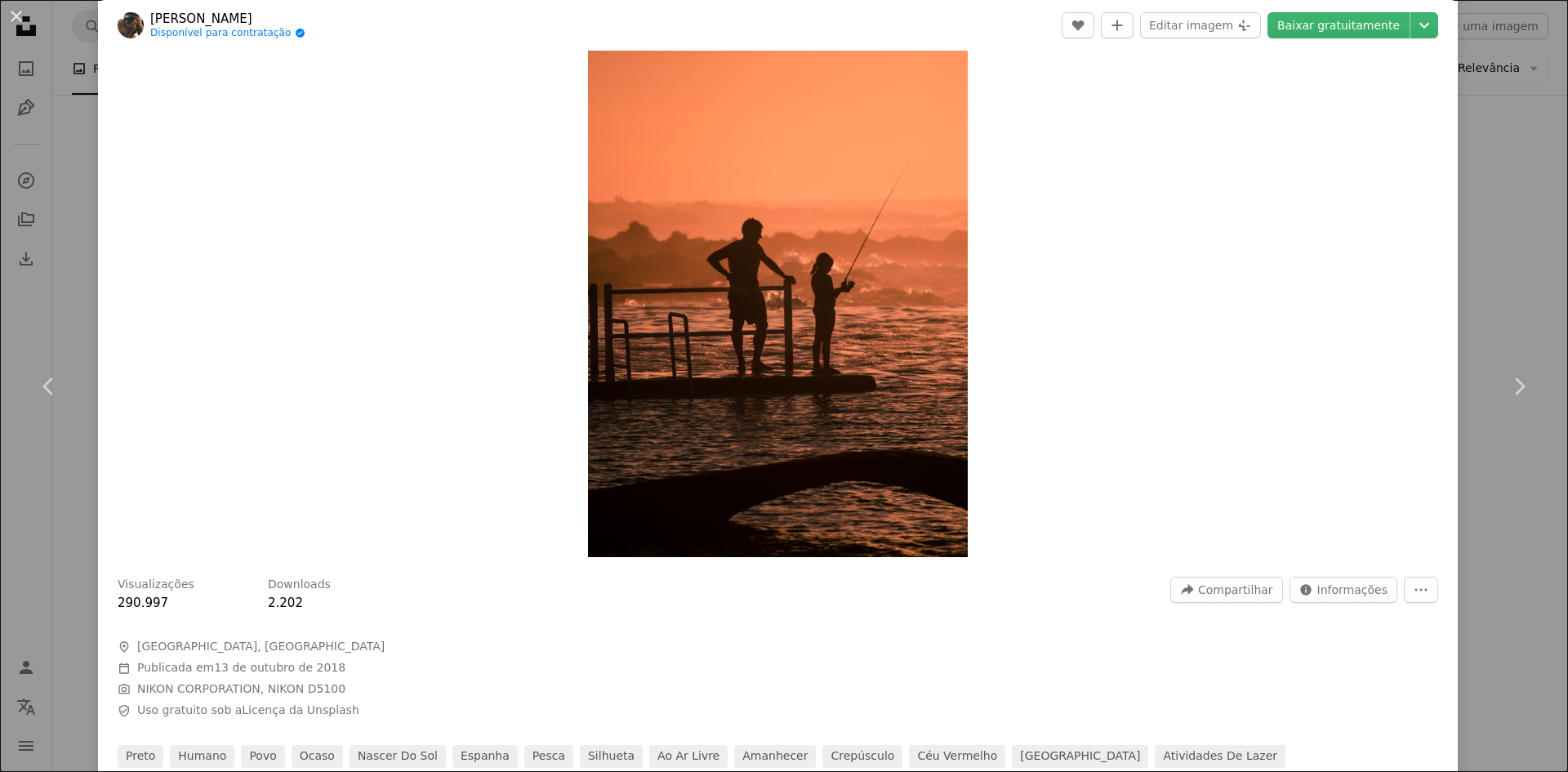
scroll to position [0, 0]
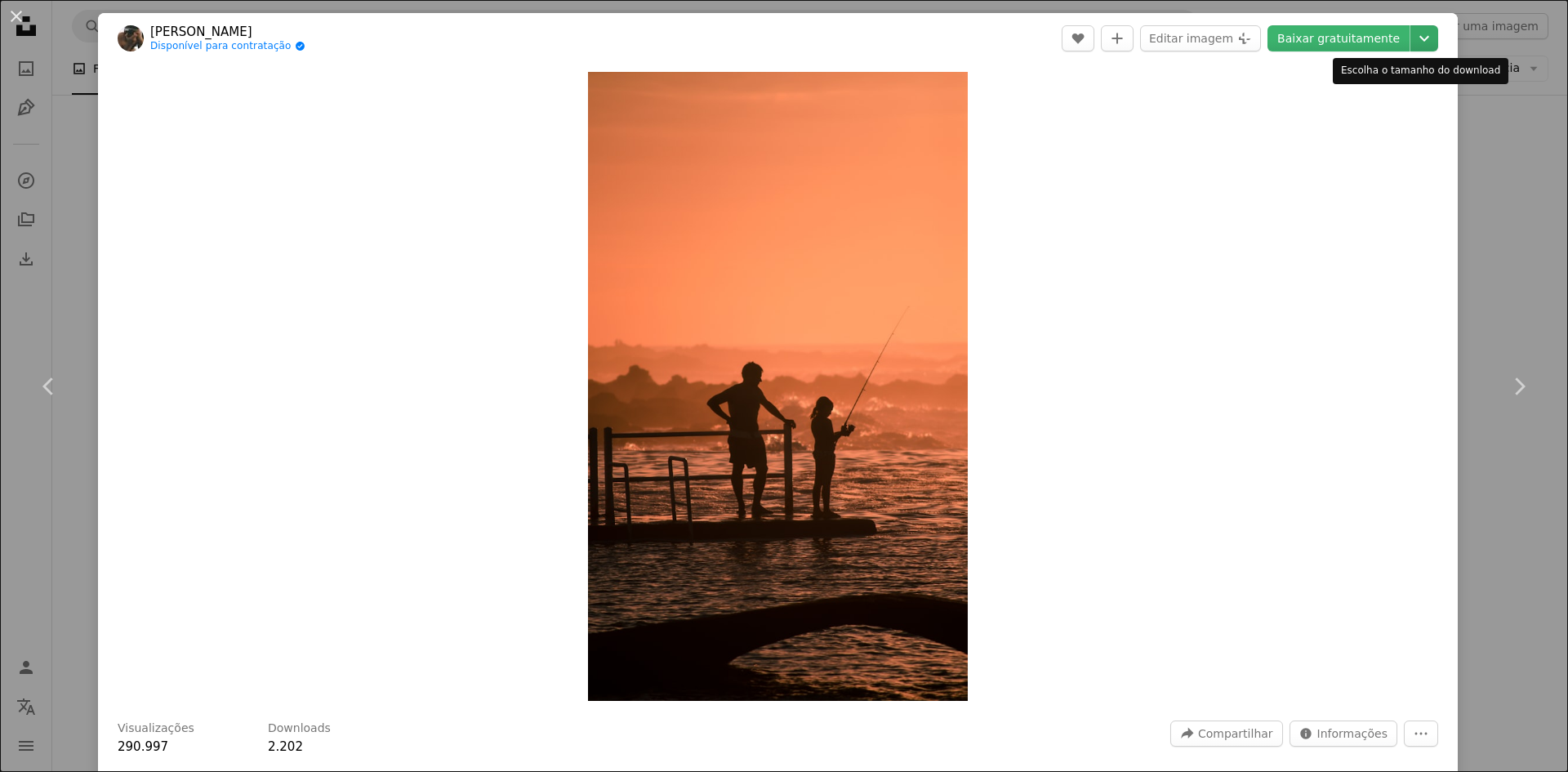
click at [1414, 30] on icon "Chevron down" at bounding box center [1424, 38] width 26 height 19
click at [1119, 405] on dialog "An X shape Chevron left Chevron right [PERSON_NAME] Disponível para contratação…" at bounding box center [784, 386] width 1568 height 772
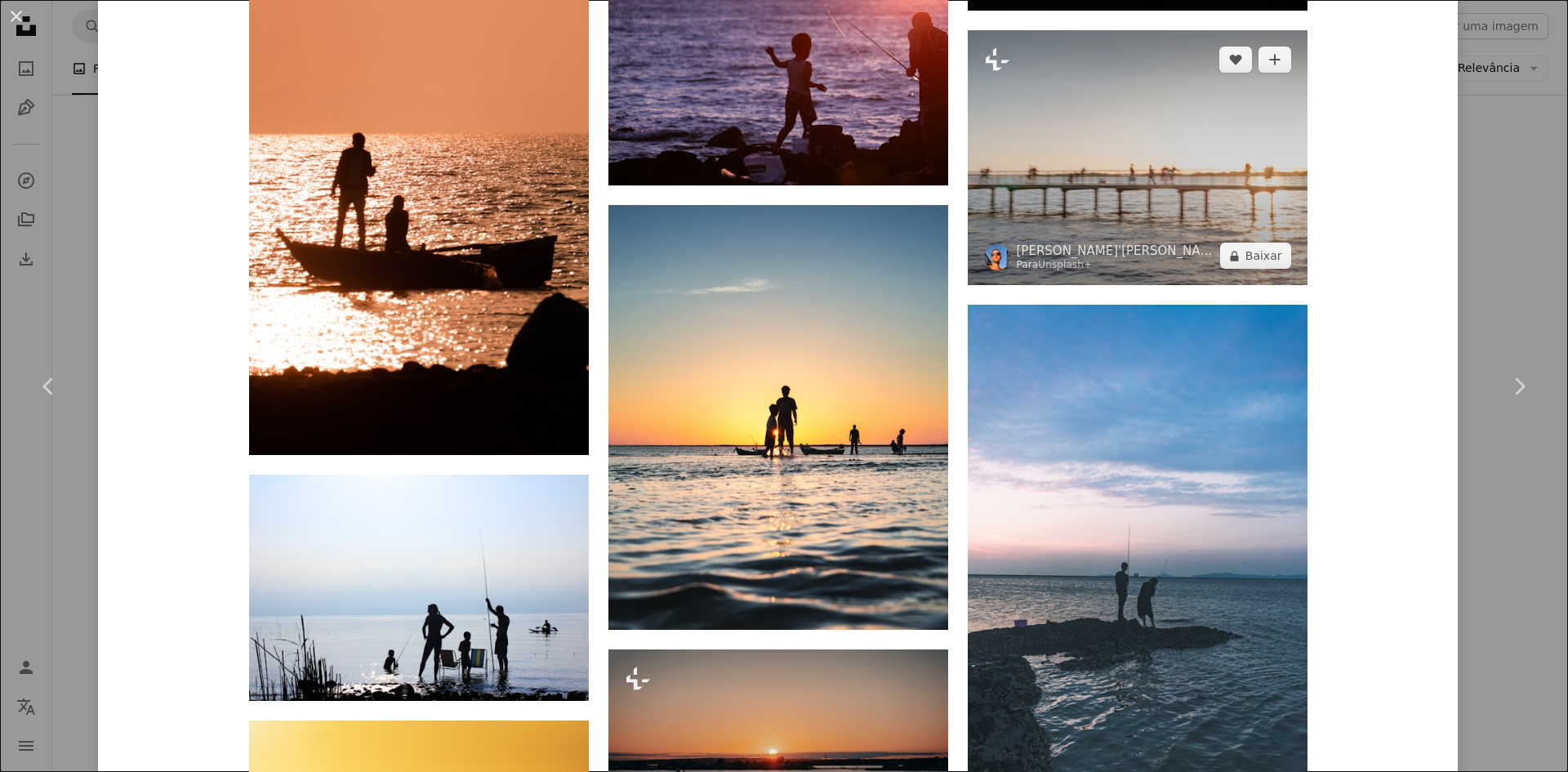
scroll to position [3593, 0]
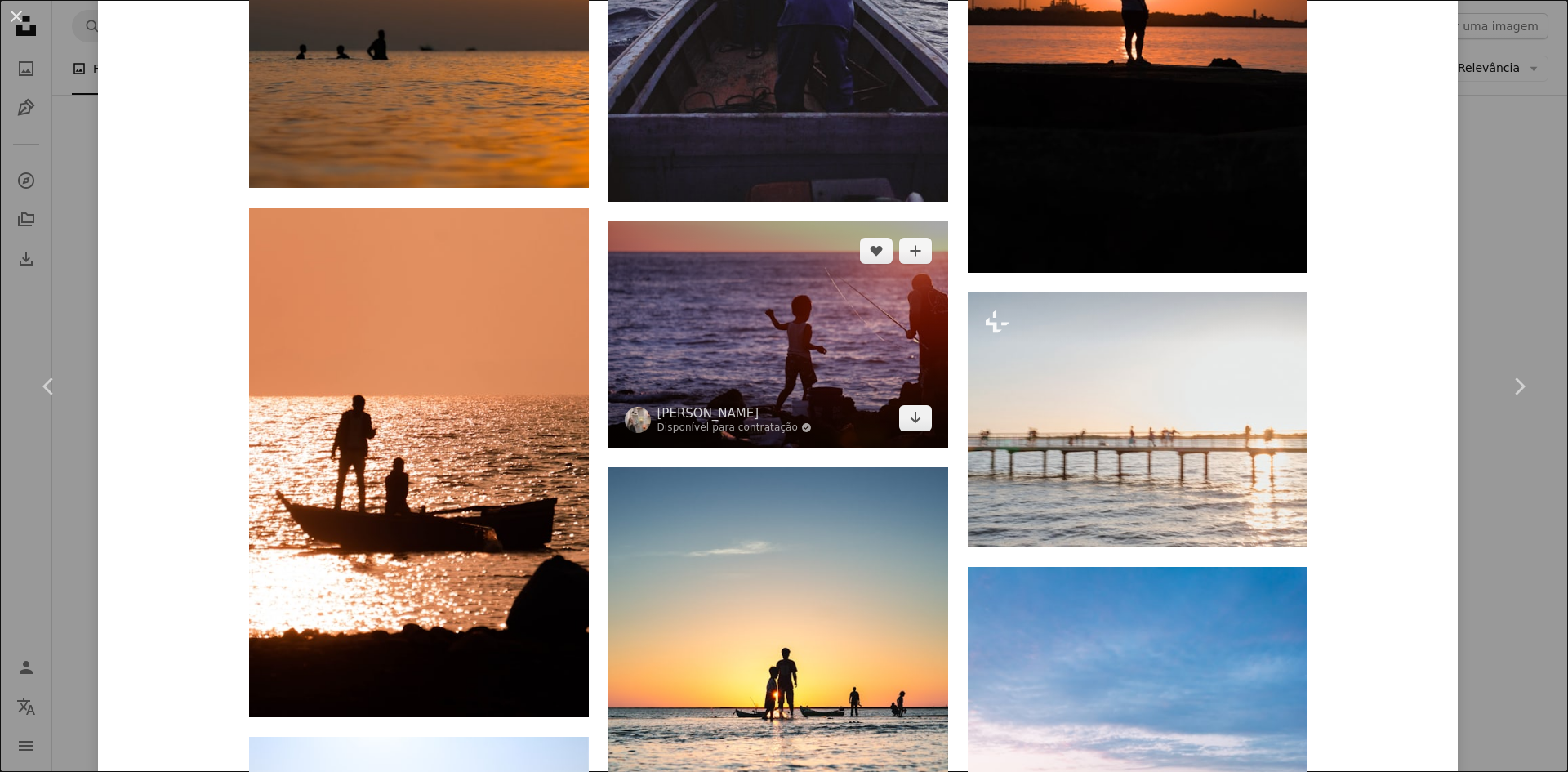
click at [726, 385] on img at bounding box center [778, 335] width 340 height 226
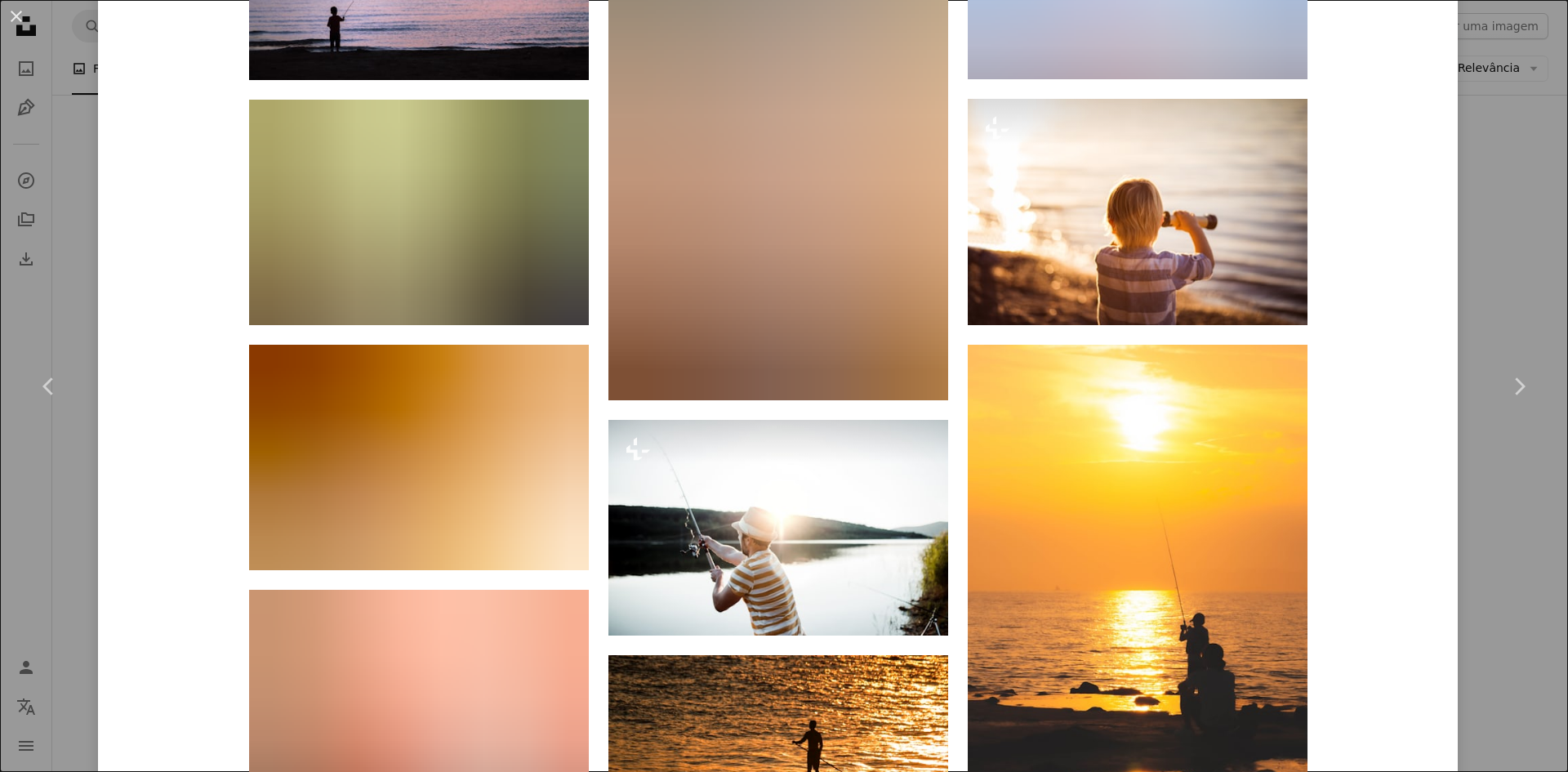
scroll to position [2368, 0]
